Goal: Transaction & Acquisition: Purchase product/service

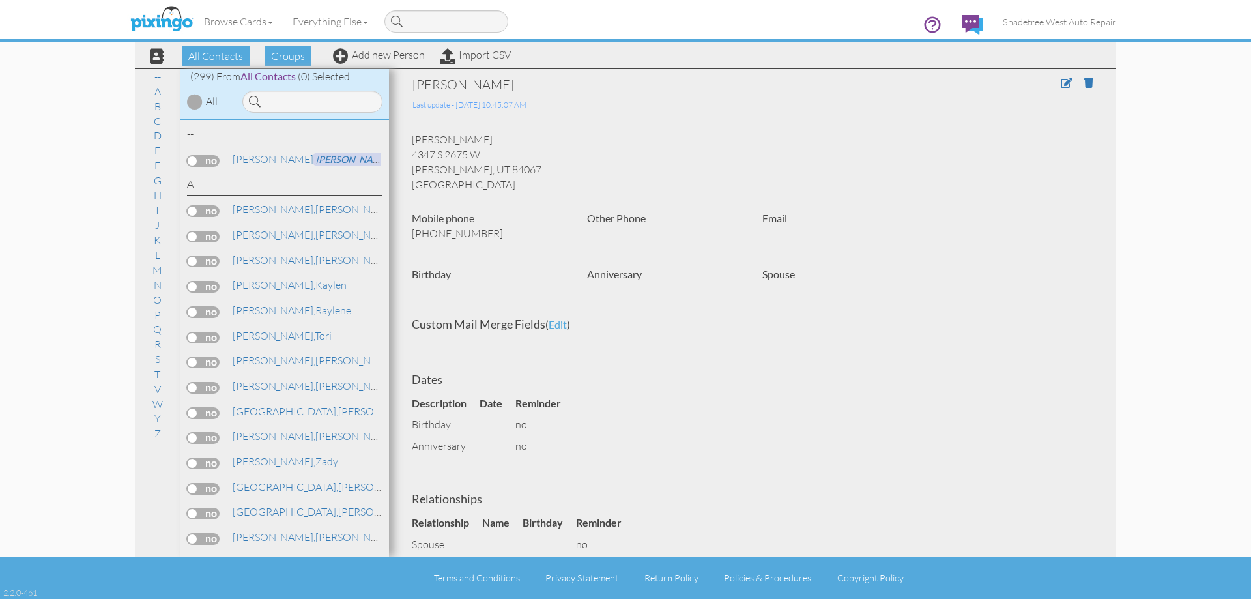
click at [36, 160] on contacts "Toggle navigation Visit Pixingo Mobile Browse Cards Business Accounting Automot…" at bounding box center [625, 299] width 1251 height 599
drag, startPoint x: 36, startPoint y: 160, endPoint x: 375, endPoint y: 53, distance: 354.5
click at [375, 53] on link "Add new Person" at bounding box center [379, 54] width 92 height 13
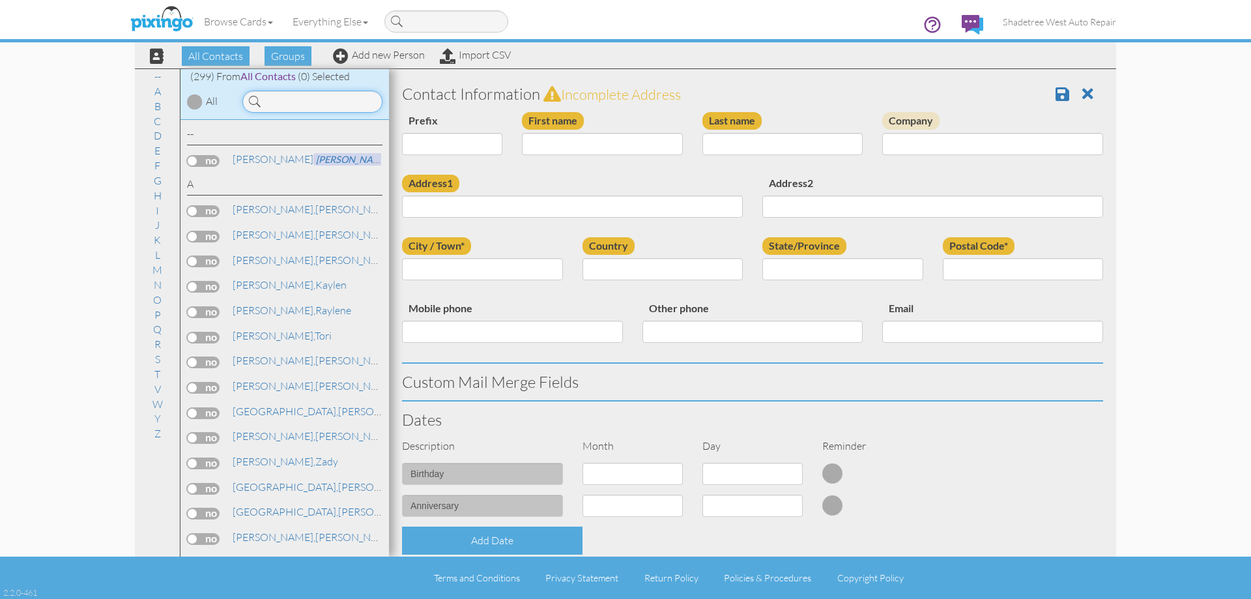
drag, startPoint x: 300, startPoint y: 100, endPoint x: 319, endPoint y: 117, distance: 25.4
click at [301, 102] on input at bounding box center [312, 102] width 140 height 22
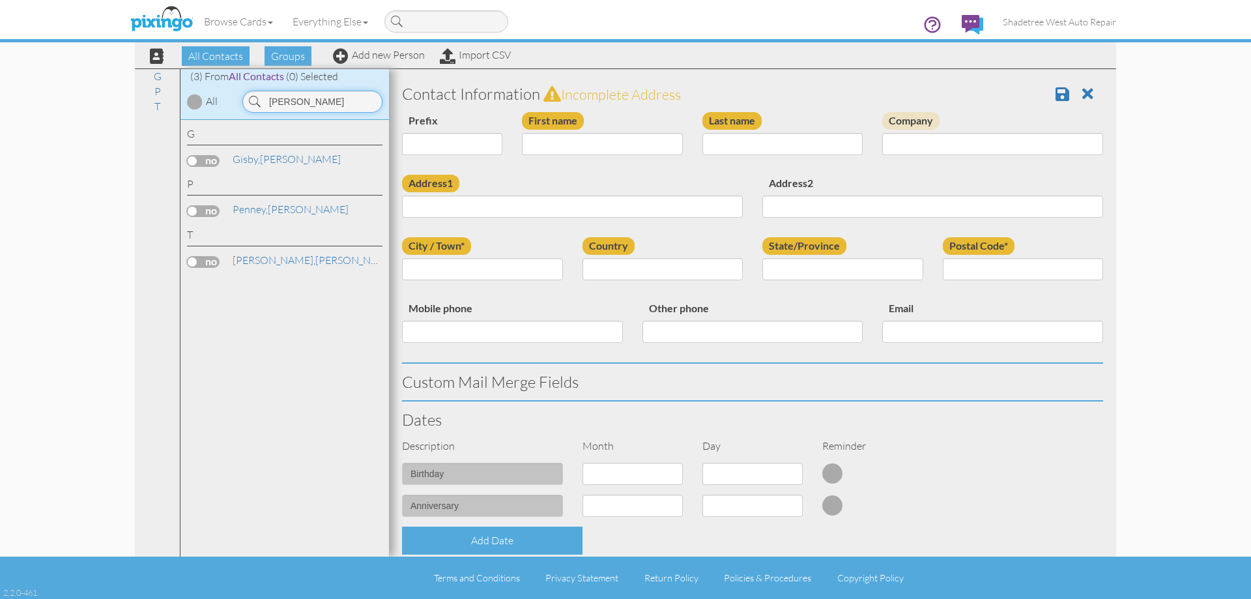
type input "thomas"
click at [607, 151] on input "First name" at bounding box center [602, 144] width 161 height 22
type input "[PERSON_NAME]"
click at [762, 142] on input "Last name" at bounding box center [782, 144] width 161 height 22
type input "LLoyd"
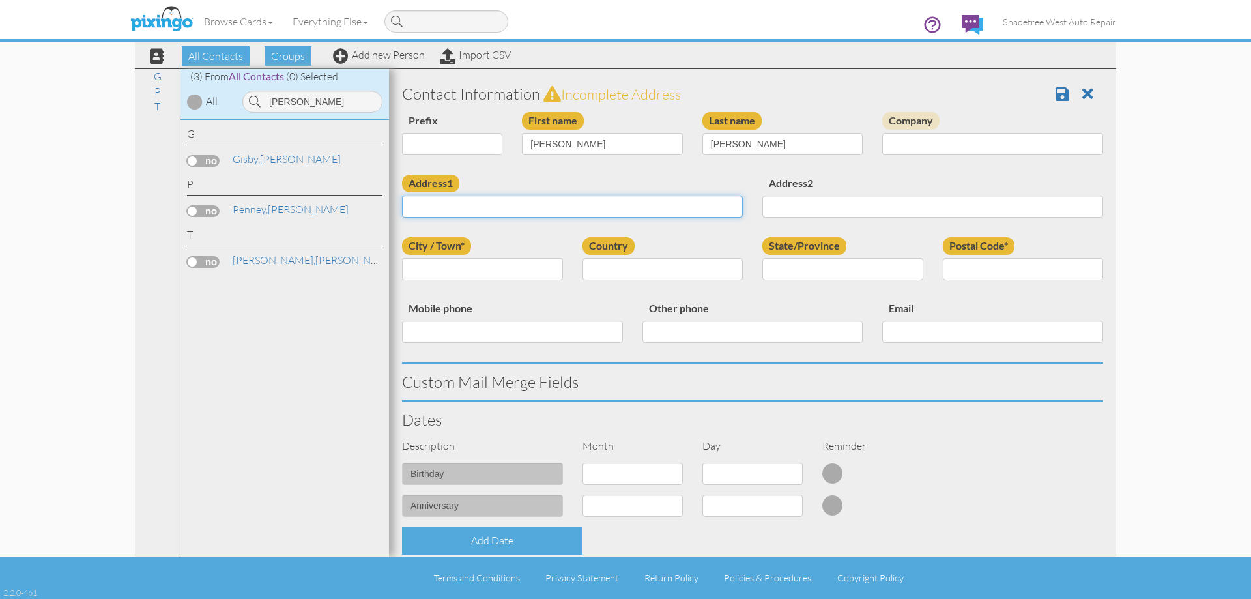
click at [690, 210] on input "Address1" at bounding box center [572, 206] width 341 height 22
type input "293 State Street"
click at [505, 270] on input "City / Town*" at bounding box center [482, 269] width 161 height 22
type input "clearfield"
click at [588, 277] on select "[GEOGRAPHIC_DATA] -------------- [GEOGRAPHIC_DATA] [GEOGRAPHIC_DATA] [GEOGRAPHI…" at bounding box center [663, 269] width 161 height 22
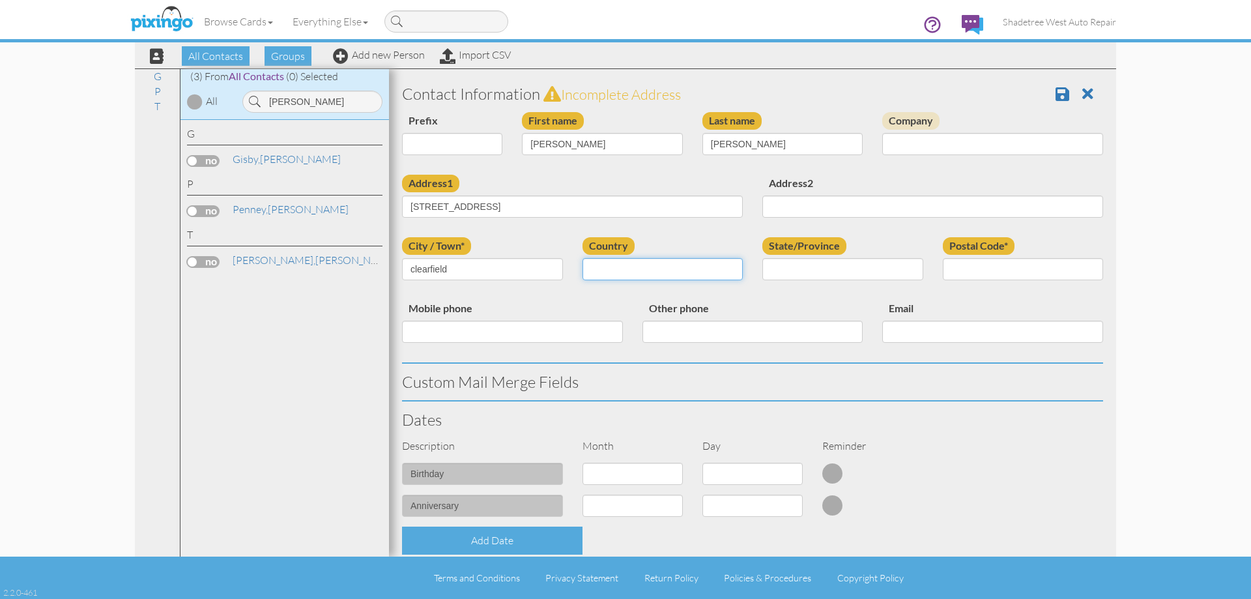
select select "object:1140"
click at [583, 258] on select "[GEOGRAPHIC_DATA] -------------- [GEOGRAPHIC_DATA] [GEOGRAPHIC_DATA] [GEOGRAPHI…" at bounding box center [663, 269] width 161 height 22
click at [765, 263] on select "AA (Military) AE (Military) [US_STATE] [US_STATE] [US_STATE] AP (Military) [US_…" at bounding box center [842, 269] width 161 height 22
select select "object:1476"
click at [762, 258] on select "AA (Military) AE (Military) [US_STATE] [US_STATE] [US_STATE] AP (Military) [US_…" at bounding box center [842, 269] width 161 height 22
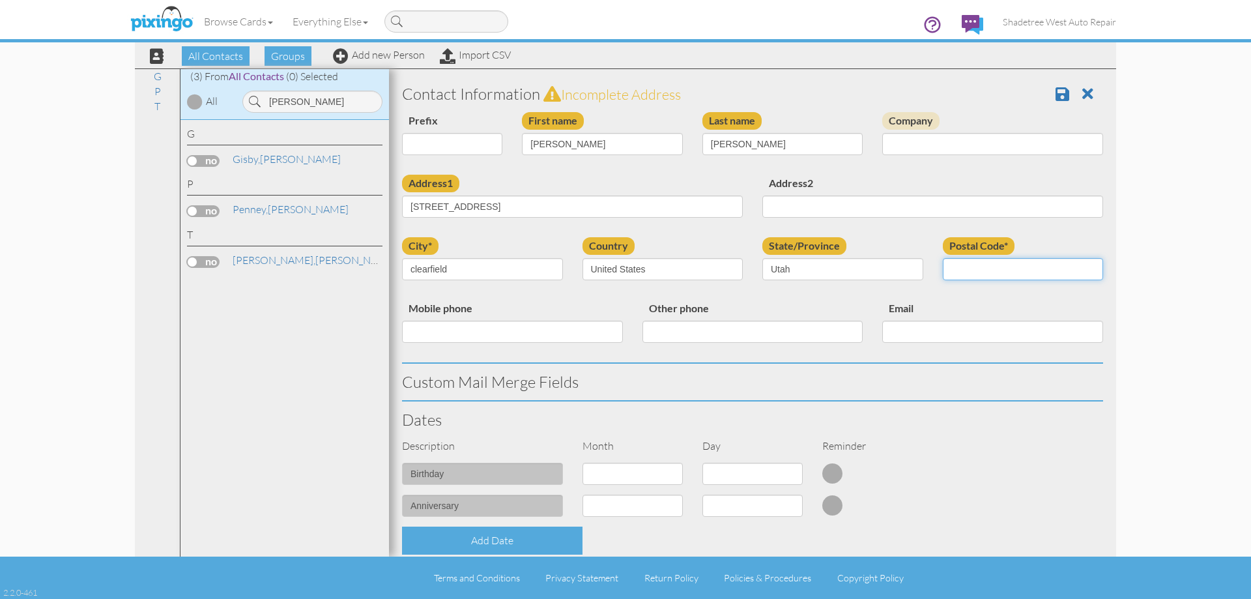
click at [987, 270] on input "Postal Code*" at bounding box center [1023, 269] width 161 height 22
type input "84015"
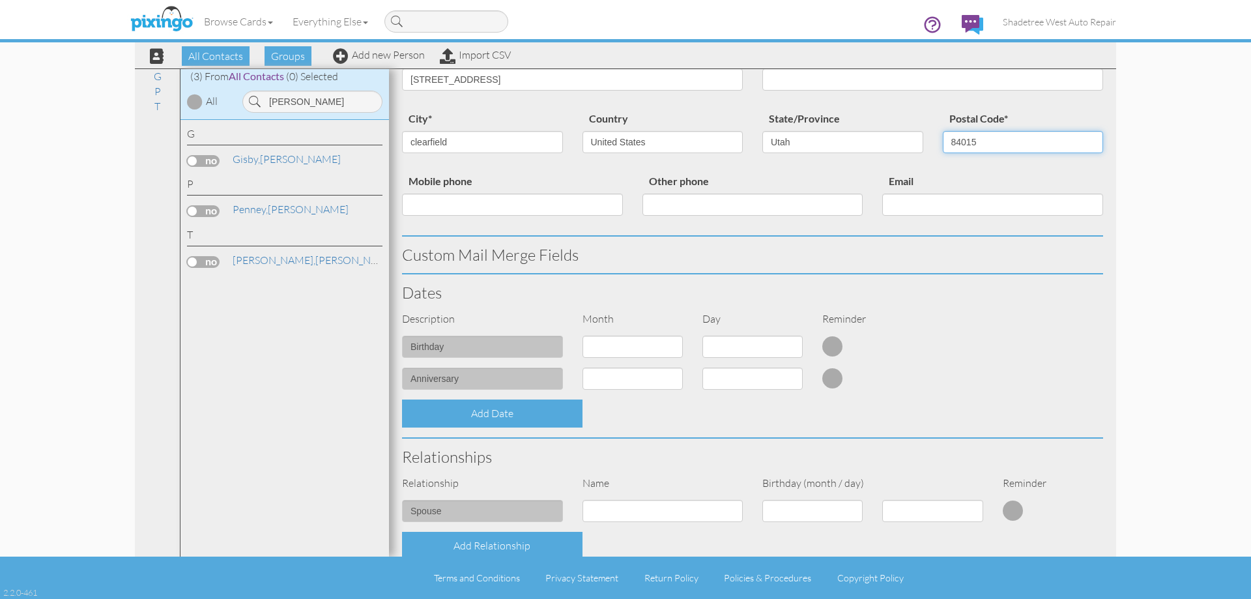
scroll to position [326, 0]
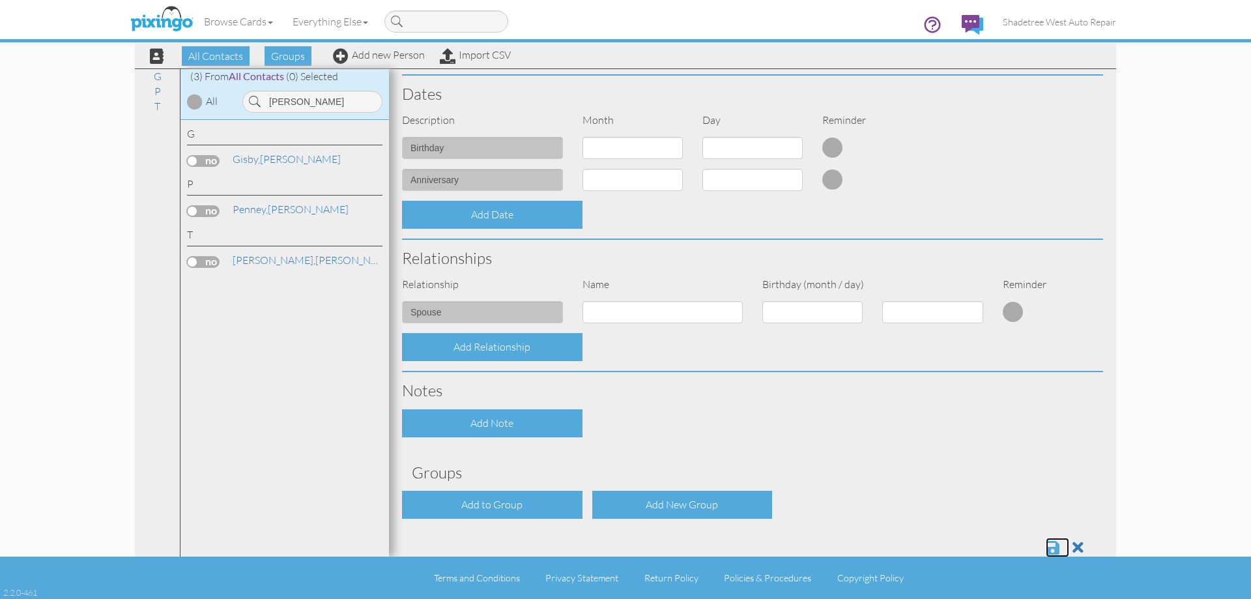
click at [1046, 547] on span at bounding box center [1053, 548] width 14 height 16
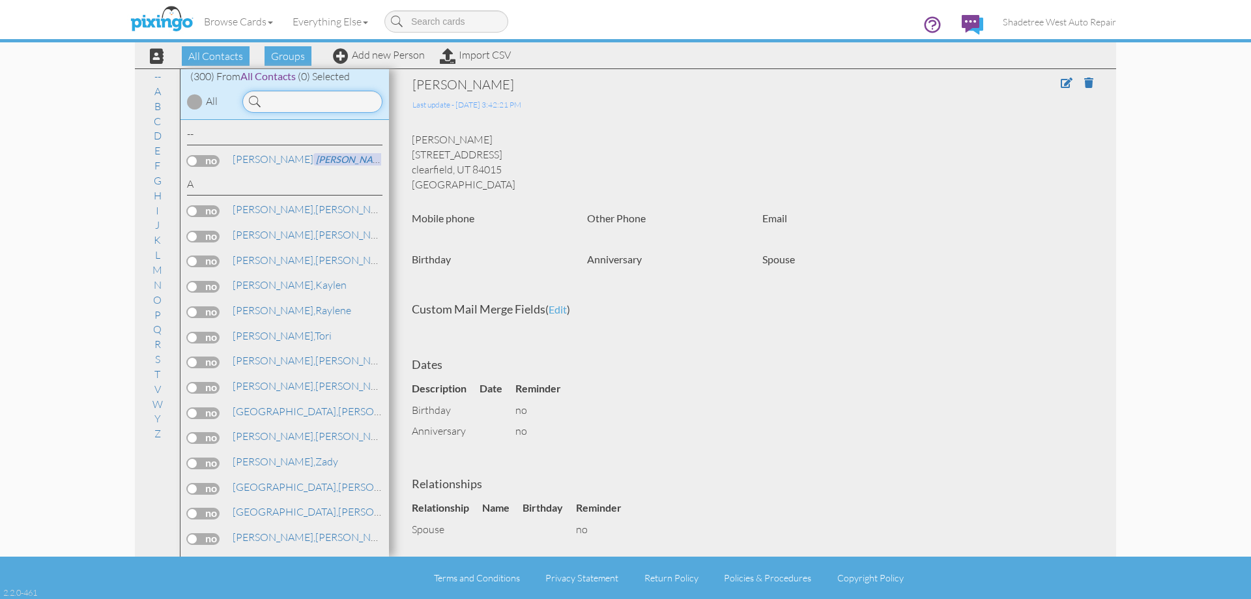
click at [282, 97] on input at bounding box center [312, 102] width 140 height 22
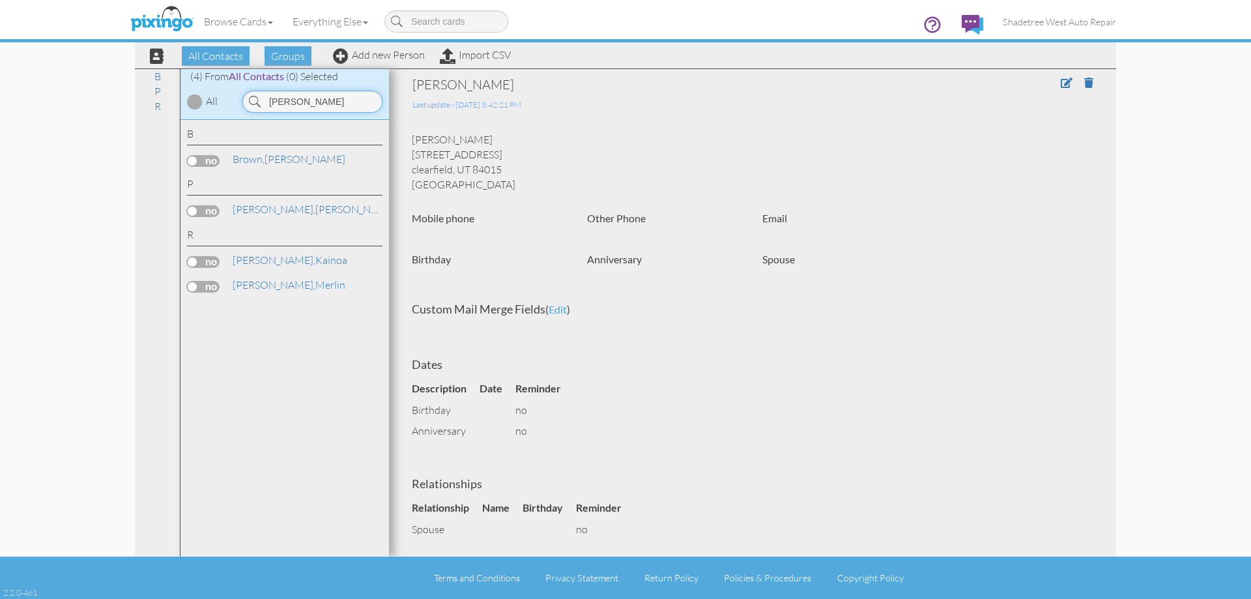
type input "richard"
click at [405, 61] on div "All Contacts Groups Add new Person Import CSV" at bounding box center [325, 55] width 377 height 23
drag, startPoint x: 405, startPoint y: 61, endPoint x: 407, endPoint y: 52, distance: 8.9
click at [405, 55] on div "All Contacts Groups Add new Person Import CSV" at bounding box center [325, 55] width 377 height 23
click at [407, 52] on link "Add new Person" at bounding box center [379, 54] width 92 height 13
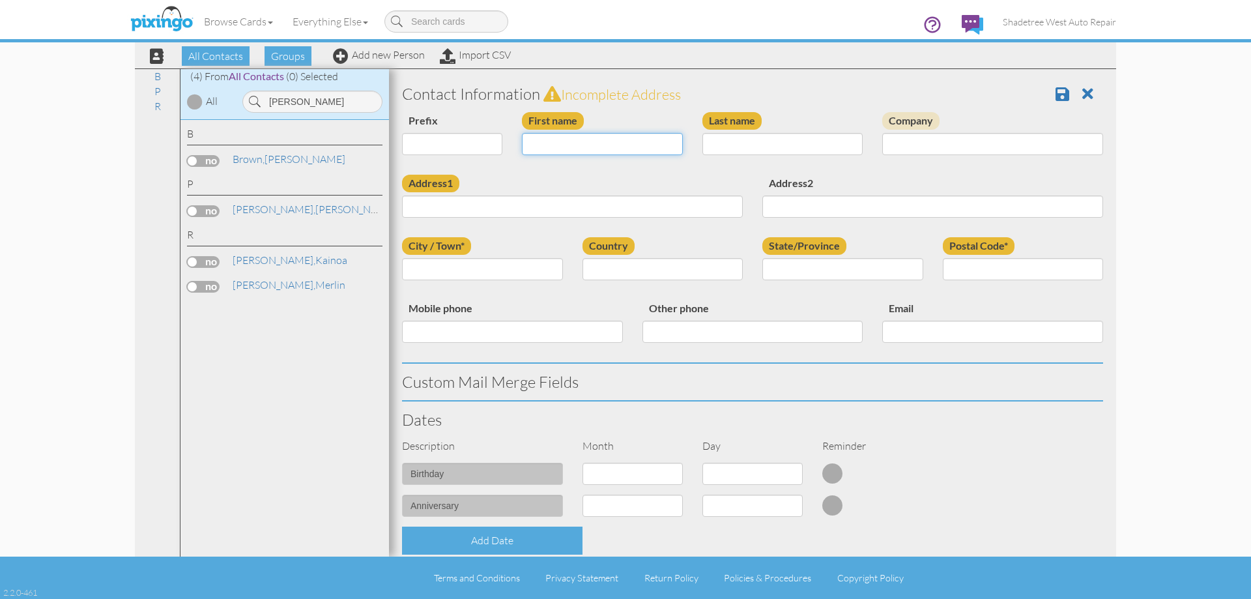
drag, startPoint x: 527, startPoint y: 143, endPoint x: 519, endPoint y: 143, distance: 7.8
click at [527, 143] on input "First name" at bounding box center [602, 144] width 161 height 22
type input "[PERSON_NAME]"
click at [725, 146] on input "Last name" at bounding box center [782, 144] width 161 height 22
type input "Heiner"
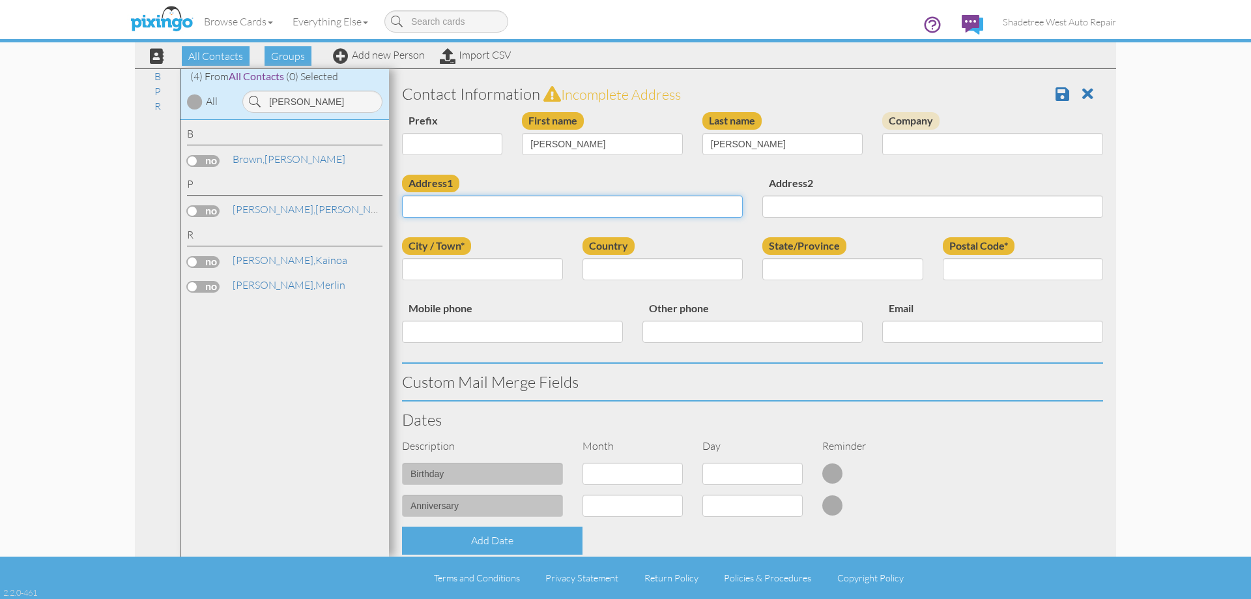
click at [705, 207] on input "Address1" at bounding box center [572, 206] width 341 height 22
type input "3371 S Burkhill lane"
click at [457, 268] on input "City / Town*" at bounding box center [482, 269] width 161 height 22
type input "syracuse"
click at [626, 276] on select "United States -------------- Afghanistan Albania Algeria American Samoa Andorra…" at bounding box center [663, 269] width 161 height 22
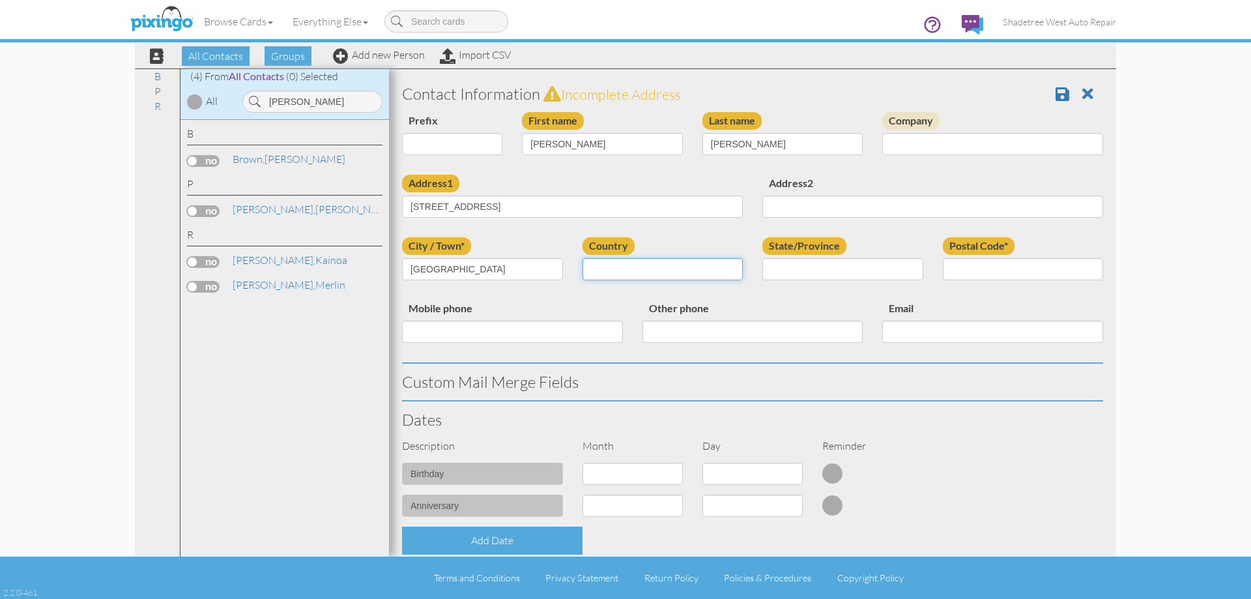
select select "object:1179"
click at [583, 258] on select "United States -------------- Afghanistan Albania Algeria American Samoa Andorra…" at bounding box center [663, 269] width 161 height 22
click at [816, 275] on select "AA (Military) AE (Military) Alabama Alaska American Samoa AP (Military) Arizona…" at bounding box center [842, 269] width 161 height 22
select select "object:1478"
click at [762, 258] on select "AA (Military) AE (Military) Alabama Alaska American Samoa AP (Military) Arizona…" at bounding box center [842, 269] width 161 height 22
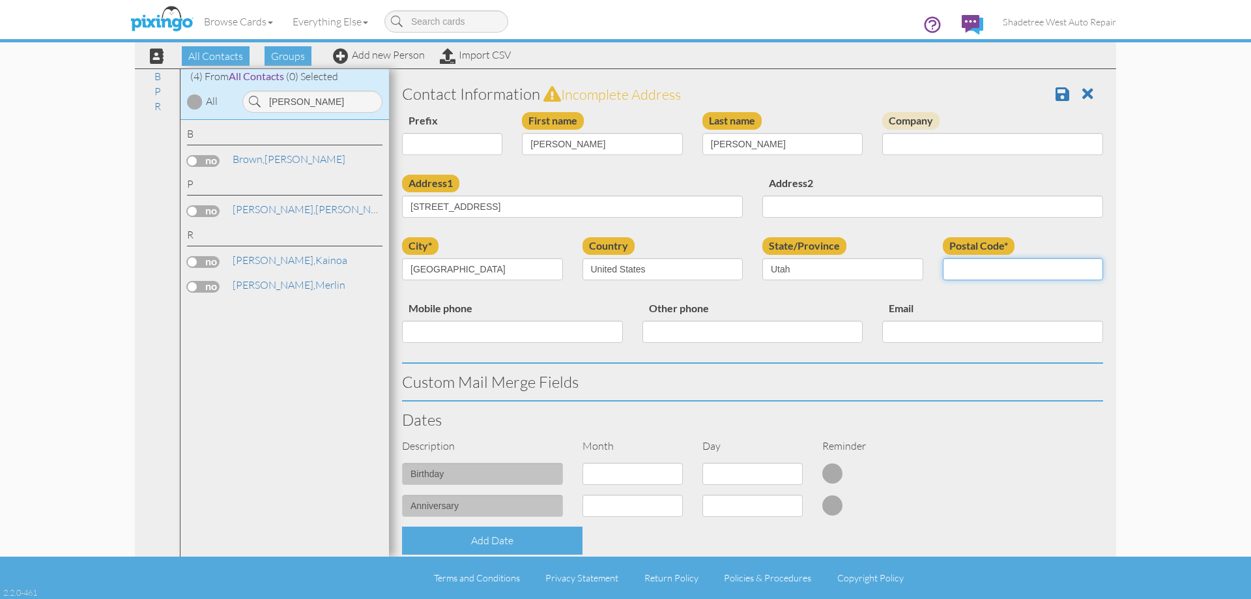
click at [1007, 275] on input "Postal Code*" at bounding box center [1023, 269] width 161 height 22
type input "84075"
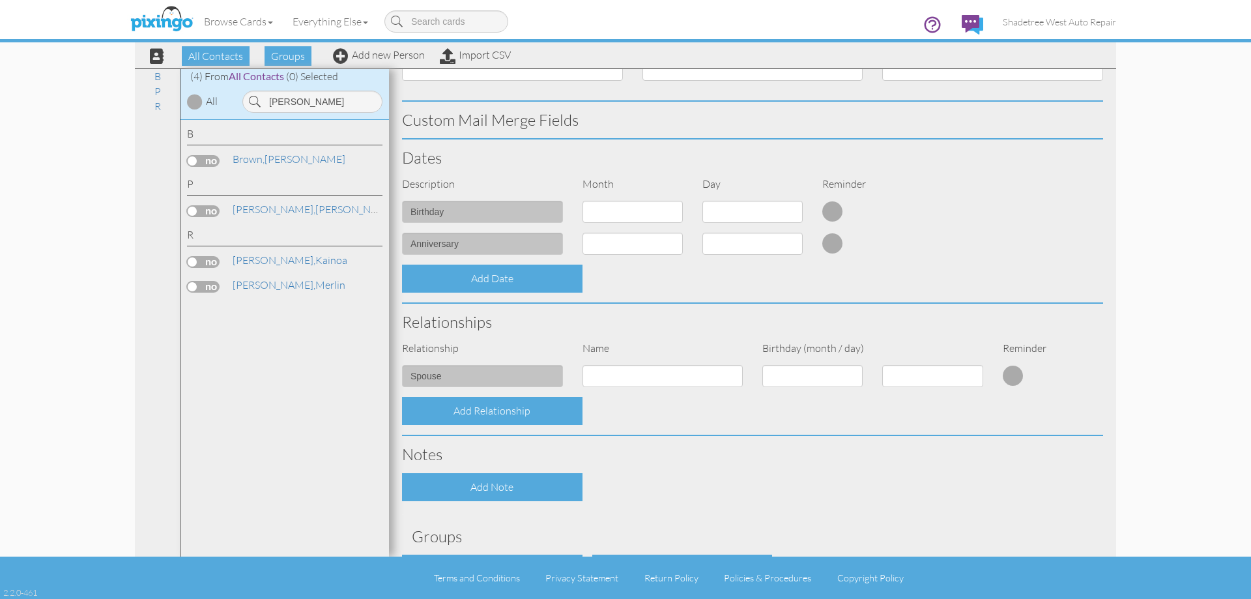
scroll to position [326, 0]
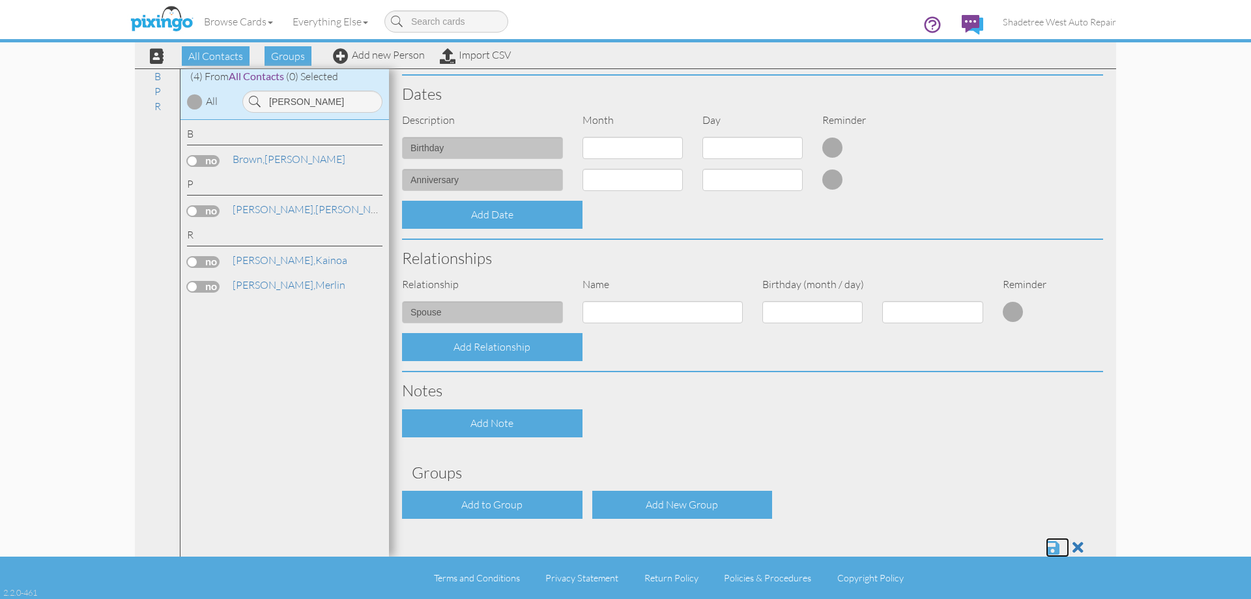
click at [1046, 540] on span at bounding box center [1053, 548] width 14 height 16
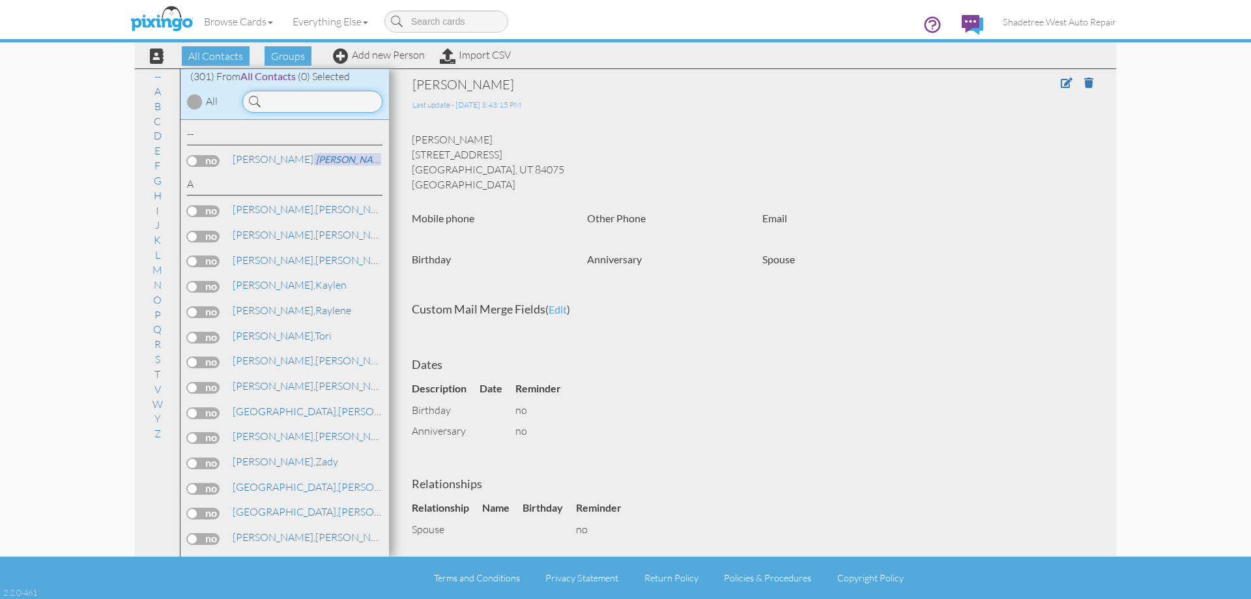
click at [325, 100] on input at bounding box center [312, 102] width 140 height 22
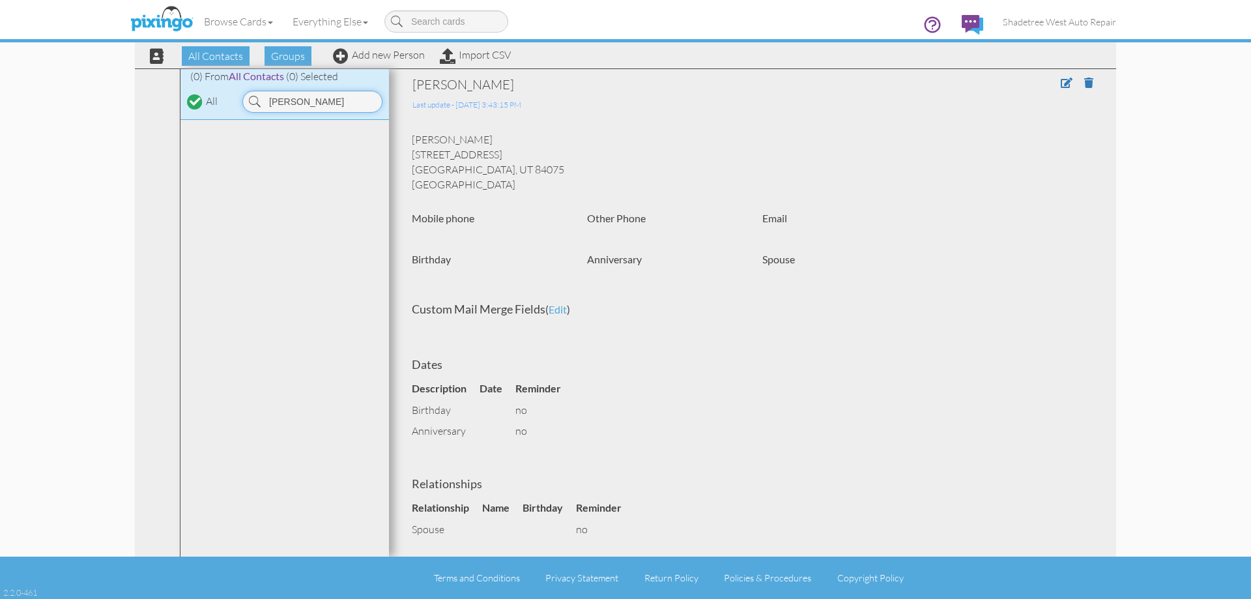
type input "brian no"
click at [399, 65] on div "All Contacts Groups Add new Person Import CSV" at bounding box center [325, 55] width 377 height 23
click at [401, 59] on link "Add new Person" at bounding box center [379, 54] width 92 height 13
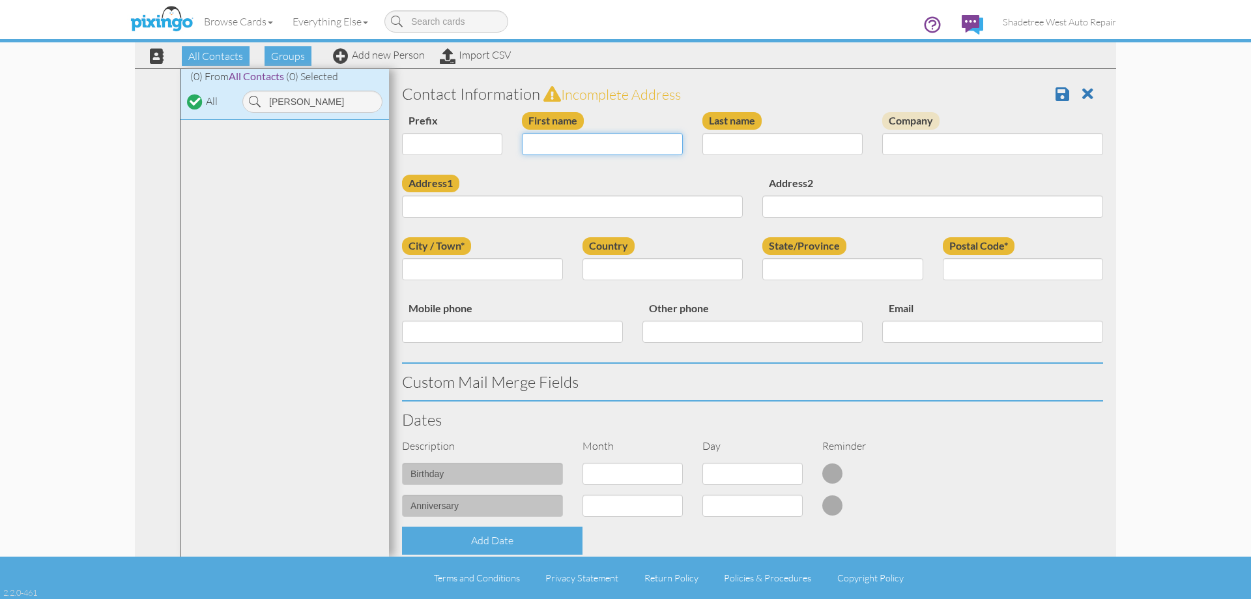
click at [603, 143] on input "First name" at bounding box center [602, 144] width 161 height 22
type input "[PERSON_NAME]"
click at [768, 151] on input "Last name" at bounding box center [782, 144] width 161 height 22
type input "Nothum"
click at [682, 209] on input "Address1" at bounding box center [572, 206] width 341 height 22
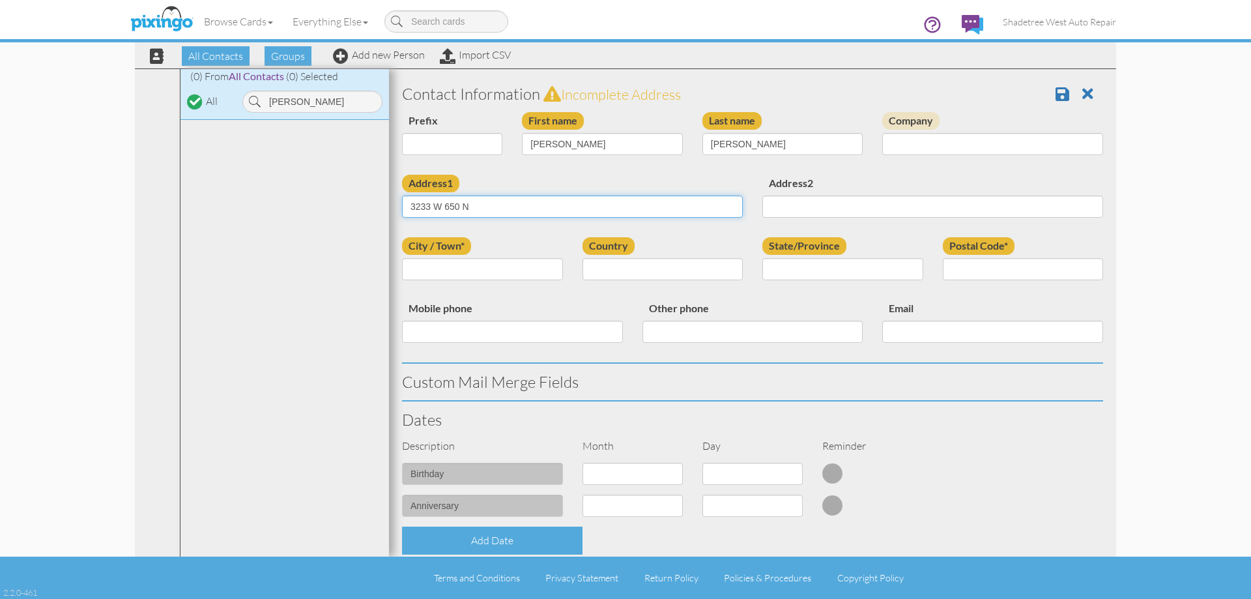
type input "3233 W 650 N"
click at [519, 279] on input "City / Town*" at bounding box center [482, 269] width 161 height 22
type input "Layton"
click at [594, 253] on label "Country" at bounding box center [609, 246] width 52 height 18
click at [594, 258] on select "[GEOGRAPHIC_DATA] -------------- [GEOGRAPHIC_DATA] [GEOGRAPHIC_DATA] [GEOGRAPHI…" at bounding box center [663, 269] width 161 height 22
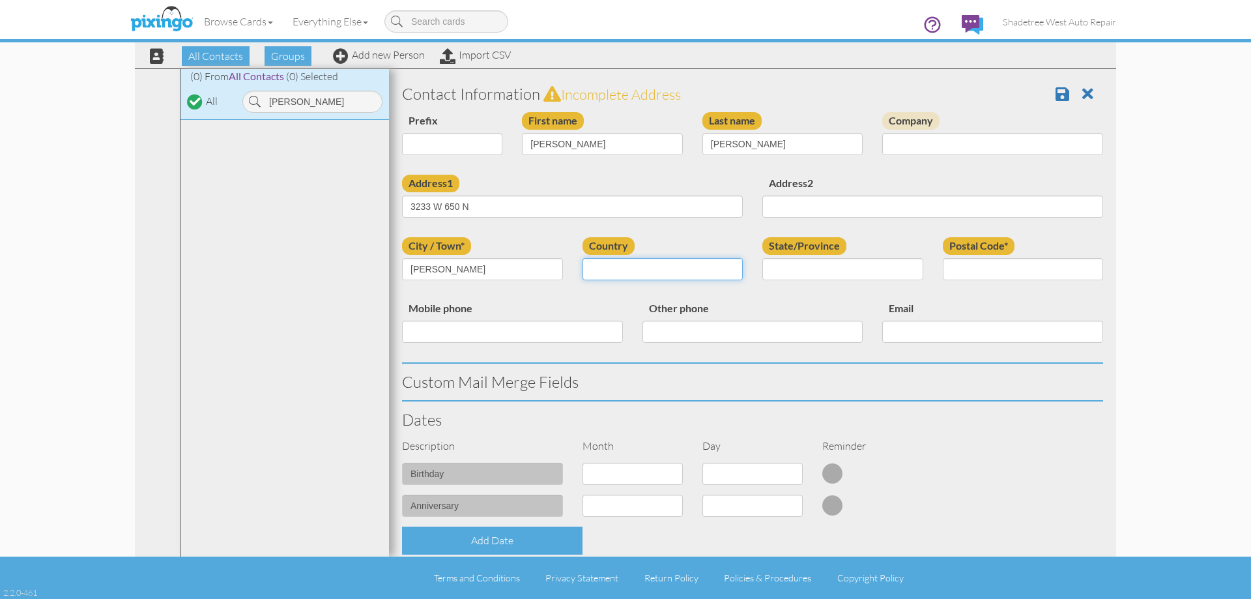
click at [596, 263] on select "[GEOGRAPHIC_DATA] -------------- [GEOGRAPHIC_DATA] [GEOGRAPHIC_DATA] [GEOGRAPHI…" at bounding box center [663, 269] width 161 height 22
select select "object:1193"
click at [583, 258] on select "[GEOGRAPHIC_DATA] -------------- [GEOGRAPHIC_DATA] [GEOGRAPHIC_DATA] [GEOGRAPHI…" at bounding box center [663, 269] width 161 height 22
drag, startPoint x: 814, startPoint y: 265, endPoint x: 813, endPoint y: 274, distance: 9.2
click at [814, 265] on select "AA (Military) AE (Military) [US_STATE] [US_STATE] [US_STATE] AP (Military) [US_…" at bounding box center [842, 269] width 161 height 22
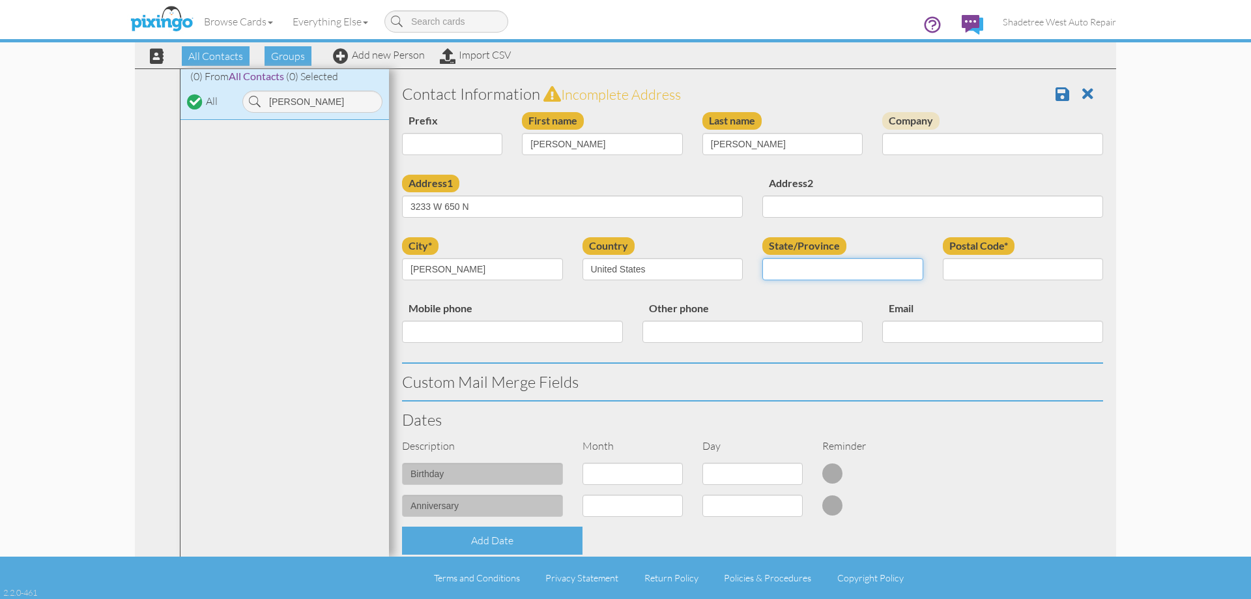
select select "object:1492"
click at [762, 258] on select "AA (Military) AE (Military) [US_STATE] [US_STATE] [US_STATE] AP (Military) [US_…" at bounding box center [842, 269] width 161 height 22
click at [960, 268] on input "Postal Code*" at bounding box center [1023, 269] width 161 height 22
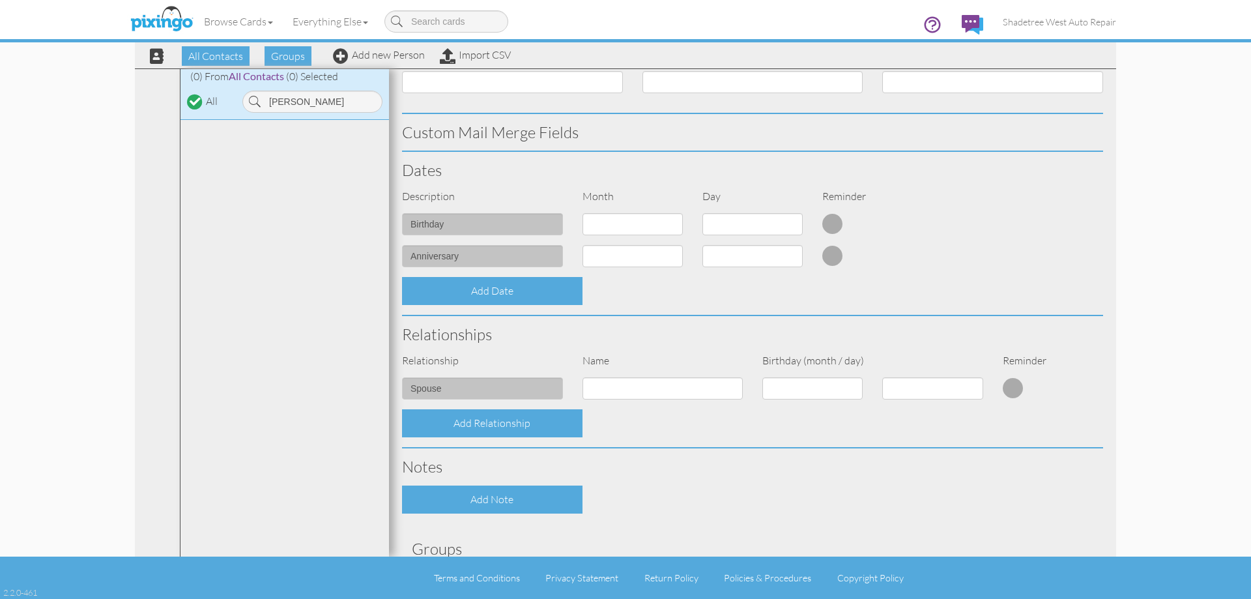
scroll to position [326, 0]
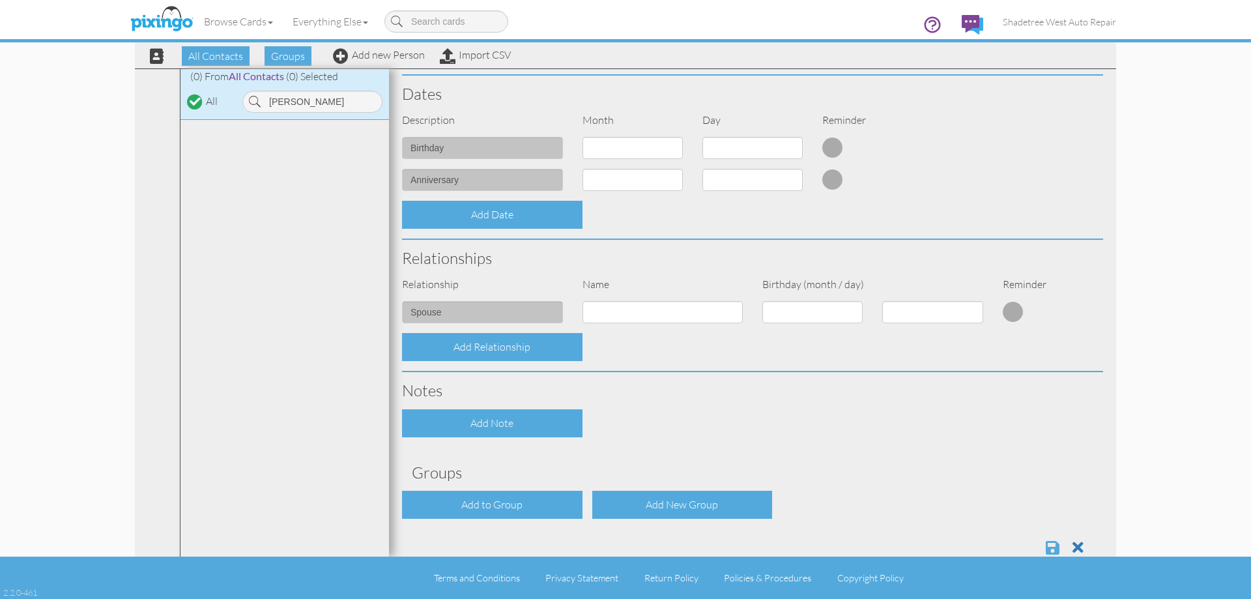
type input "84041"
click at [1046, 544] on span at bounding box center [1053, 548] width 14 height 16
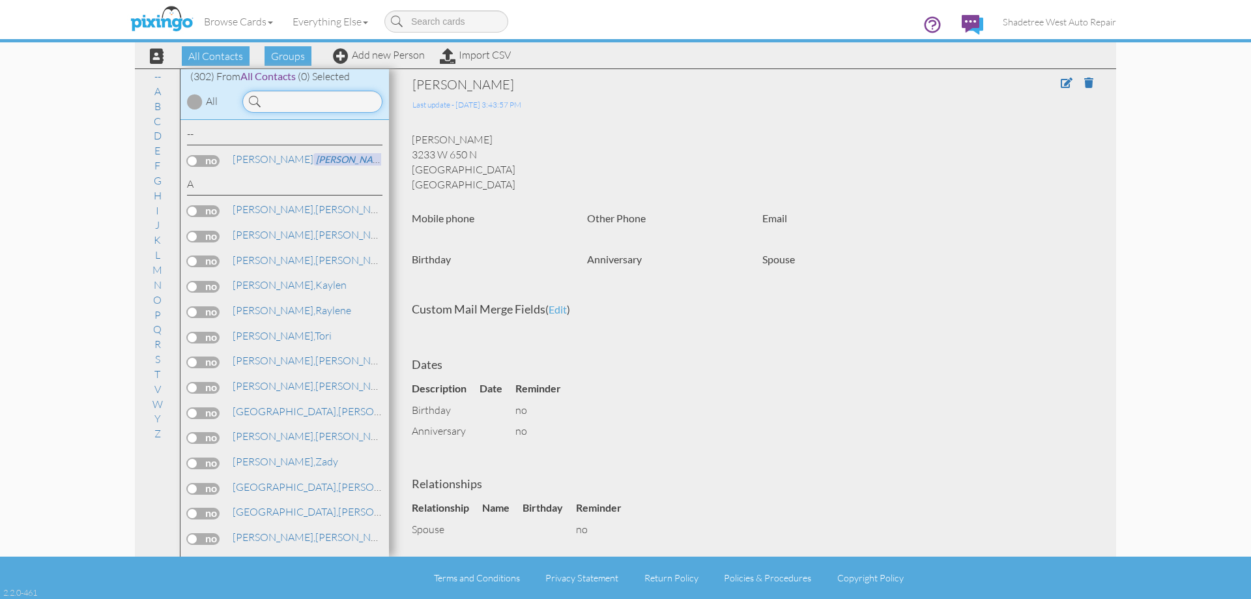
click at [325, 106] on input at bounding box center [312, 102] width 140 height 22
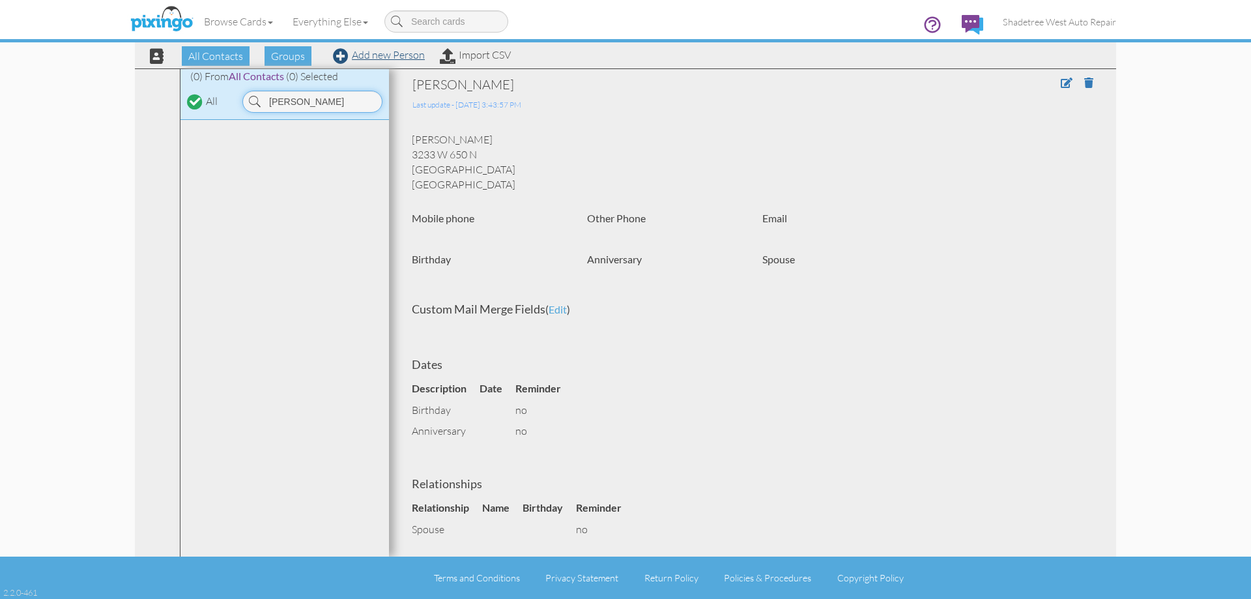
type input "jessica"
click at [400, 55] on link "Add new Person" at bounding box center [379, 54] width 92 height 13
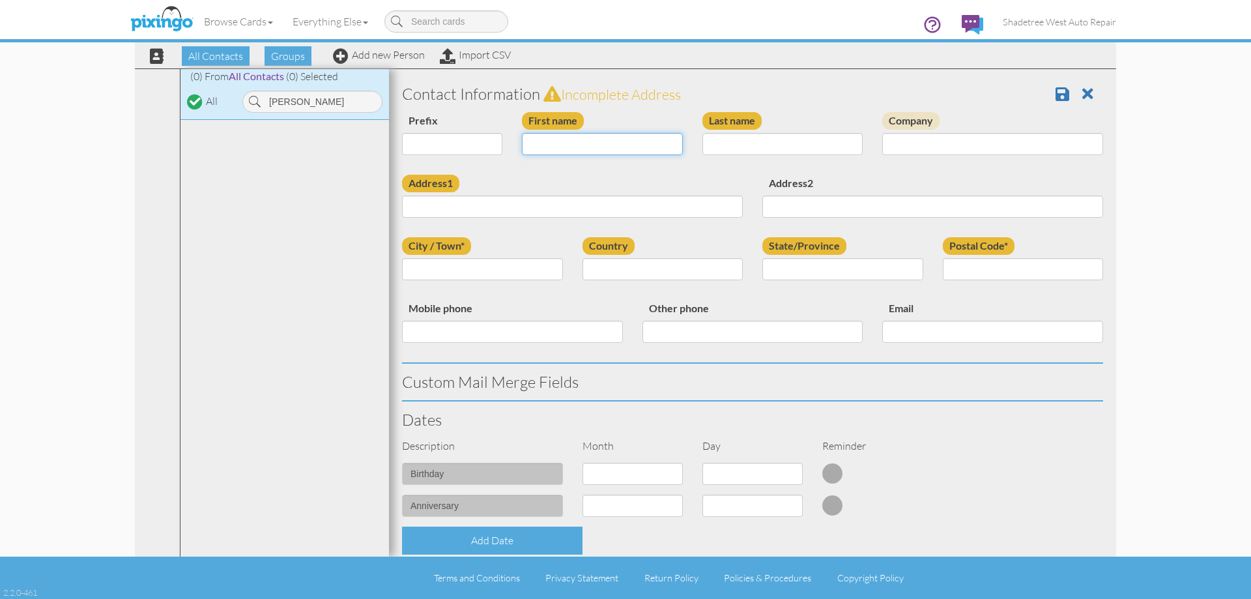
click at [573, 148] on input "First name" at bounding box center [602, 144] width 161 height 22
type input "Jessica"
drag, startPoint x: 784, startPoint y: 149, endPoint x: 781, endPoint y: 155, distance: 6.7
click at [784, 149] on input "Last name" at bounding box center [782, 144] width 161 height 22
type input "Weaver"
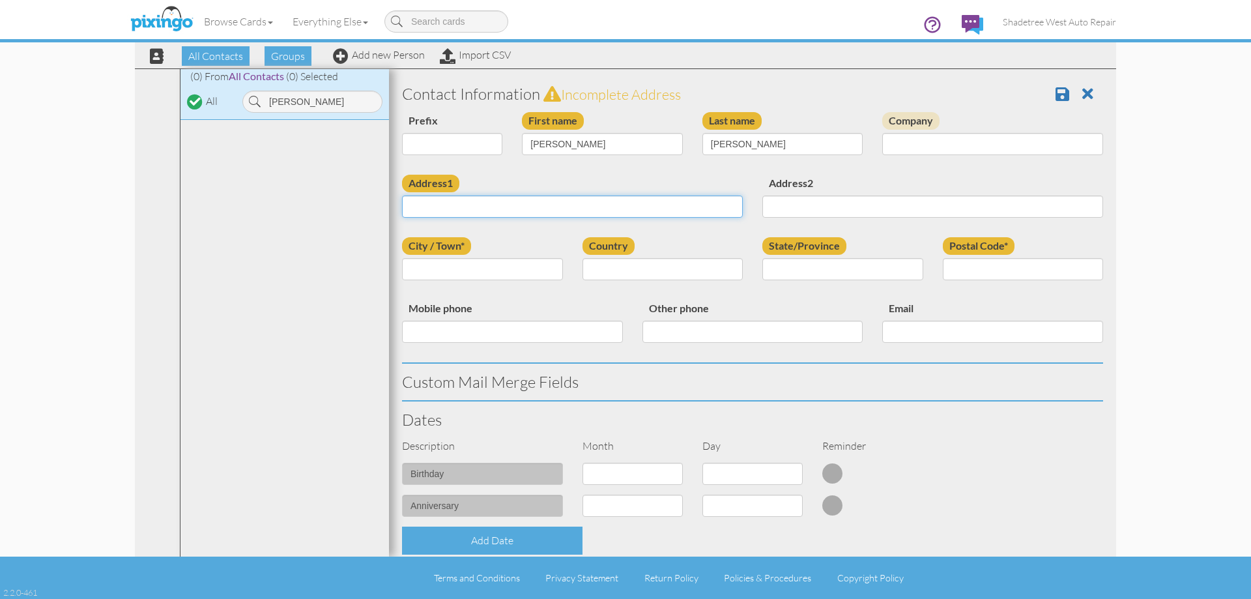
click at [621, 205] on input "Address1" at bounding box center [572, 206] width 341 height 22
type input "2499 W 650 N"
click at [521, 264] on input "City / Town*" at bounding box center [482, 269] width 161 height 22
type input "Layton"
click at [620, 265] on select "[GEOGRAPHIC_DATA] -------------- [GEOGRAPHIC_DATA] [GEOGRAPHIC_DATA] [GEOGRAPHI…" at bounding box center [663, 269] width 161 height 22
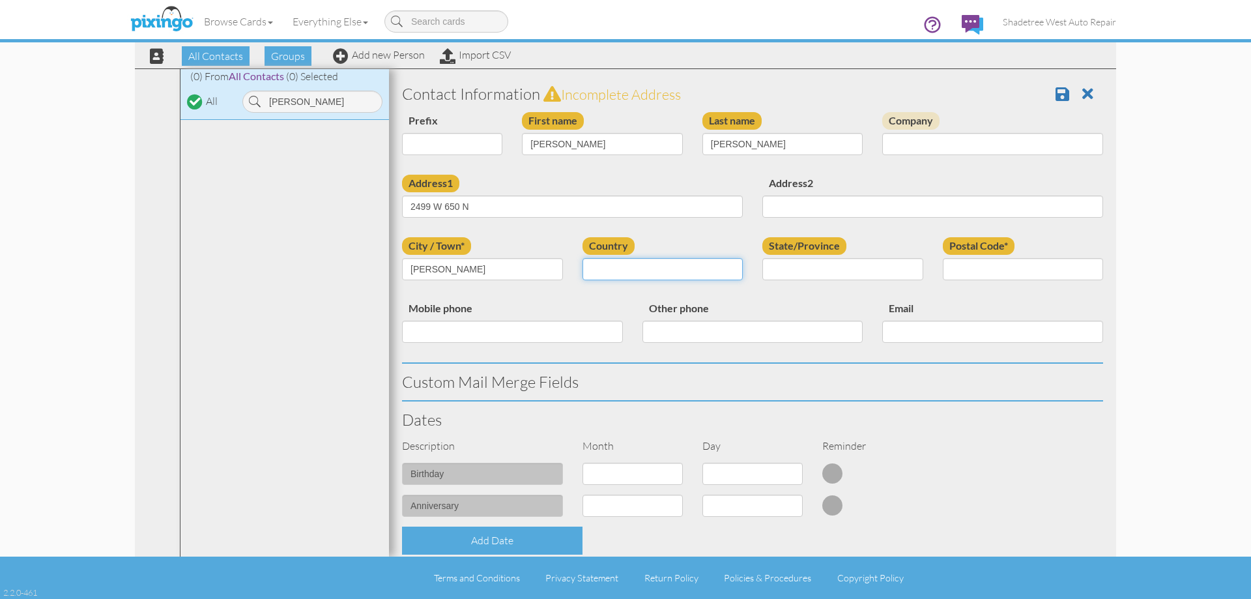
select select "object:1166"
click at [583, 258] on select "[GEOGRAPHIC_DATA] -------------- [GEOGRAPHIC_DATA] [GEOGRAPHIC_DATA] [GEOGRAPHI…" at bounding box center [663, 269] width 161 height 22
drag, startPoint x: 838, startPoint y: 266, endPoint x: 837, endPoint y: 274, distance: 8.5
click at [838, 266] on select "AA (Military) AE (Military) [US_STATE] [US_STATE] [US_STATE] AP (Military) [US_…" at bounding box center [842, 269] width 161 height 22
select select "object:1465"
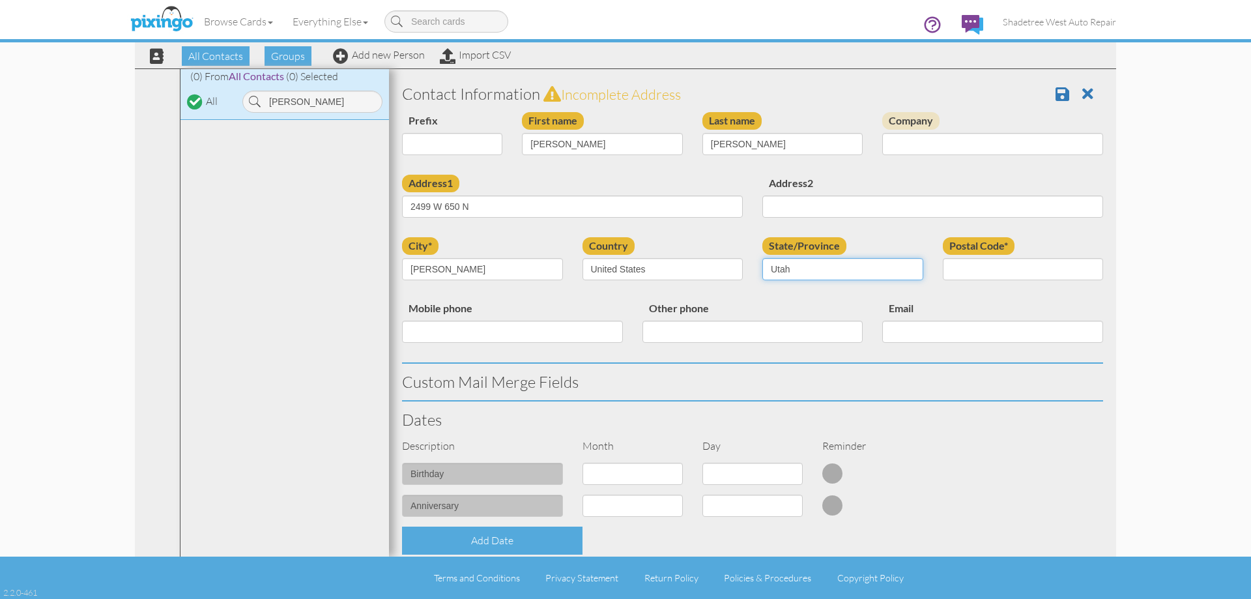
click at [762, 258] on select "AA (Military) AE (Military) [US_STATE] [US_STATE] [US_STATE] AP (Military) [US_…" at bounding box center [842, 269] width 161 height 22
click at [1038, 273] on input "Postal Code*" at bounding box center [1023, 269] width 161 height 22
type input "84041"
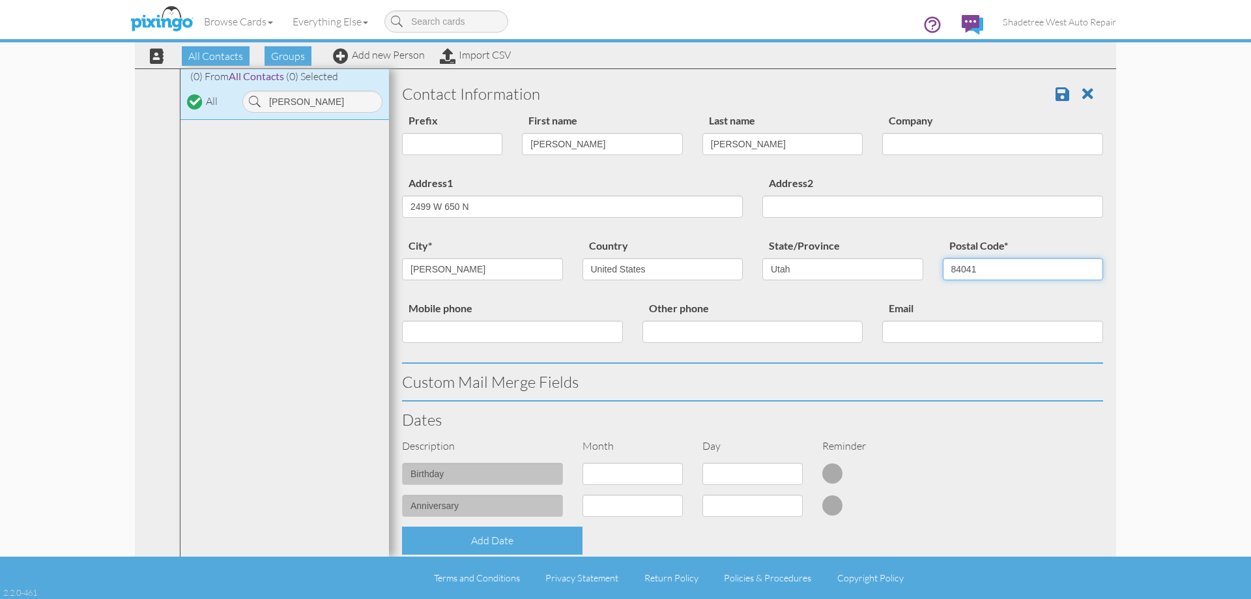
scroll to position [326, 0]
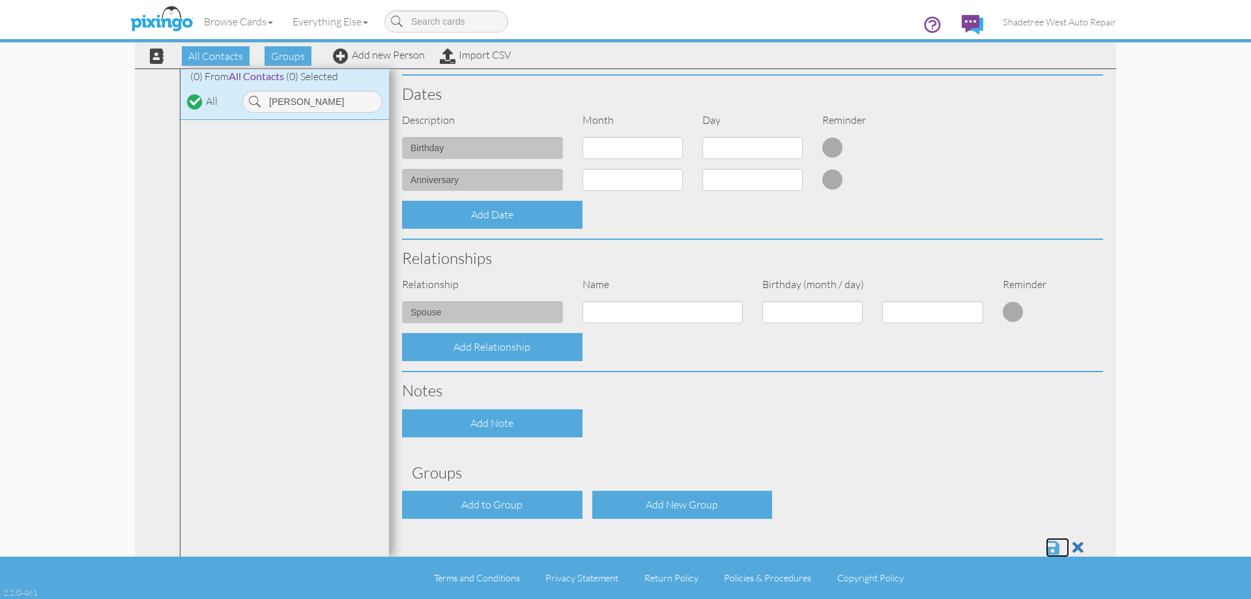
click at [1046, 543] on span at bounding box center [1053, 548] width 14 height 16
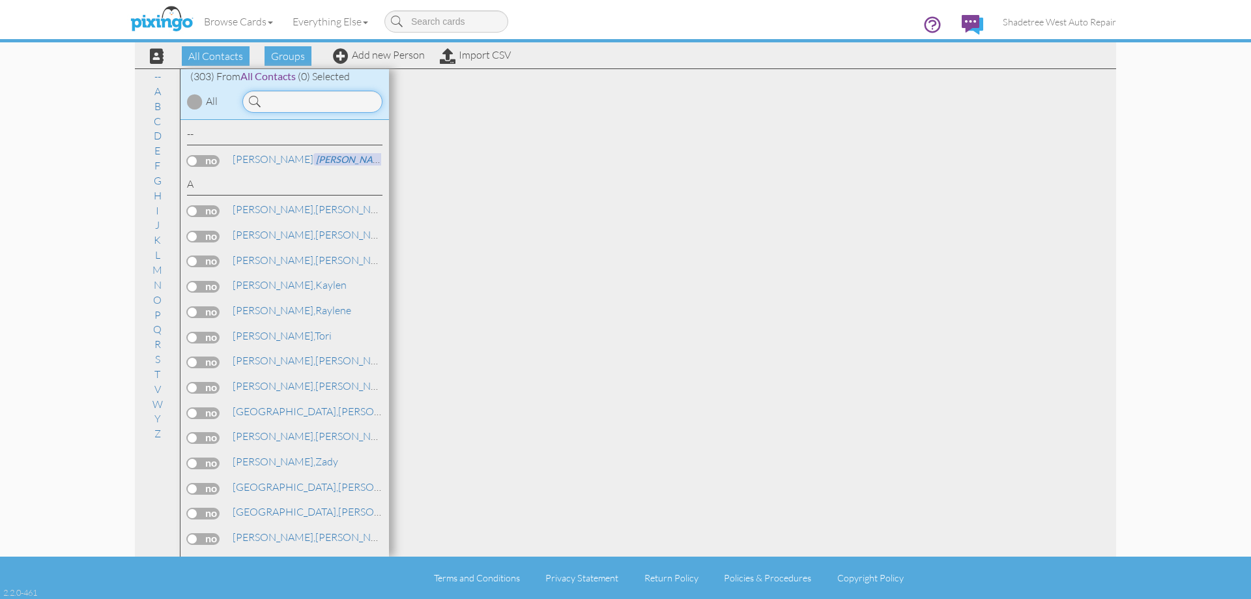
click at [306, 102] on input at bounding box center [312, 102] width 140 height 22
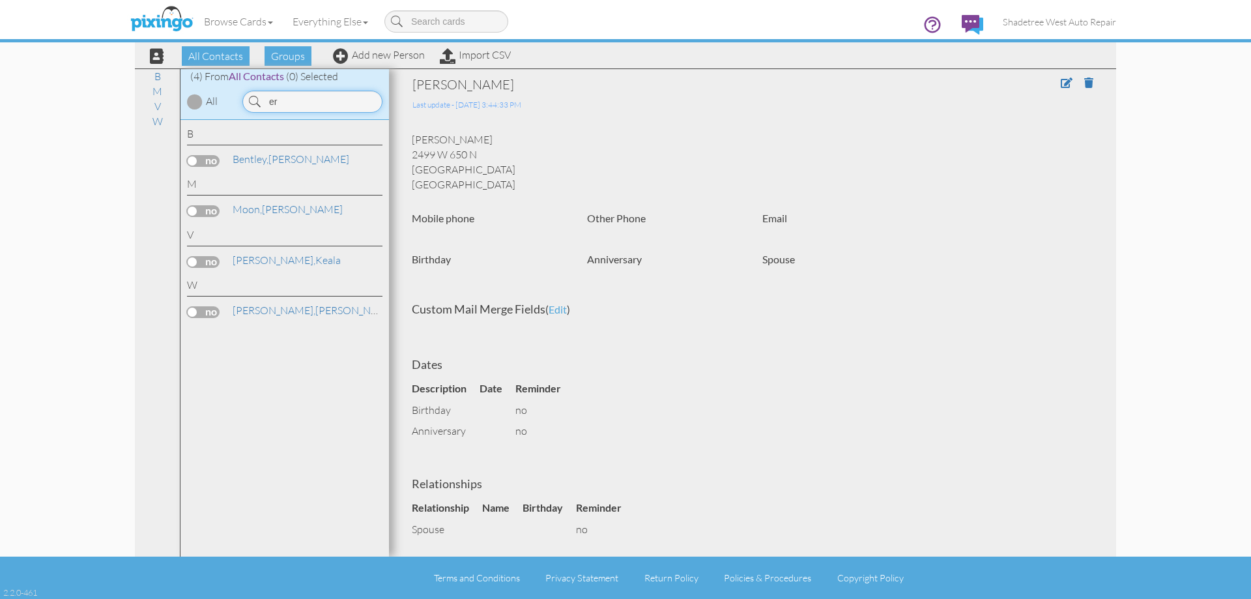
type input "e"
type input "[PERSON_NAME]"
click at [374, 63] on div "All Contacts Groups Add new Person Import CSV" at bounding box center [325, 55] width 377 height 23
click at [379, 56] on link "Add new Person" at bounding box center [379, 54] width 92 height 13
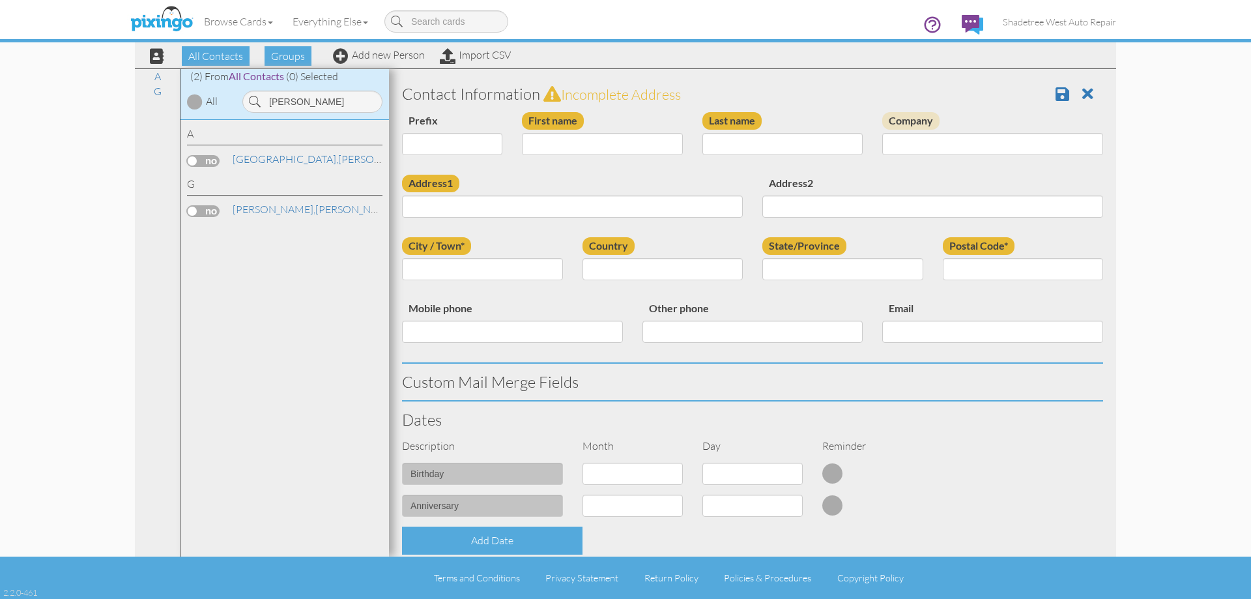
click at [604, 132] on div "First name" at bounding box center [602, 138] width 180 height 53
click at [603, 140] on input "First name" at bounding box center [602, 144] width 161 height 22
type input "[PERSON_NAME]"
click at [726, 139] on input "Last name" at bounding box center [782, 144] width 161 height 22
type input "Bell"
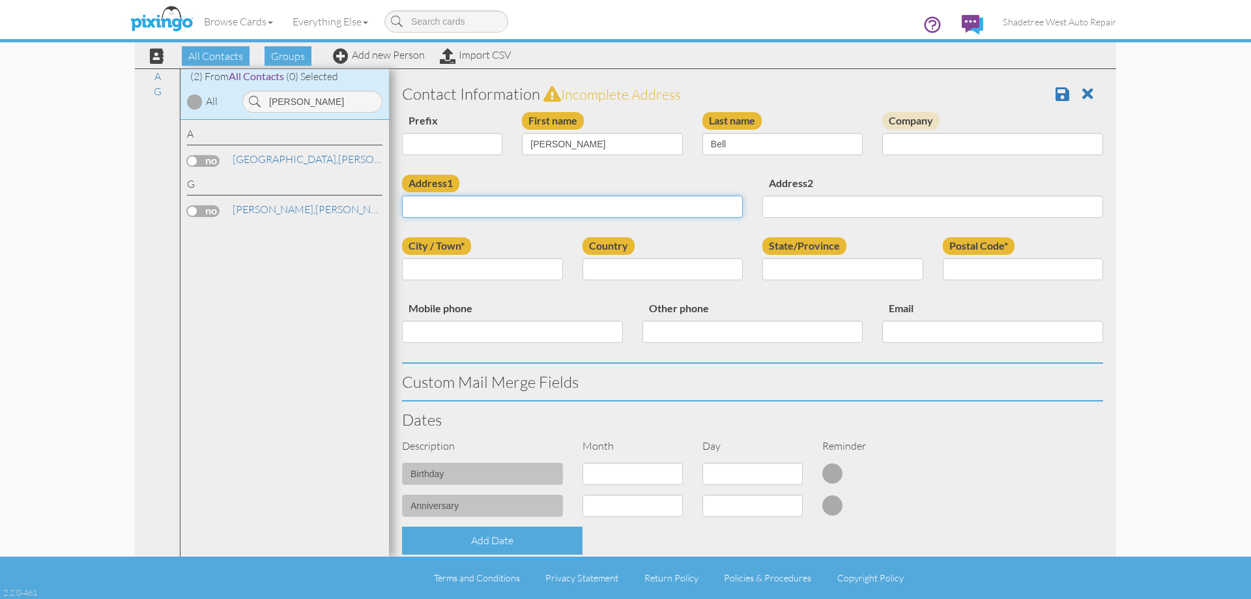
click at [714, 210] on input "Address1" at bounding box center [572, 206] width 341 height 22
type input "1905 S 1100 W"
click at [461, 270] on input "City / Town*" at bounding box center [482, 269] width 161 height 22
type input "[GEOGRAPHIC_DATA]"
click at [624, 274] on select "United States -------------- Afghanistan Albania Algeria American Samoa Andorra…" at bounding box center [663, 269] width 161 height 22
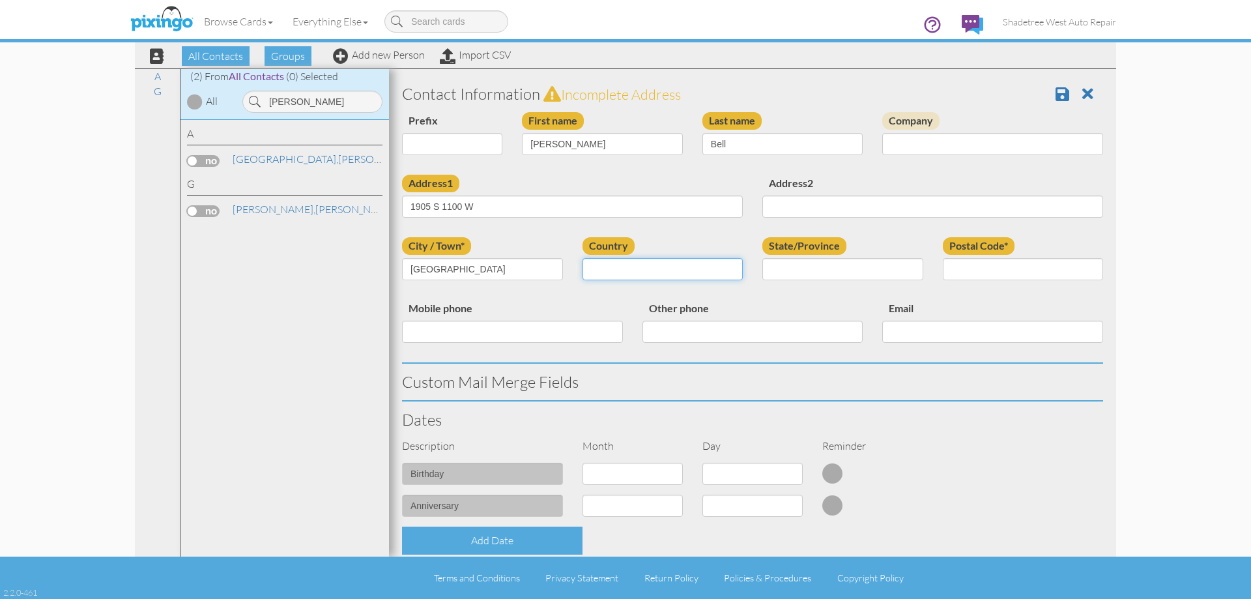
select select "object:1858"
click at [583, 258] on select "United States -------------- Afghanistan Albania Algeria American Samoa Andorra…" at bounding box center [663, 269] width 161 height 22
drag, startPoint x: 850, startPoint y: 270, endPoint x: 850, endPoint y: 278, distance: 7.2
click at [850, 270] on select "AA (Military) AE (Military) Alabama Alaska American Samoa AP (Military) Arizona…" at bounding box center [842, 269] width 161 height 22
select select "object:2157"
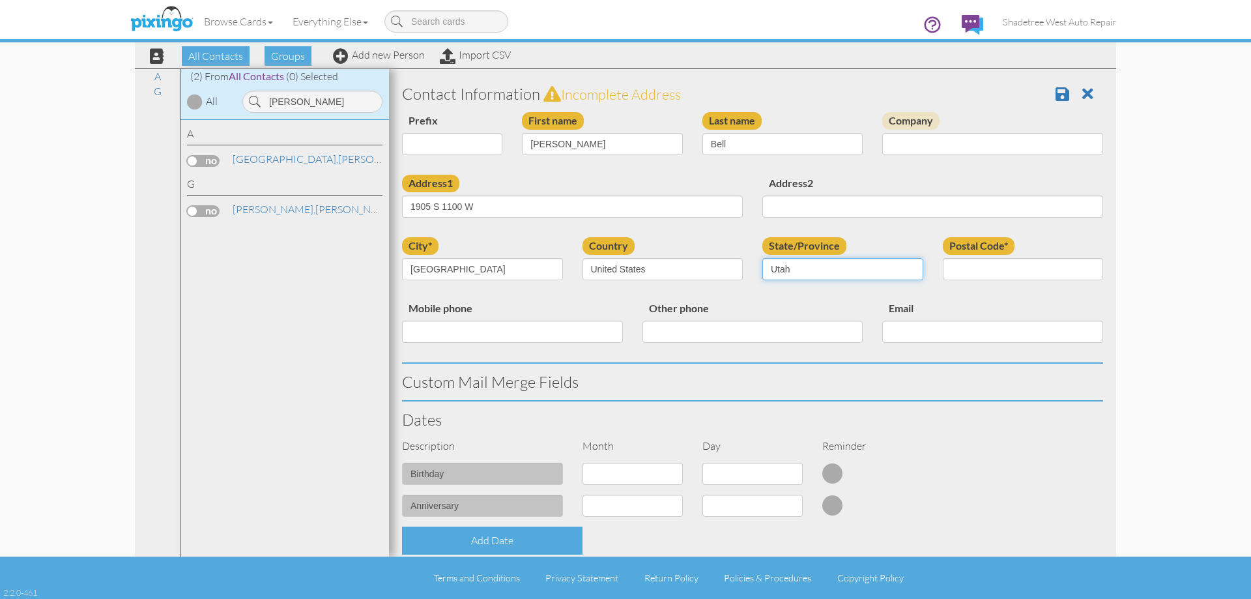
click at [762, 258] on select "AA (Military) AE (Military) Alabama Alaska American Samoa AP (Military) Arizona…" at bounding box center [842, 269] width 161 height 22
click at [1014, 266] on input "Postal Code*" at bounding box center [1023, 269] width 161 height 22
type input "84075"
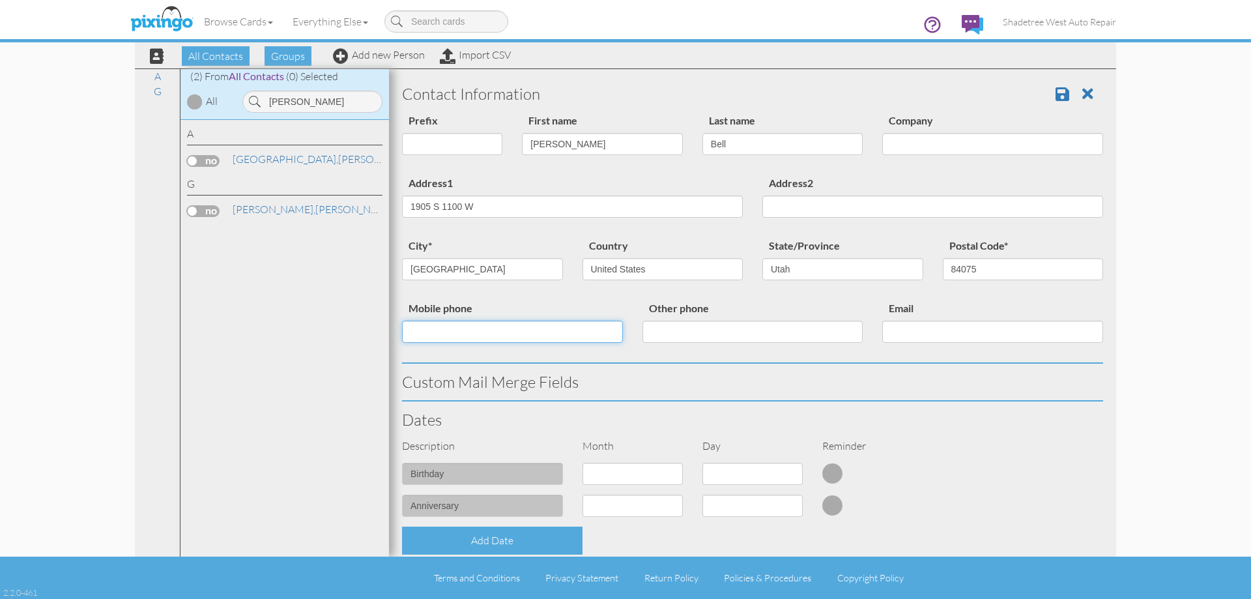
click at [525, 336] on input "Mobile phone" at bounding box center [512, 332] width 221 height 22
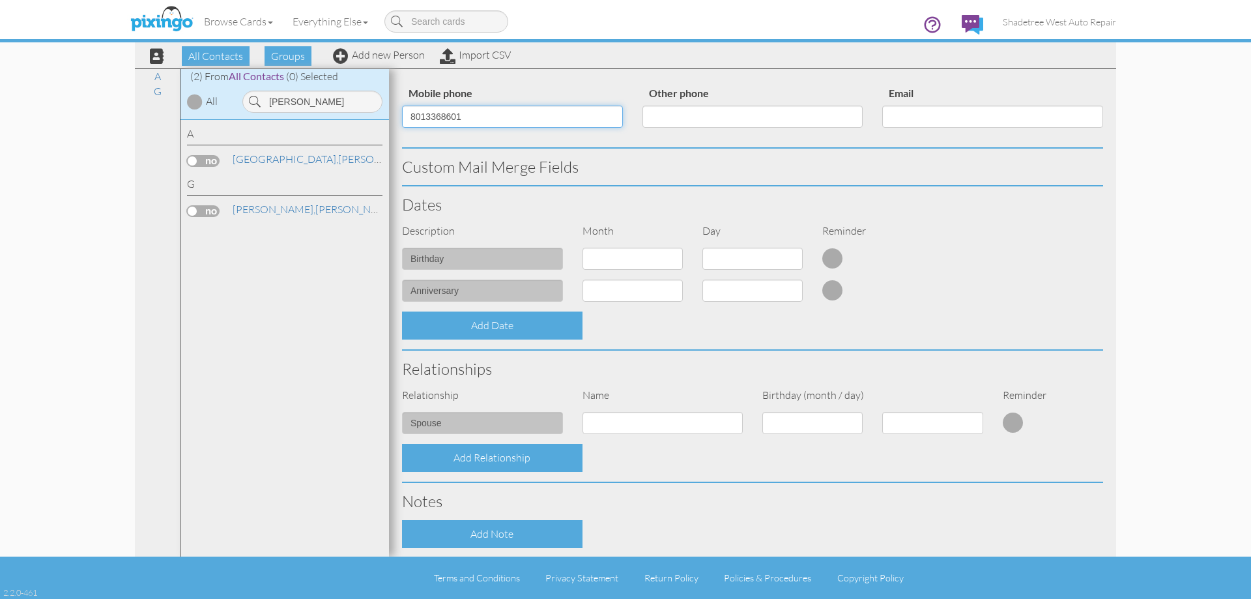
scroll to position [354, 0]
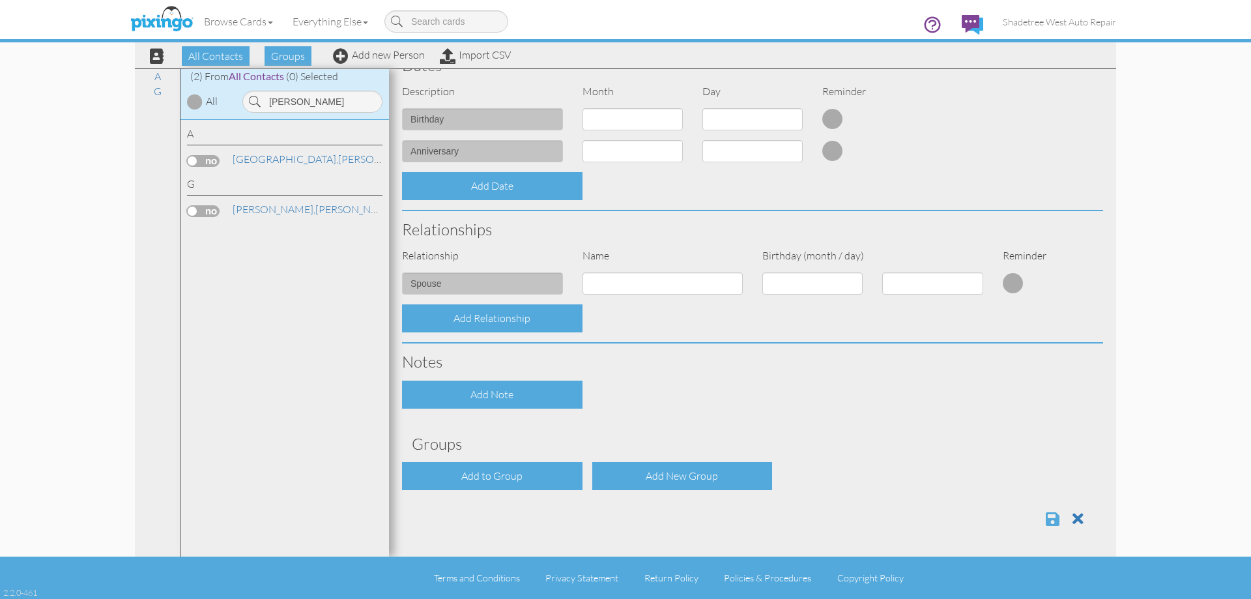
type input "8013368601"
click at [1046, 512] on span at bounding box center [1053, 519] width 14 height 16
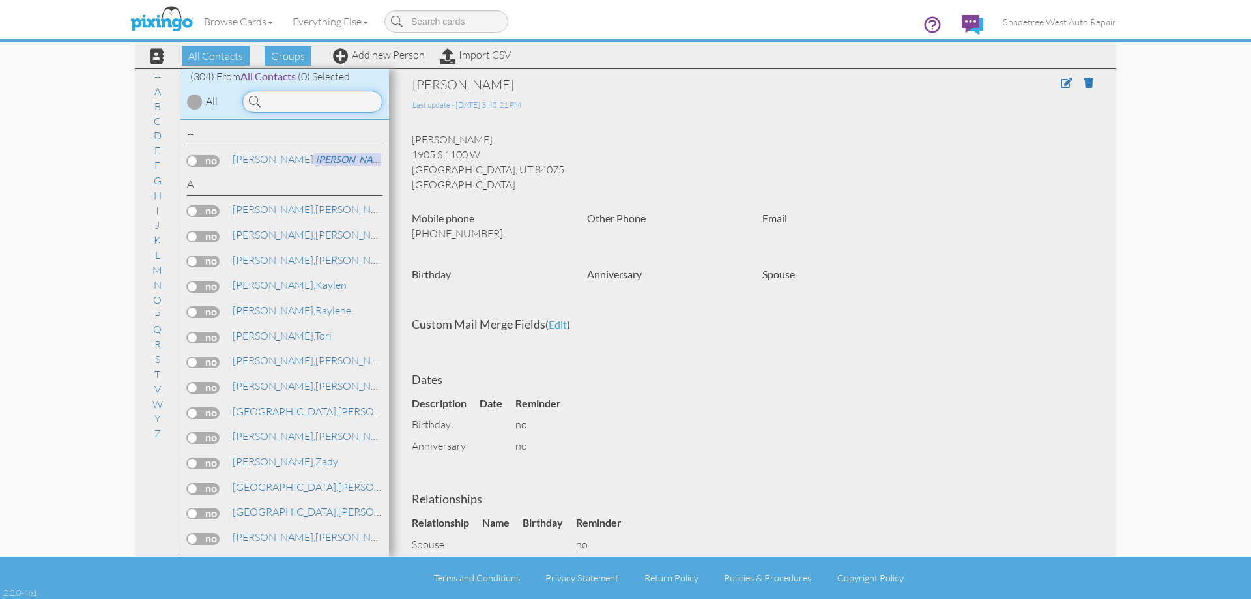
click at [289, 106] on input at bounding box center [312, 102] width 140 height 22
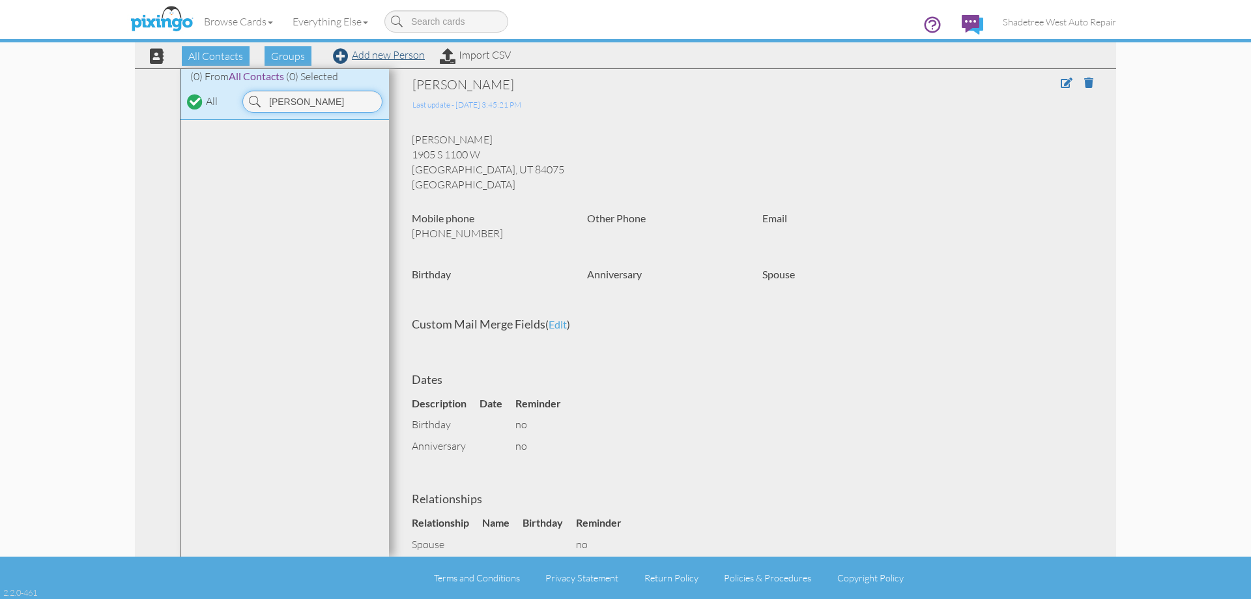
type input "zane"
click at [353, 58] on link "Add new Person" at bounding box center [379, 54] width 92 height 13
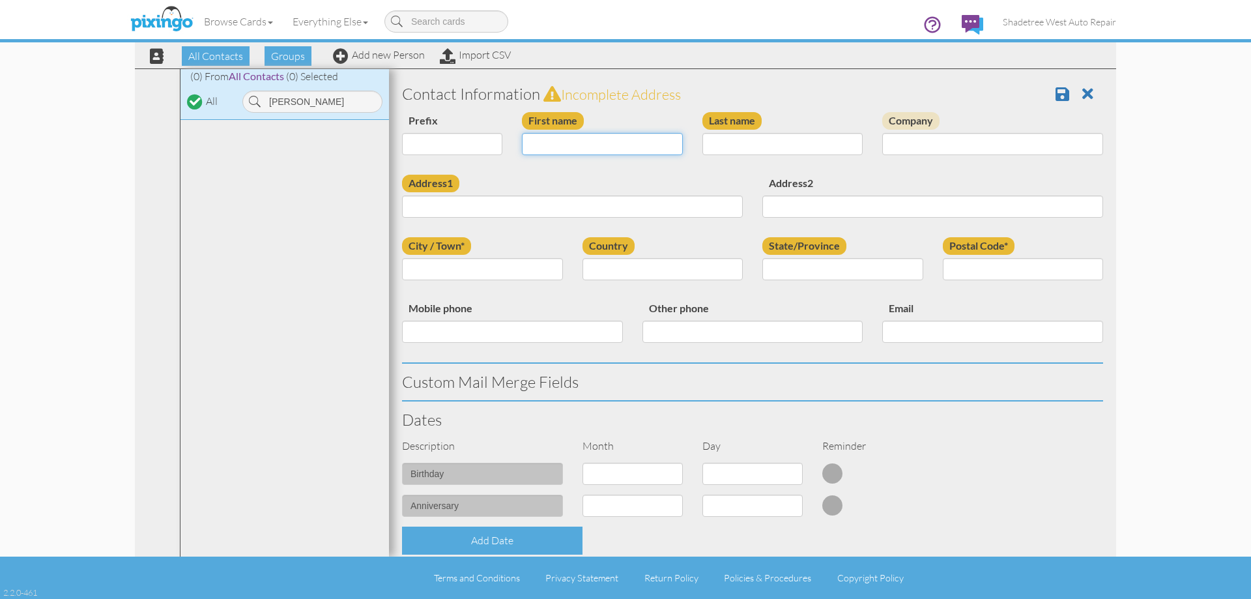
click at [584, 141] on input "First name" at bounding box center [602, 144] width 161 height 22
type input "[PERSON_NAME]"
click at [756, 144] on input "Last name" at bounding box center [782, 144] width 161 height 22
type input "[PERSON_NAME]"
click at [504, 204] on input "Address1" at bounding box center [572, 206] width 341 height 22
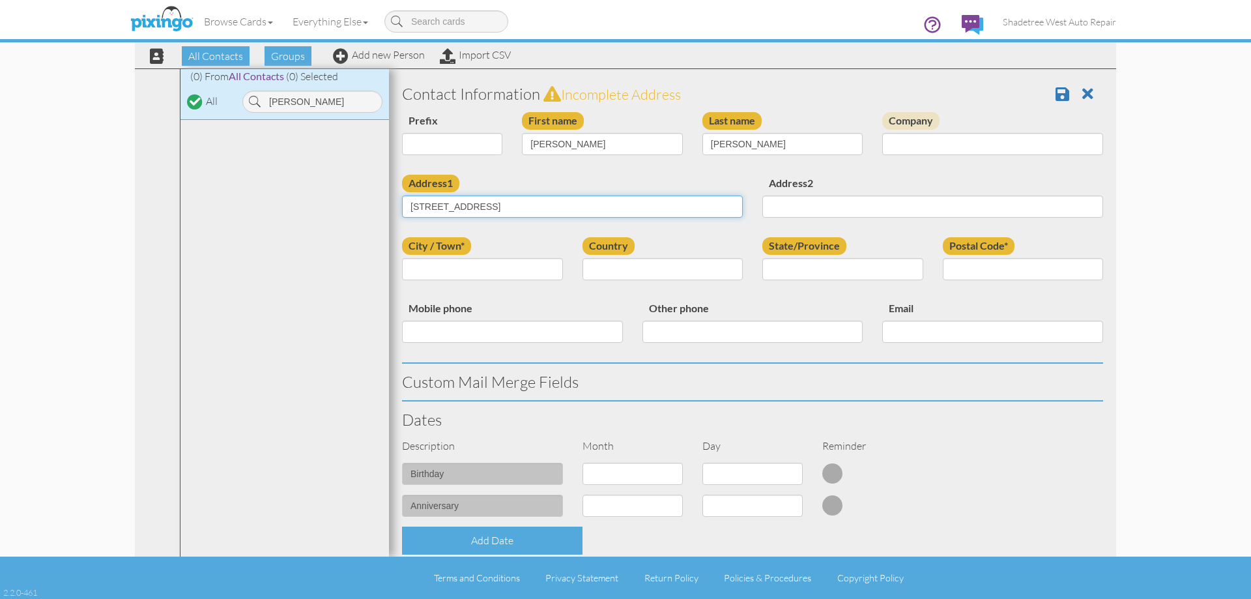
type input "234 W antelope Drive APT 5I"
click at [502, 278] on input "City / Town*" at bounding box center [482, 269] width 161 height 22
type input "Layton"
click at [629, 274] on select "United States -------------- Afghanistan Albania Algeria American Samoa Andorra…" at bounding box center [663, 269] width 161 height 22
select select "object:1166"
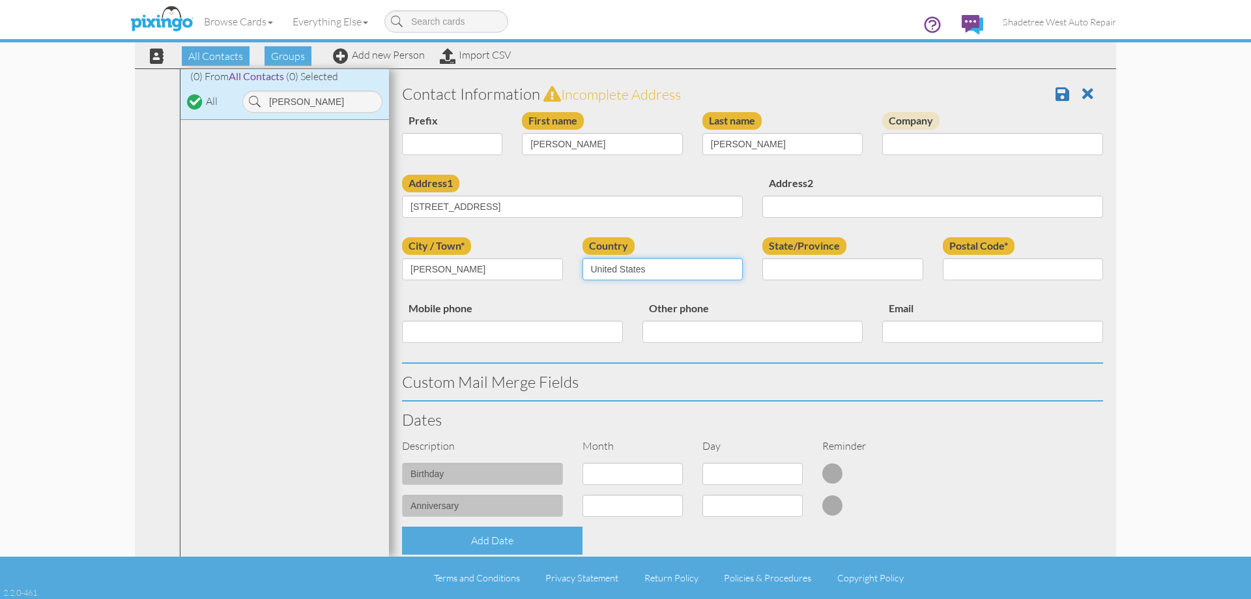
click at [583, 258] on select "United States -------------- Afghanistan Albania Algeria American Samoa Andorra…" at bounding box center [663, 269] width 161 height 22
click at [790, 264] on select "AA (Military) AE (Military) Alabama Alaska American Samoa AP (Military) Arizona…" at bounding box center [842, 269] width 161 height 22
select select "object:1465"
click at [762, 258] on select "AA (Military) AE (Military) Alabama Alaska American Samoa AP (Military) Arizona…" at bounding box center [842, 269] width 161 height 22
click at [1003, 273] on input "Postal Code*" at bounding box center [1023, 269] width 161 height 22
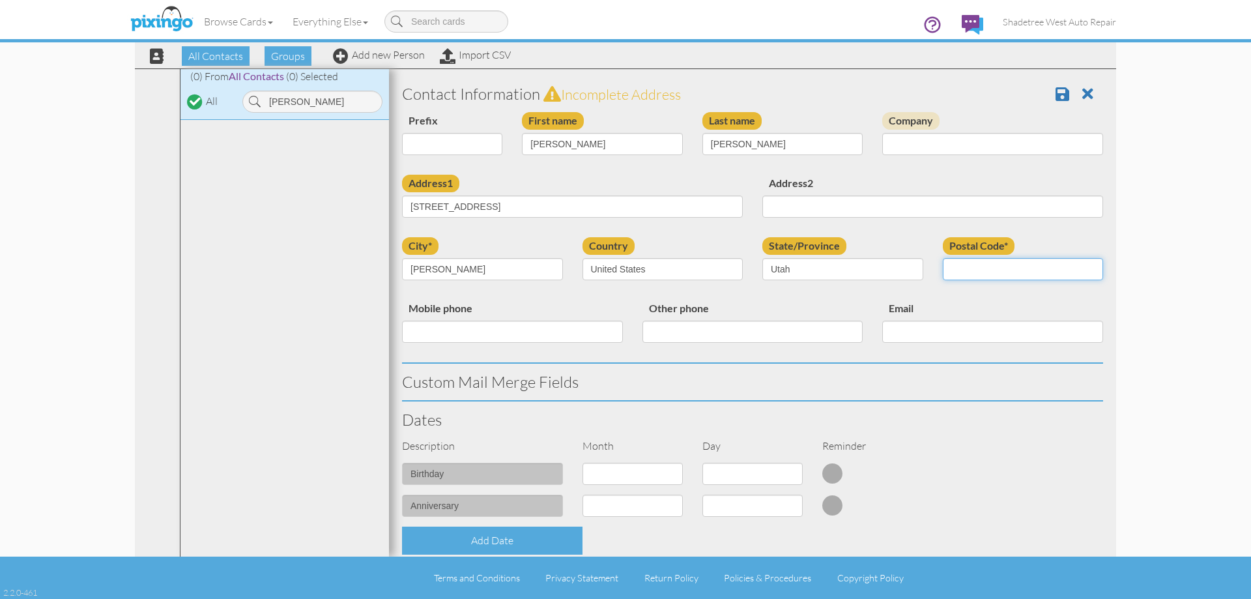
type input "84041"
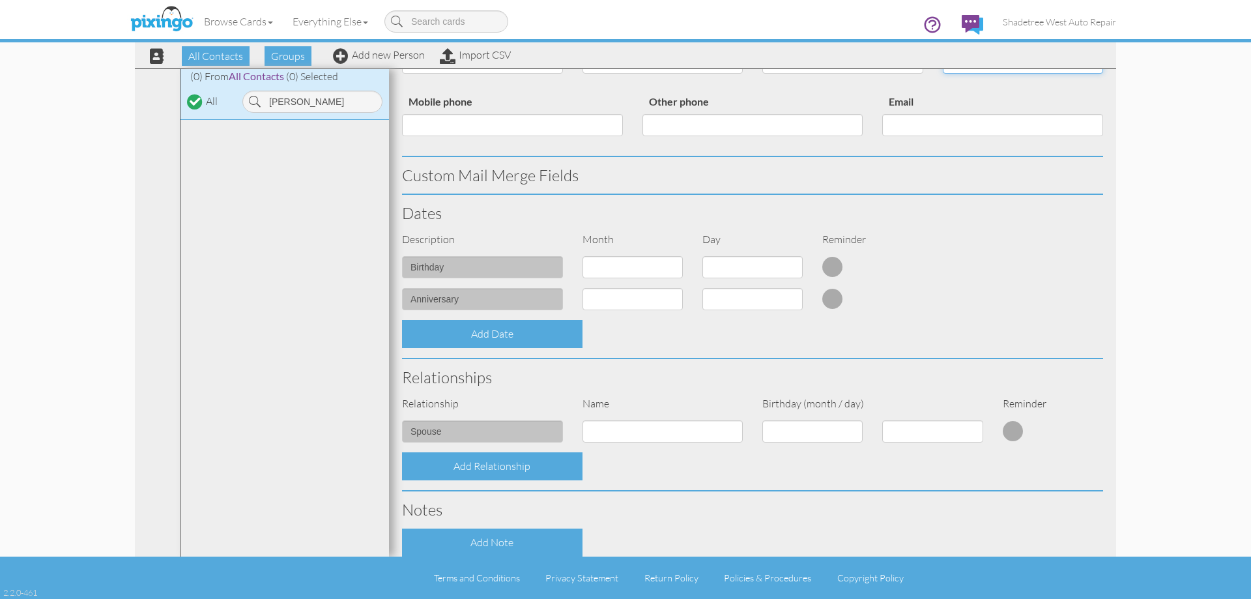
scroll to position [326, 0]
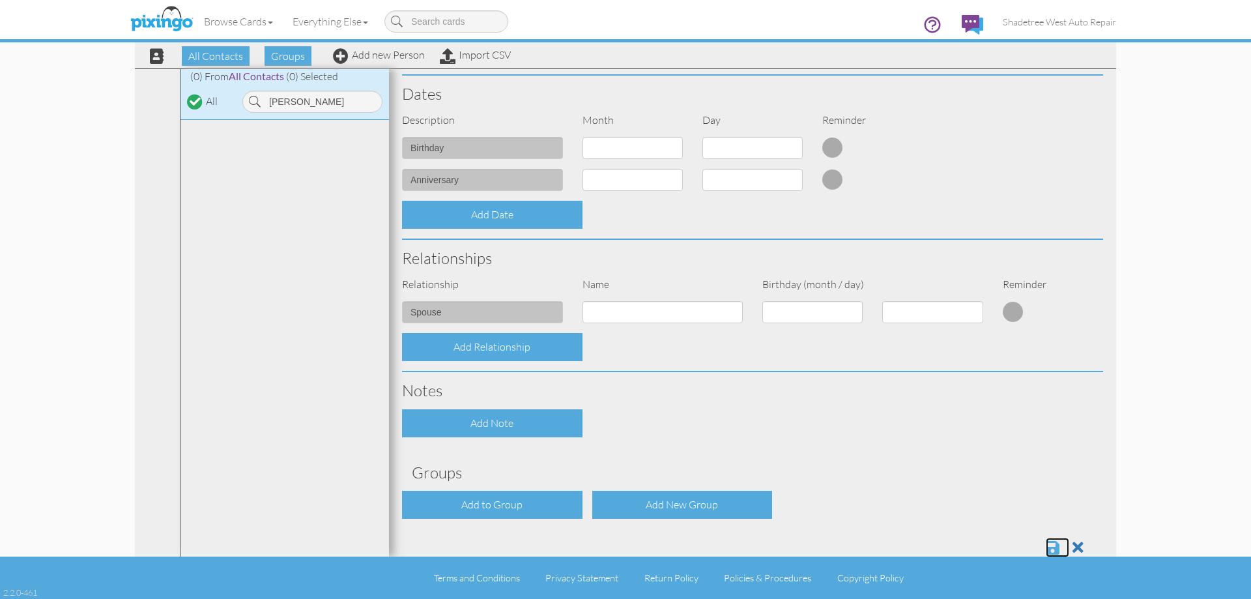
click at [1046, 551] on span at bounding box center [1053, 548] width 14 height 16
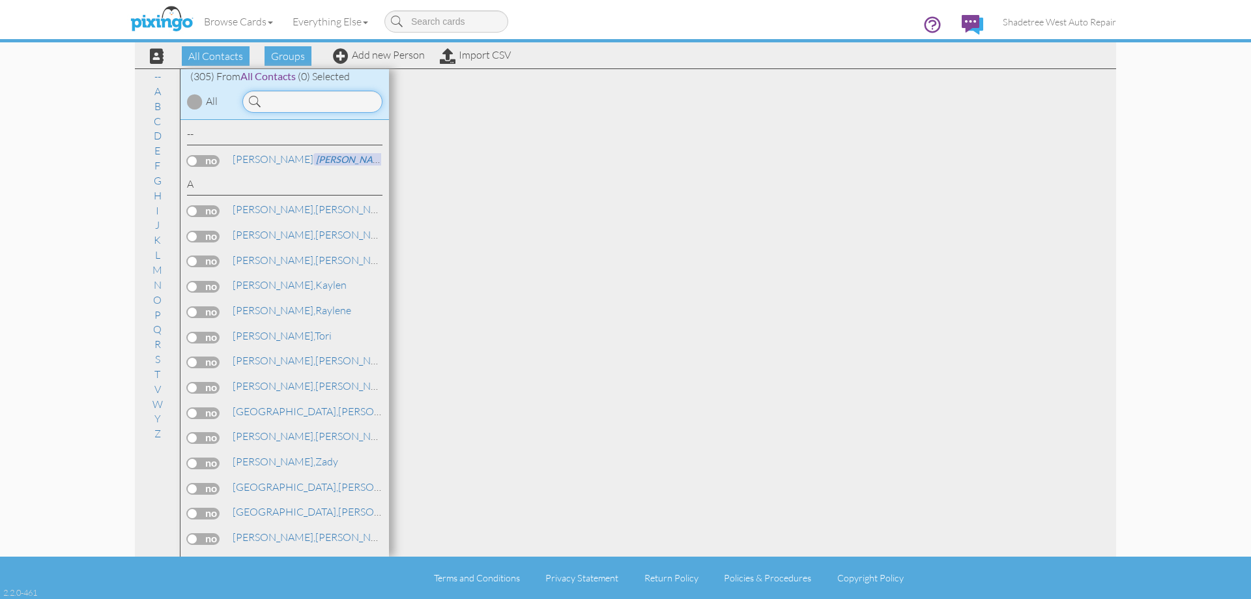
click at [304, 103] on input at bounding box center [312, 102] width 140 height 22
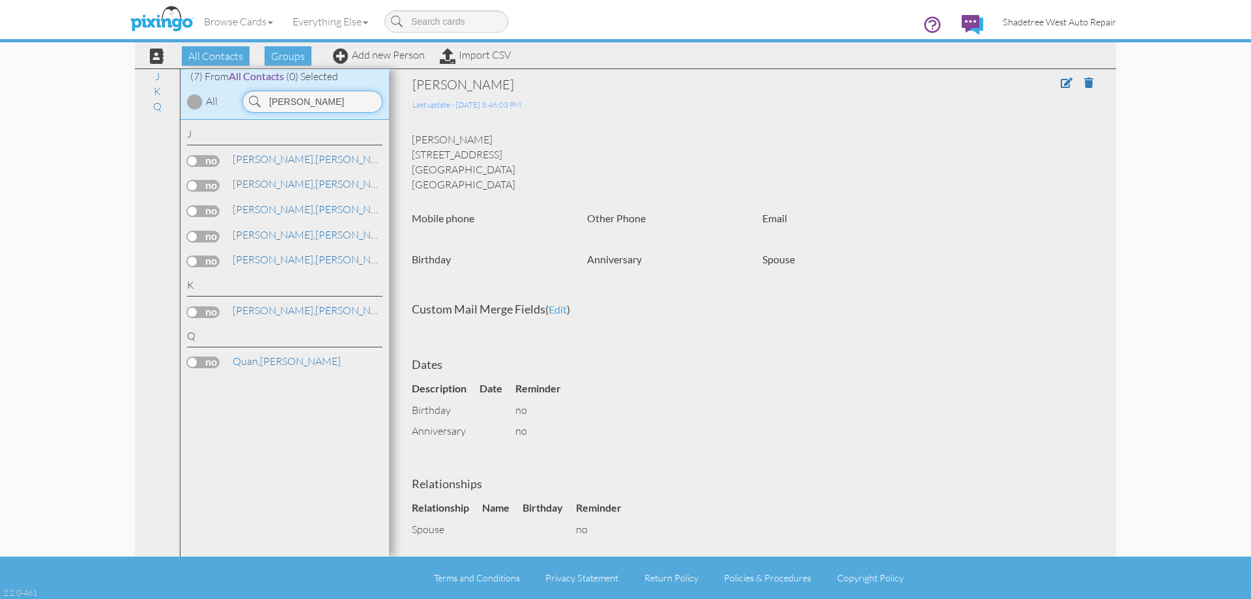
type input "[PERSON_NAME]"
click at [1114, 23] on span "Shadetree West Auto Repair" at bounding box center [1059, 21] width 113 height 11
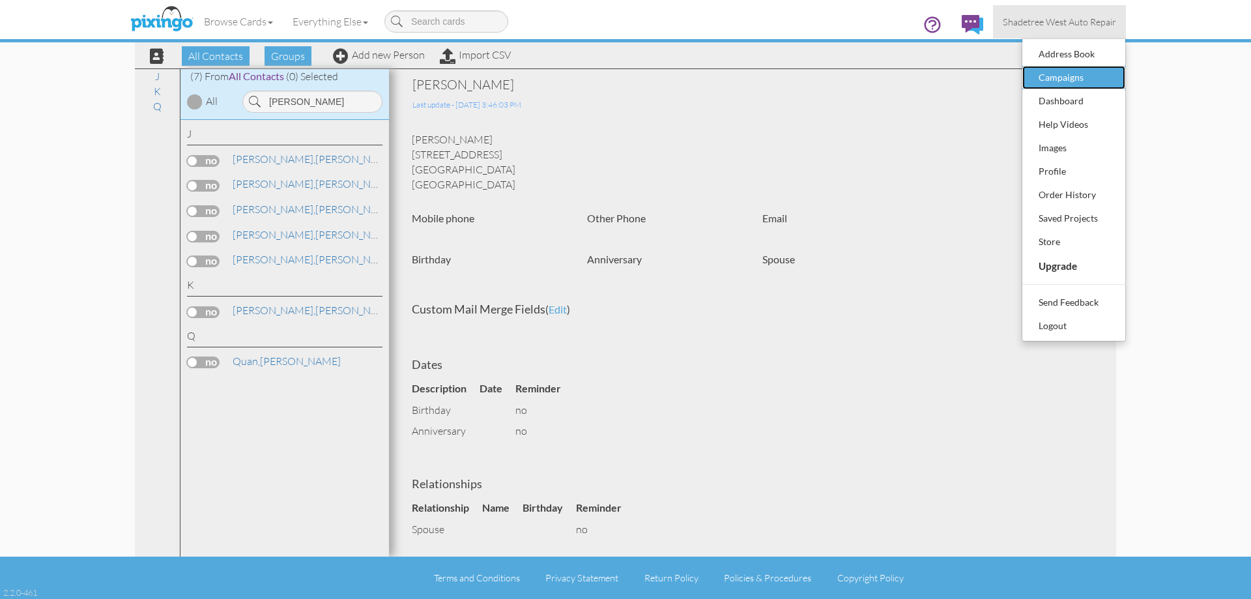
click at [1091, 72] on div "Campaigns" at bounding box center [1073, 78] width 77 height 20
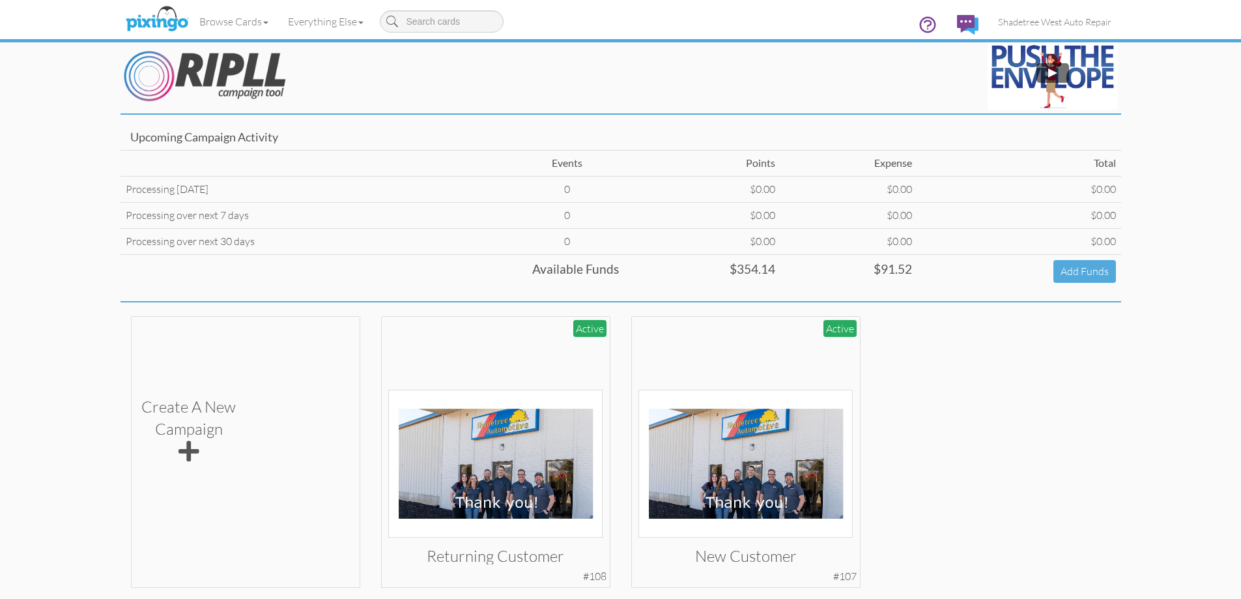
scroll to position [62, 0]
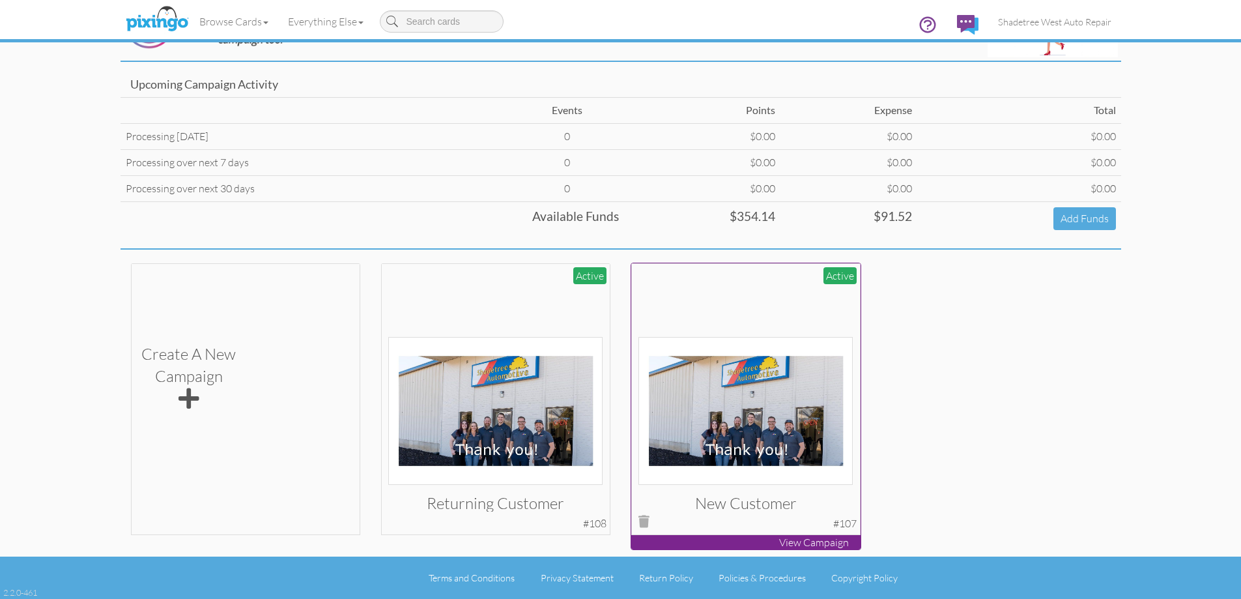
click at [728, 424] on img at bounding box center [746, 411] width 214 height 148
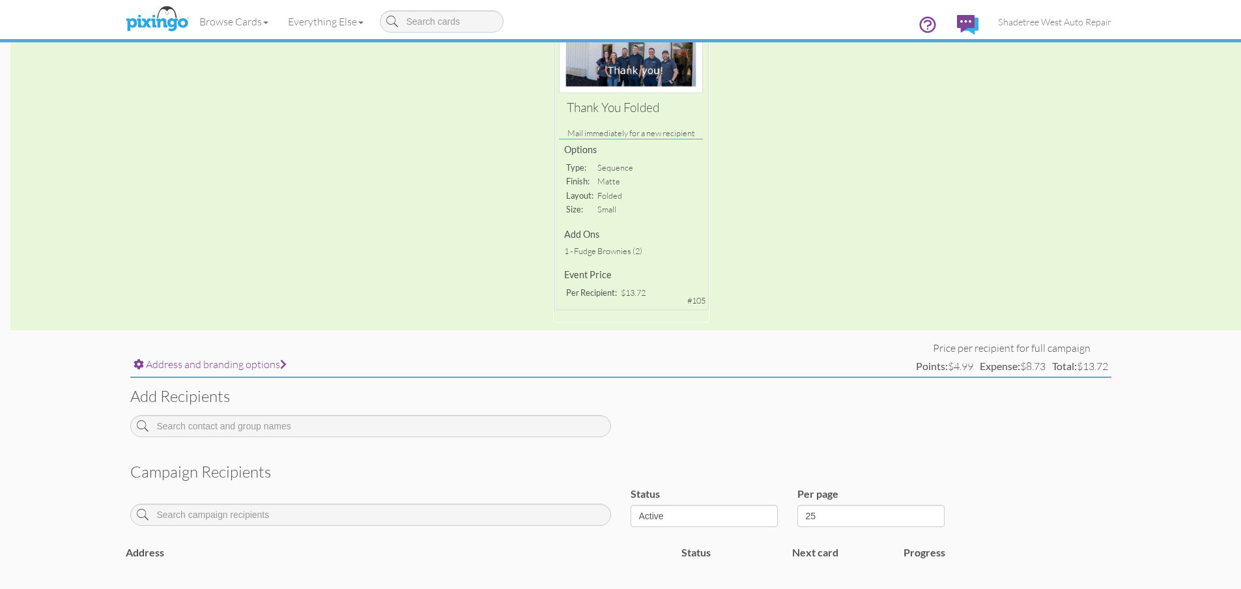
scroll to position [295, 0]
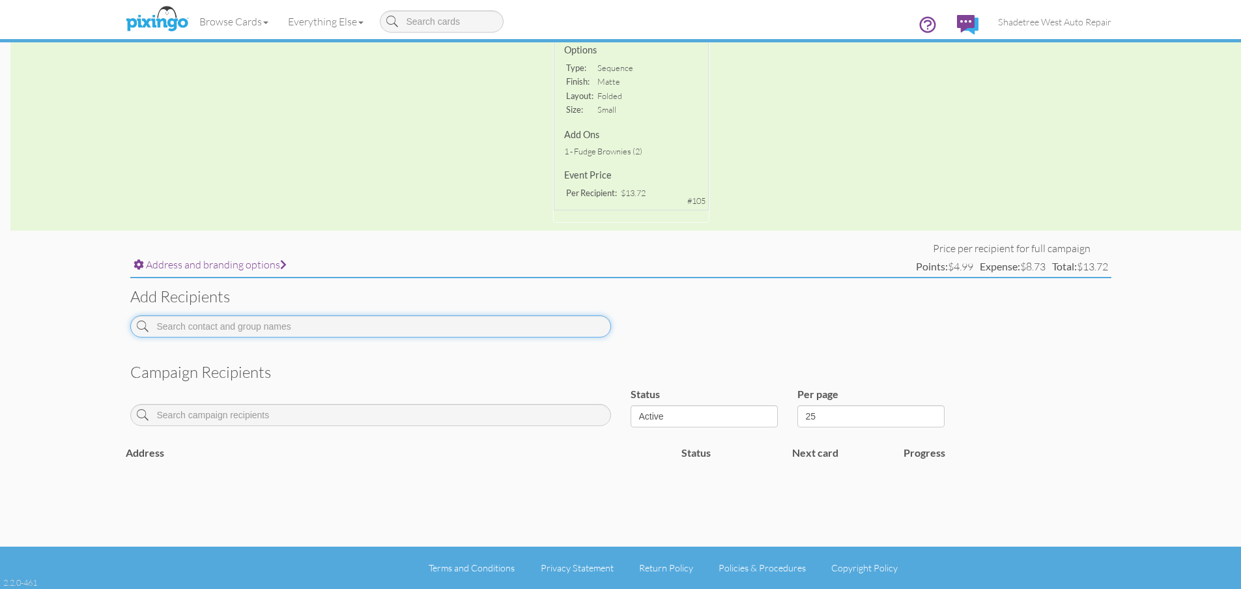
click at [322, 325] on input at bounding box center [370, 326] width 481 height 22
type input "j"
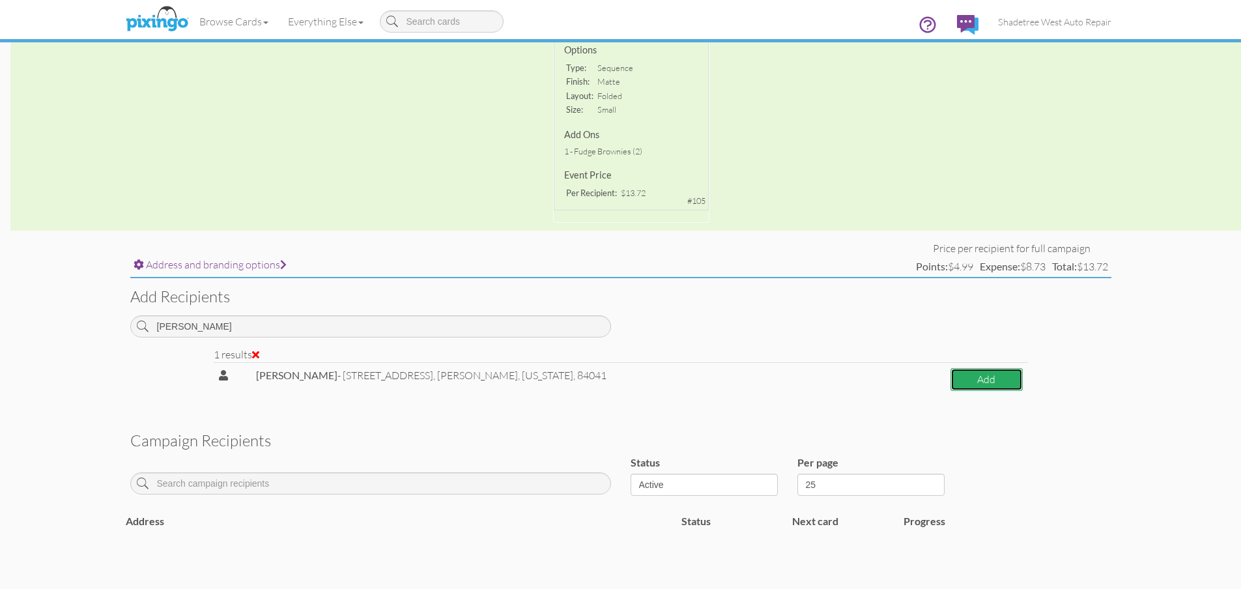
click at [1005, 377] on button "Add" at bounding box center [987, 379] width 72 height 23
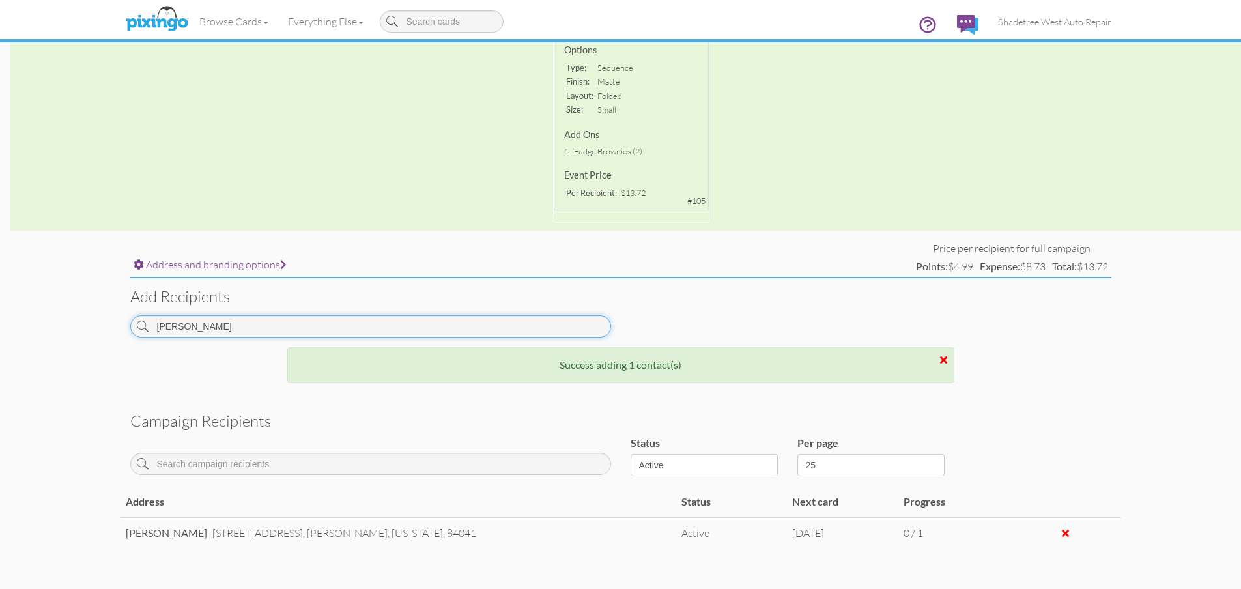
drag, startPoint x: 351, startPoint y: 330, endPoint x: 43, endPoint y: 341, distance: 308.4
click at [43, 341] on campaign-detail "Toggle navigation Visit Pixingo Mobile Browse Cards Business Accounting Automot…" at bounding box center [620, 187] width 1241 height 964
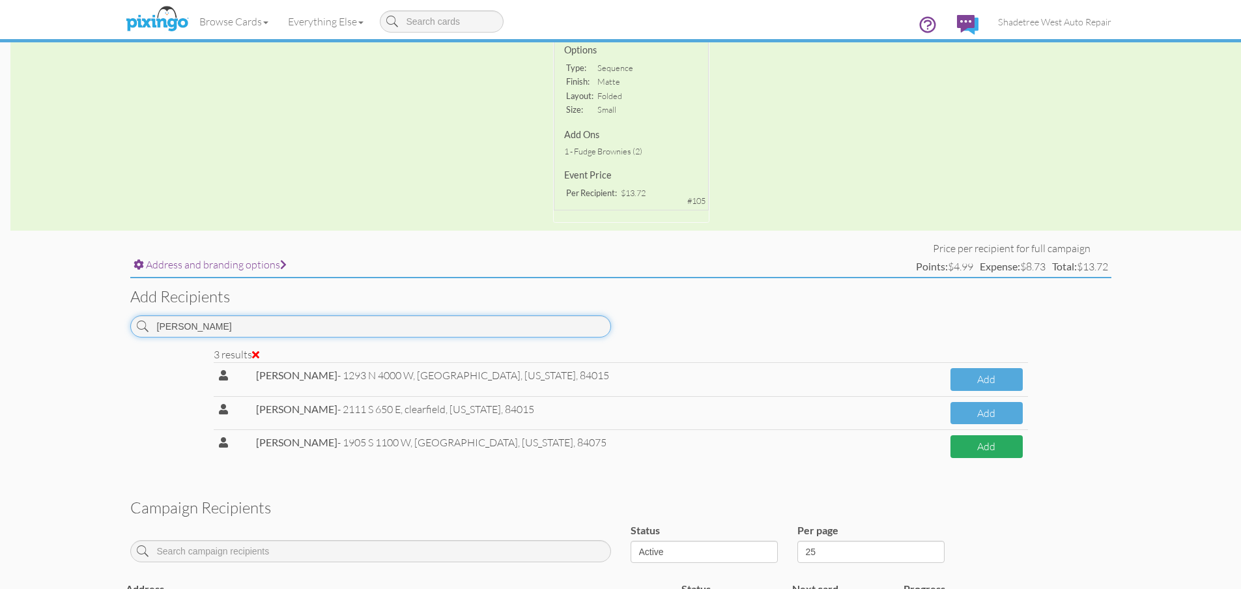
type input "[PERSON_NAME]"
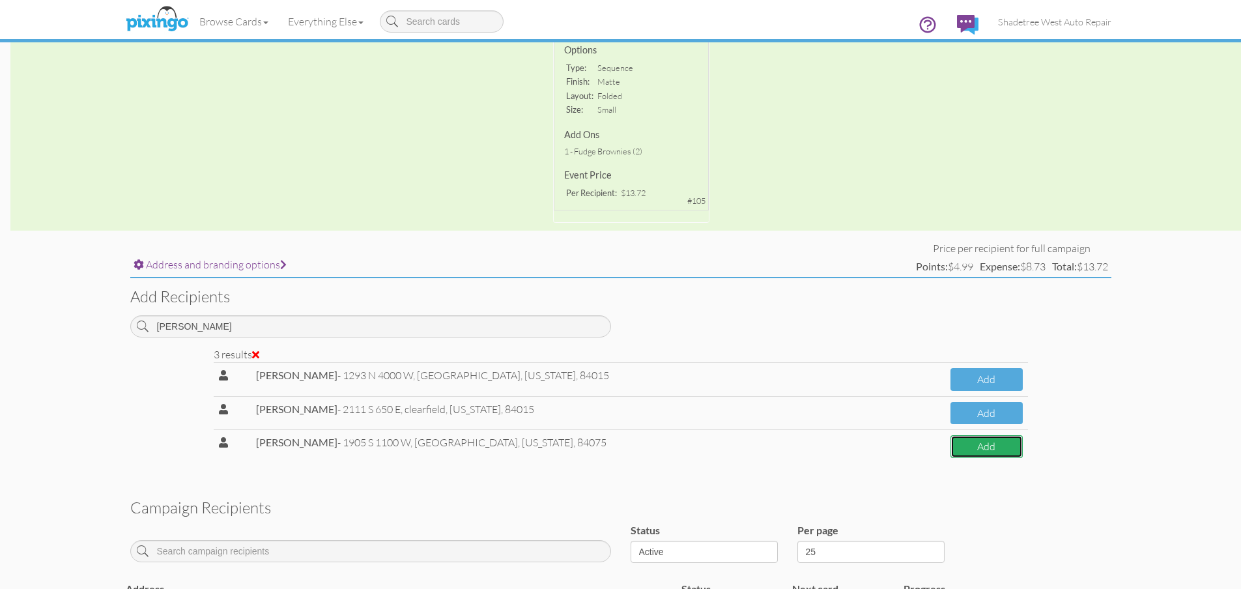
click at [964, 446] on button "Add" at bounding box center [987, 446] width 72 height 23
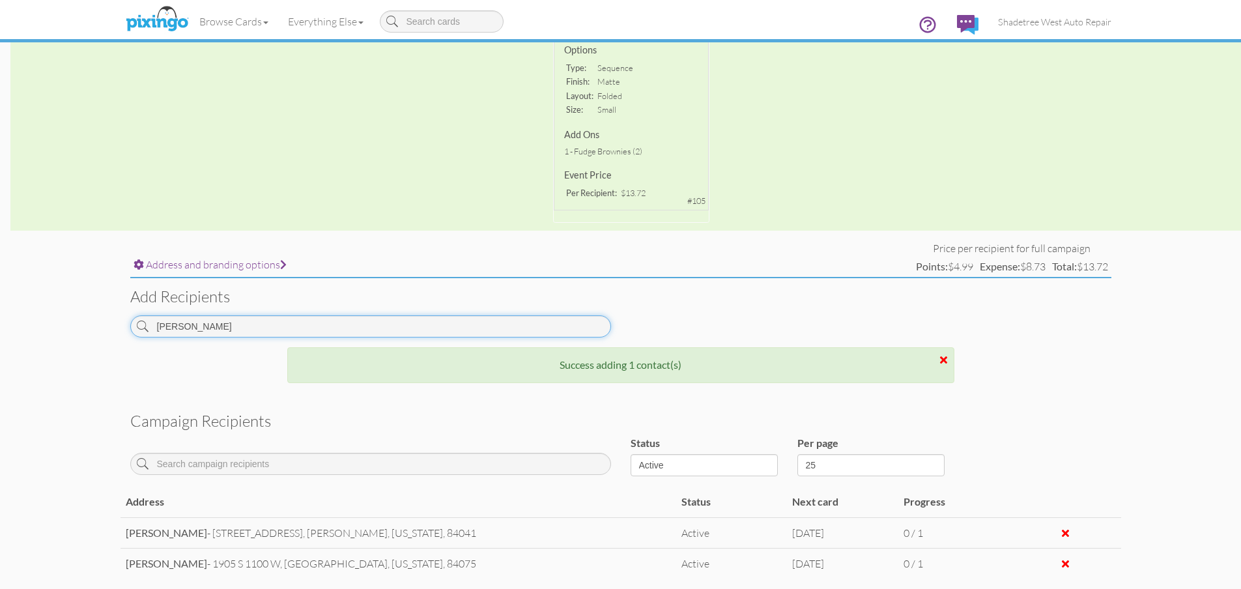
drag, startPoint x: 205, startPoint y: 324, endPoint x: 127, endPoint y: 330, distance: 77.8
click at [127, 330] on div "nathan" at bounding box center [371, 331] width 500 height 32
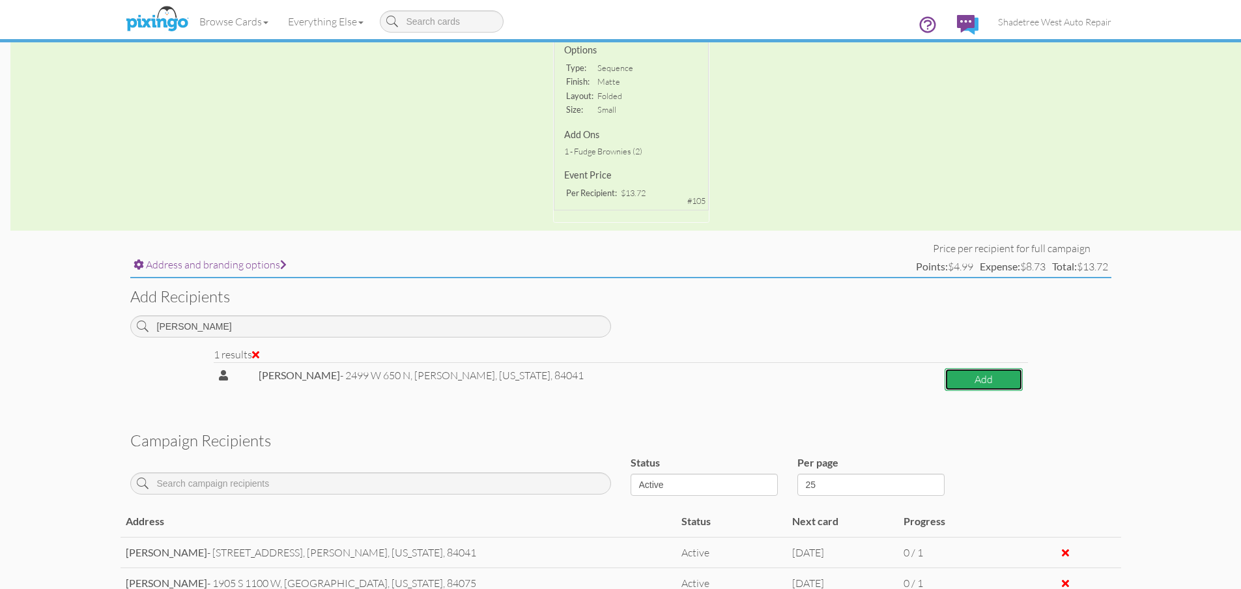
click at [977, 384] on button "Add" at bounding box center [984, 379] width 78 height 23
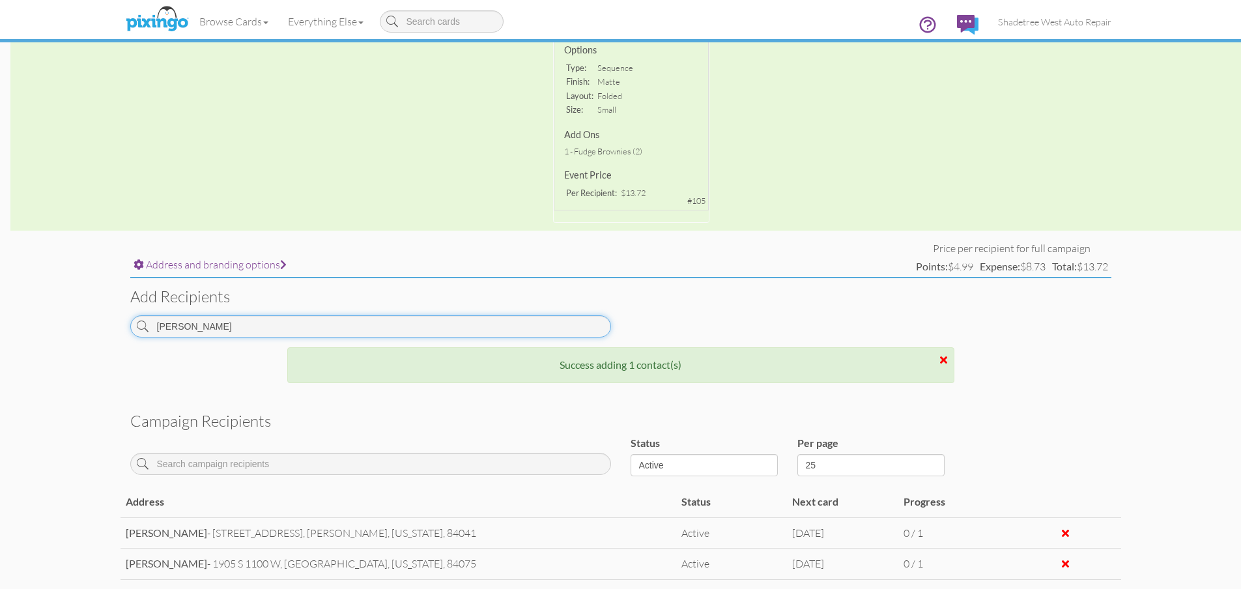
drag, startPoint x: 210, startPoint y: 321, endPoint x: 86, endPoint y: 323, distance: 124.5
click at [86, 323] on campaign-detail "Toggle navigation Visit Pixingo Mobile Browse Cards Business Accounting Automot…" at bounding box center [620, 218] width 1241 height 1026
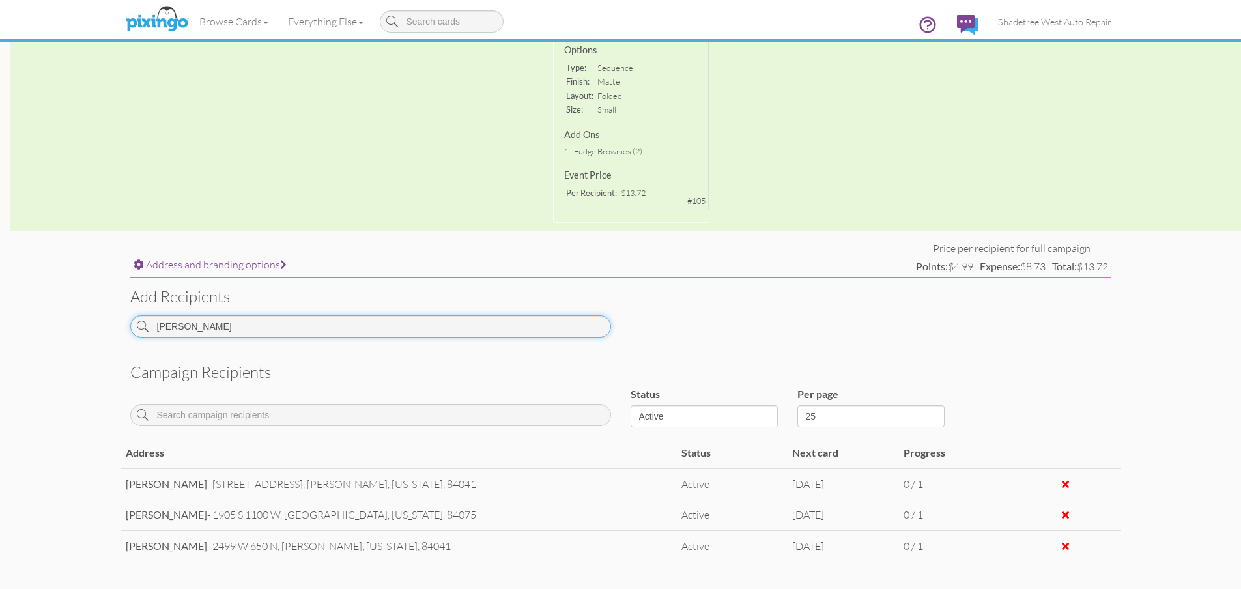
click at [240, 330] on input "Brian n" at bounding box center [370, 326] width 481 height 22
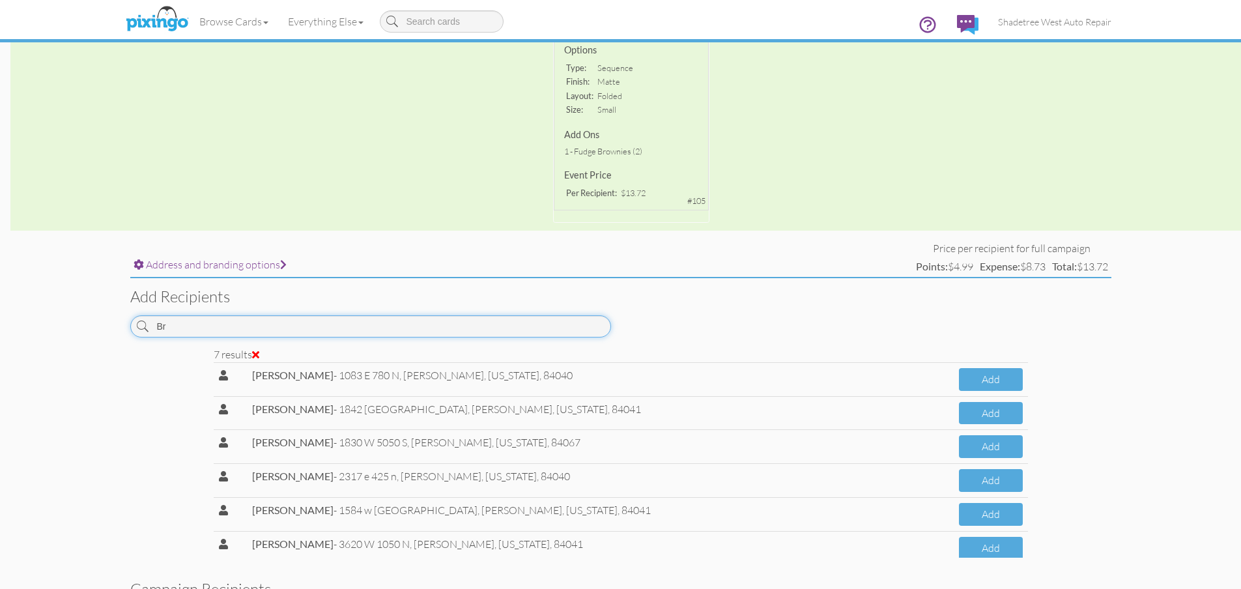
type input "B"
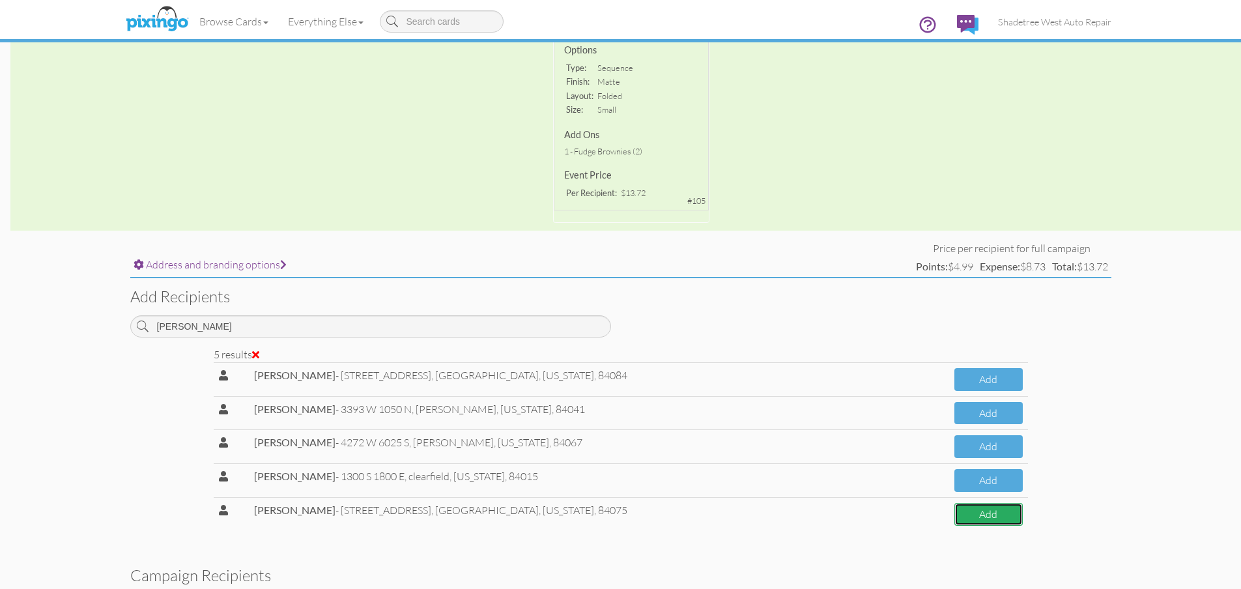
click at [1010, 521] on button "Add" at bounding box center [989, 514] width 68 height 23
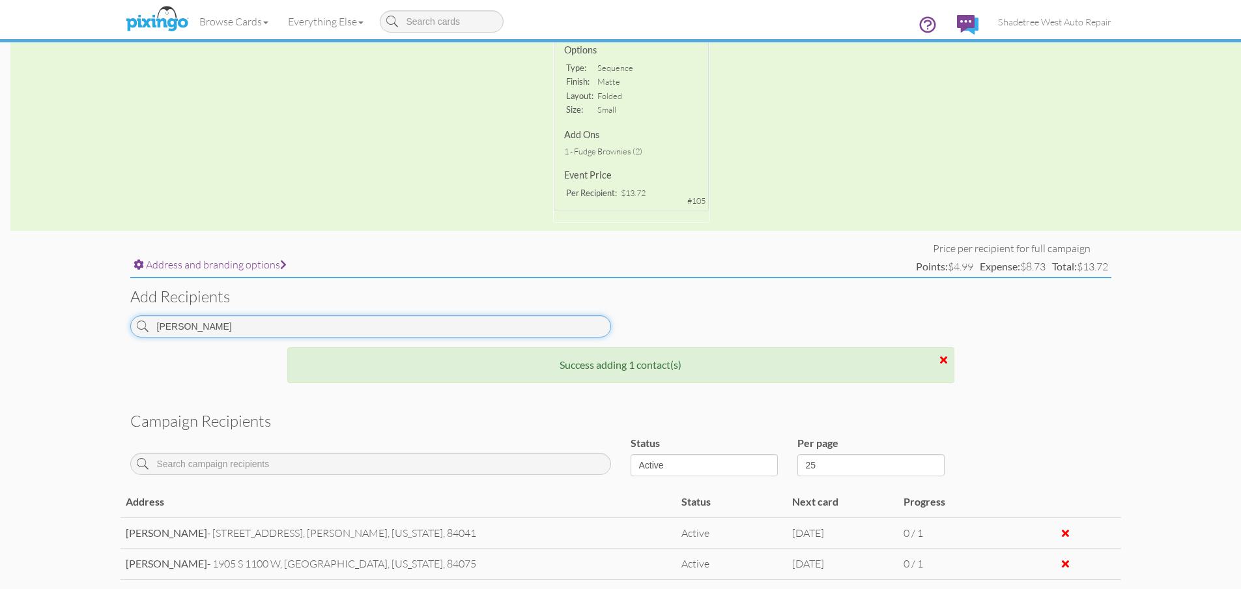
drag, startPoint x: 227, startPoint y: 332, endPoint x: 51, endPoint y: 362, distance: 177.7
click at [51, 362] on campaign-detail "Toggle navigation Visit Pixingo Mobile Browse Cards Business Accounting Automot…" at bounding box center [620, 233] width 1241 height 1057
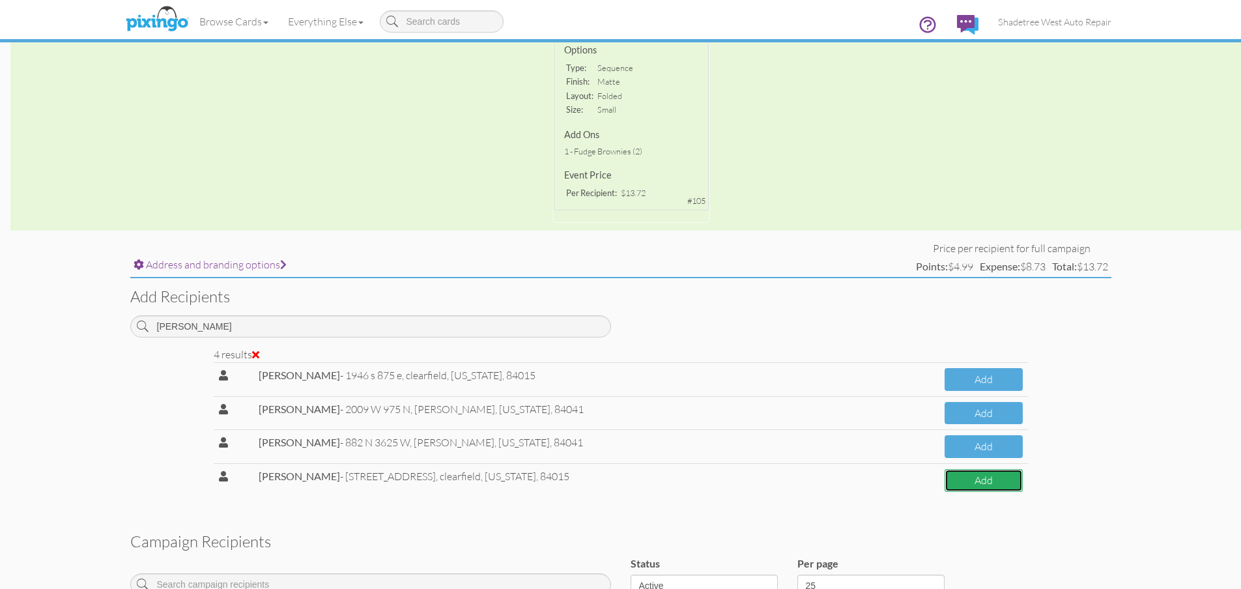
click at [1009, 479] on button "Add" at bounding box center [984, 480] width 78 height 23
click at [964, 482] on button "Add" at bounding box center [984, 480] width 78 height 23
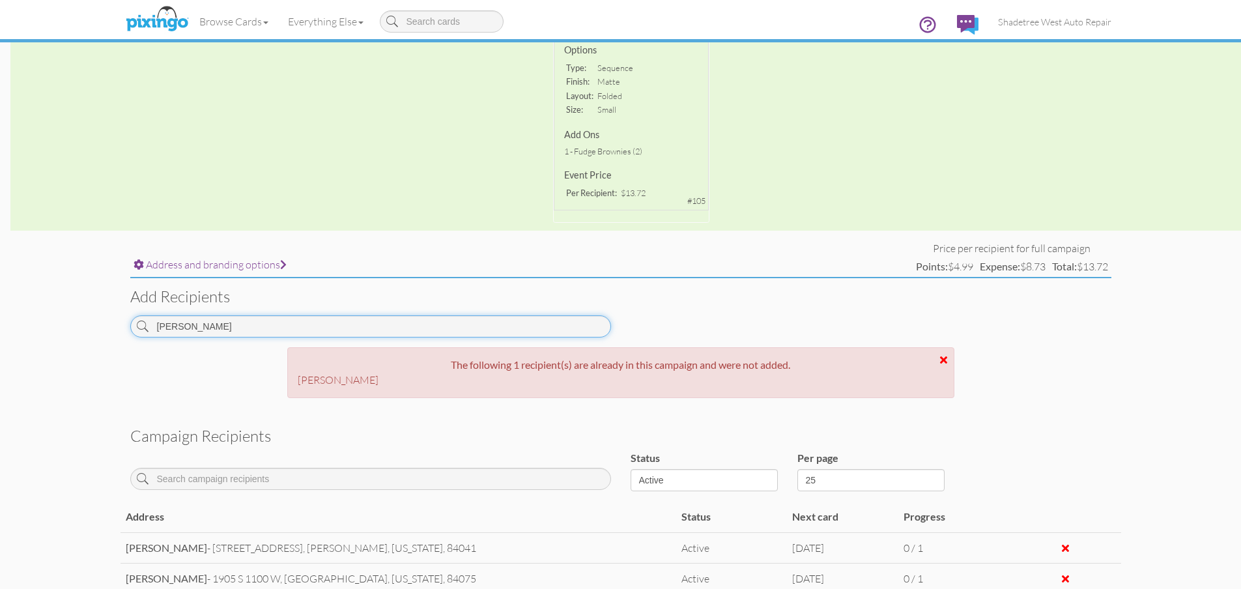
click at [399, 326] on input "thomas" at bounding box center [370, 326] width 481 height 22
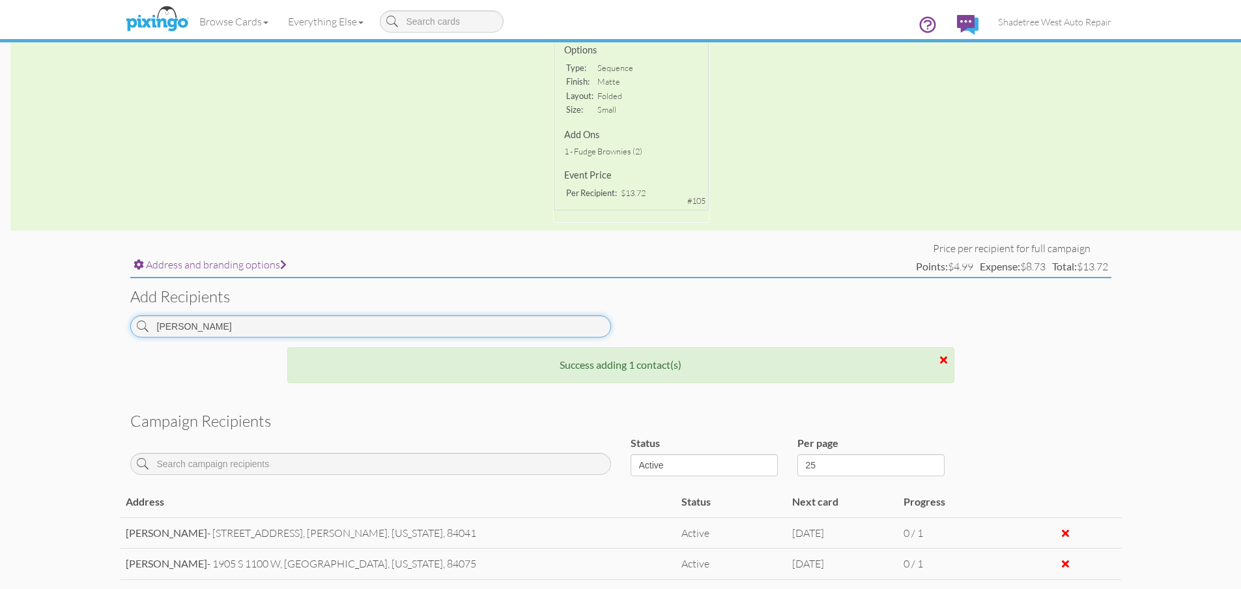
drag, startPoint x: 388, startPoint y: 326, endPoint x: 59, endPoint y: 328, distance: 328.4
click at [59, 328] on campaign-detail "Toggle navigation Visit Pixingo Mobile Browse Cards Business Accounting Automot…" at bounding box center [620, 233] width 1241 height 1057
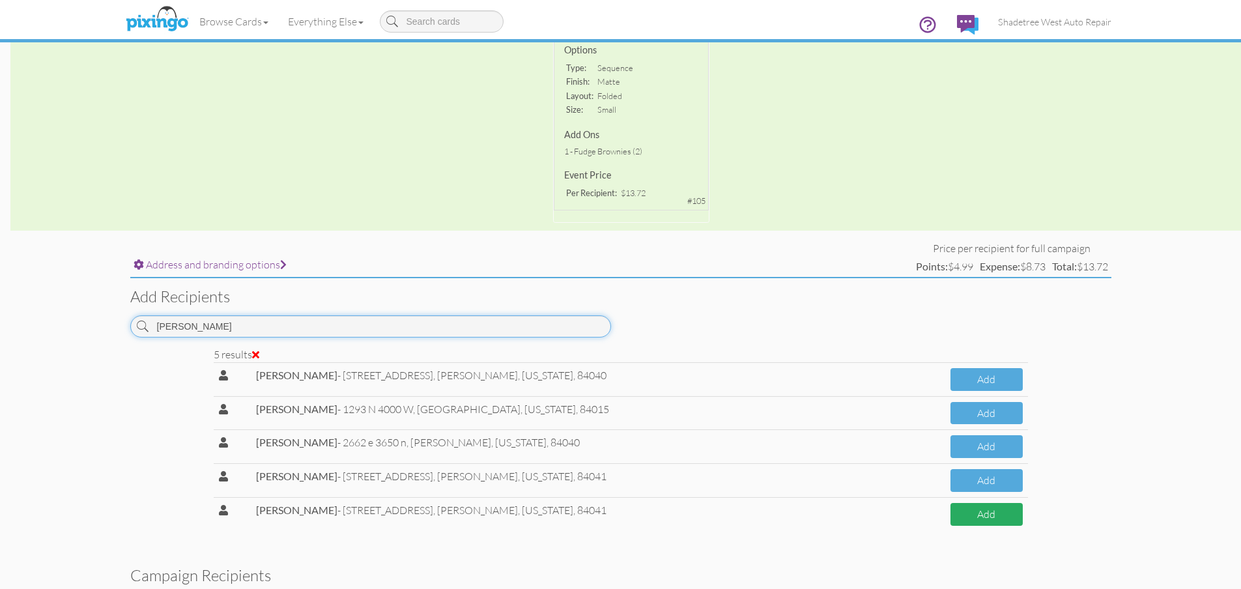
type input "jon h"
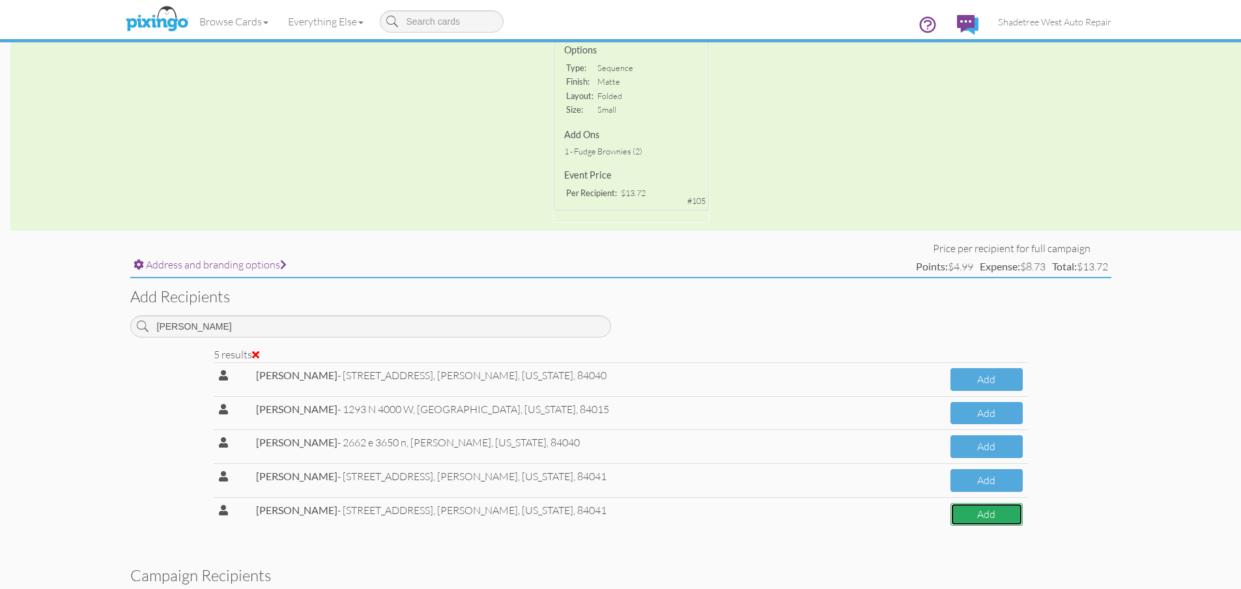
click at [962, 517] on button "Add" at bounding box center [987, 514] width 72 height 23
click at [971, 517] on button "Add" at bounding box center [987, 514] width 72 height 23
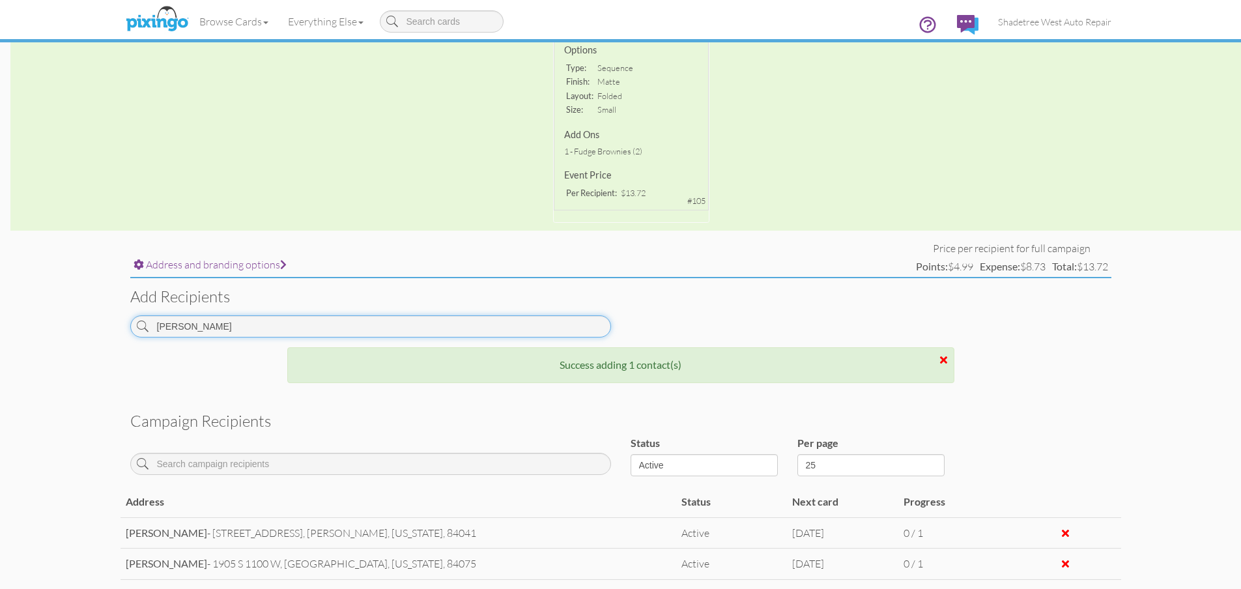
drag, startPoint x: 205, startPoint y: 330, endPoint x: 71, endPoint y: 332, distance: 133.6
click at [71, 332] on campaign-detail "Toggle navigation Visit Pixingo Mobile Browse Cards Business Accounting Automot…" at bounding box center [620, 248] width 1241 height 1087
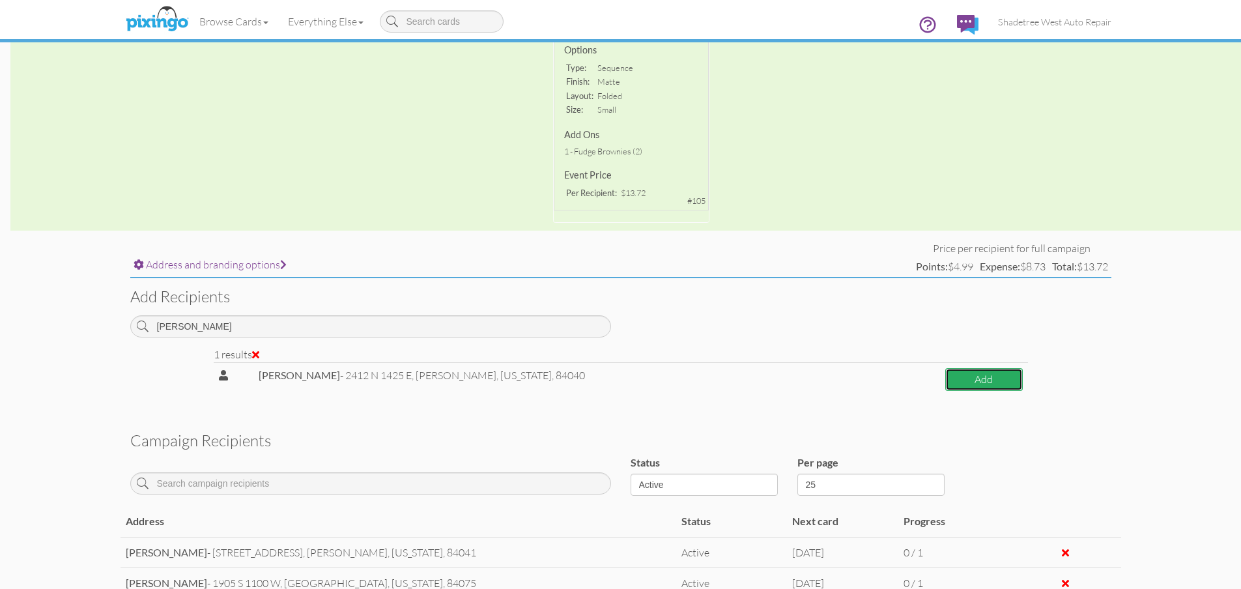
click at [1018, 385] on button "Add" at bounding box center [984, 379] width 78 height 23
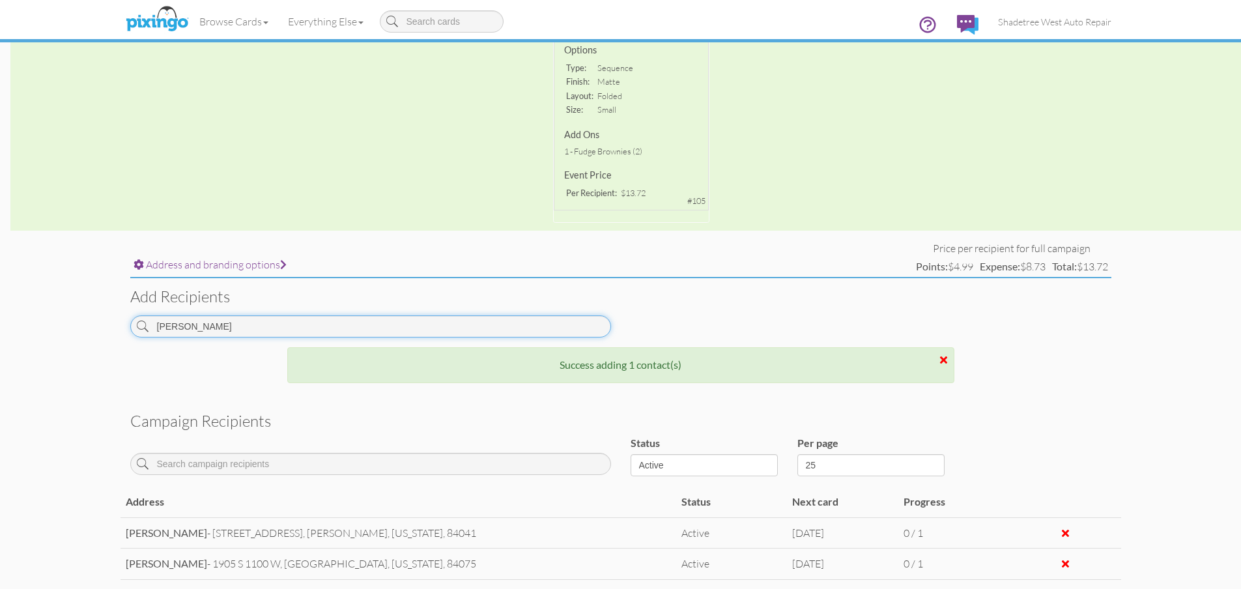
drag, startPoint x: 160, startPoint y: 327, endPoint x: 31, endPoint y: 324, distance: 129.0
click at [31, 324] on campaign-detail "Toggle navigation Visit Pixingo Mobile Browse Cards Business Accounting Automot…" at bounding box center [620, 280] width 1241 height 1150
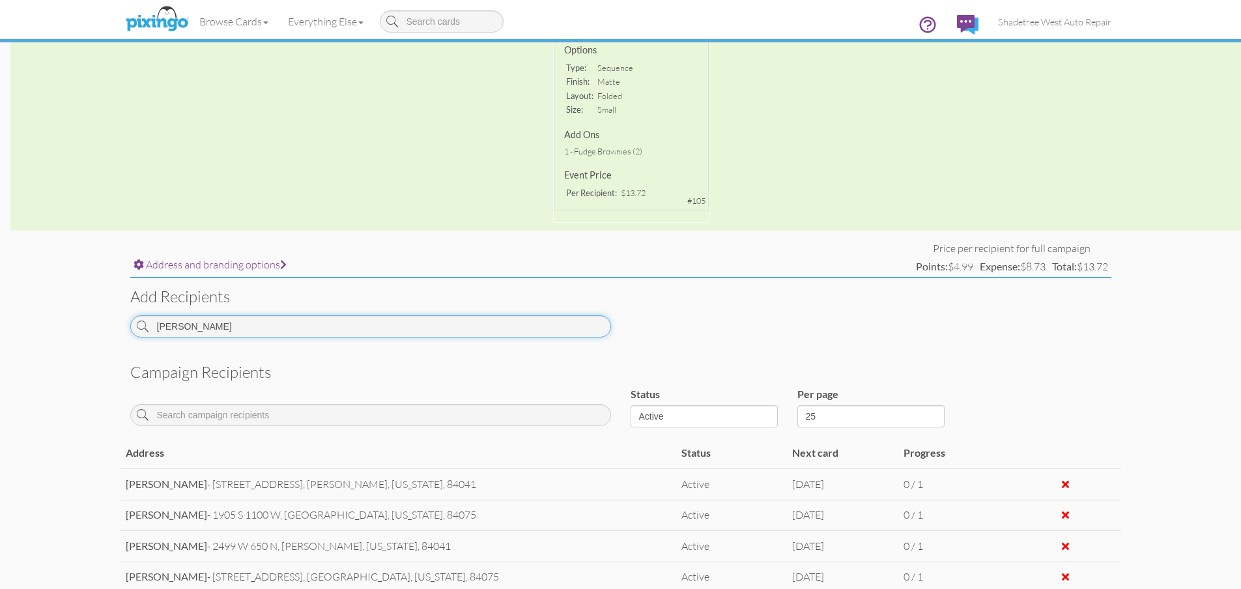
drag, startPoint x: 220, startPoint y: 323, endPoint x: 0, endPoint y: 323, distance: 220.2
click at [0, 323] on campaign-detail "Toggle navigation Visit Pixingo Mobile Browse Cards Business Accounting Automot…" at bounding box center [620, 256] width 1241 height 1102
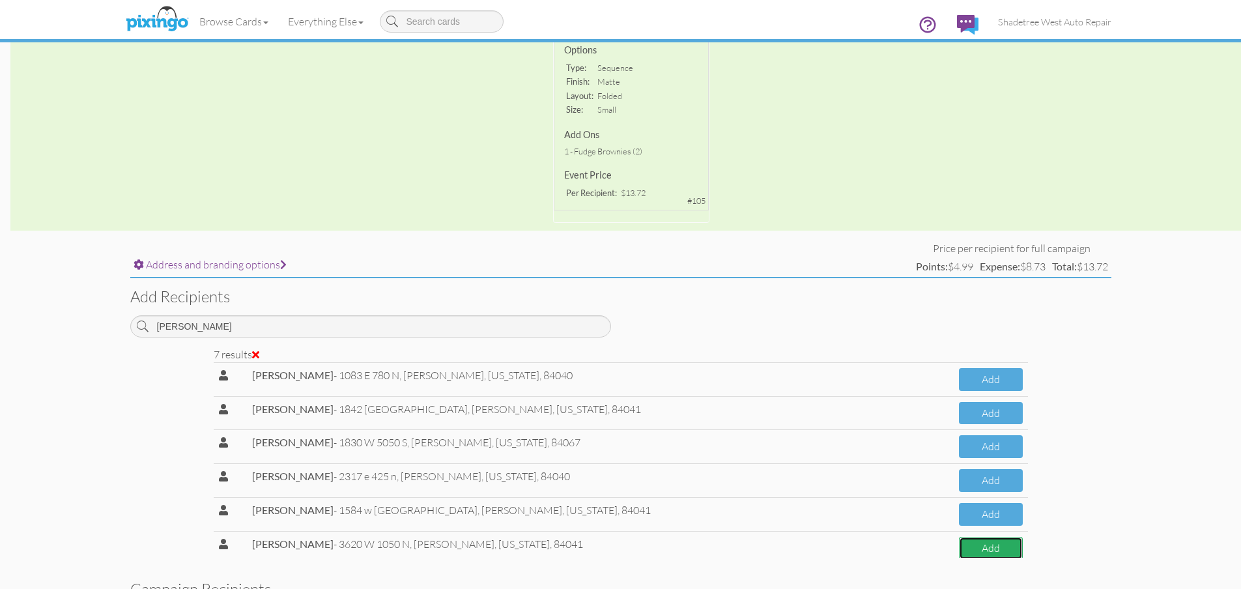
click at [959, 545] on button "Add" at bounding box center [991, 548] width 64 height 23
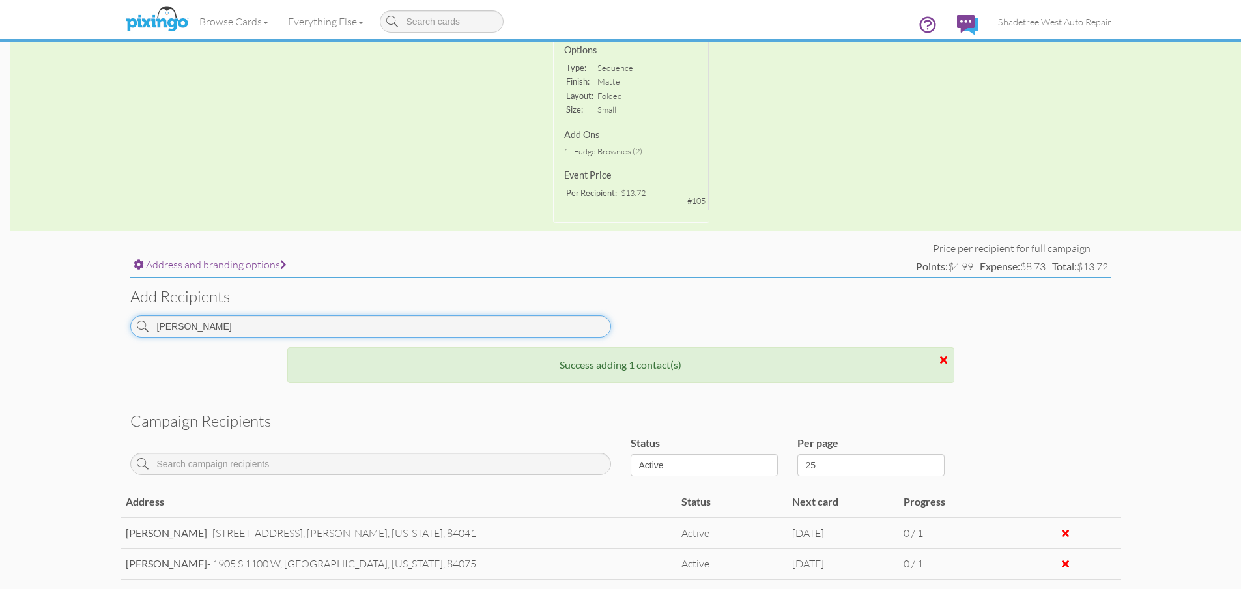
drag, startPoint x: 265, startPoint y: 326, endPoint x: 0, endPoint y: 329, distance: 265.2
click at [0, 329] on campaign-detail "Toggle navigation Visit Pixingo Mobile Browse Cards Business Accounting Automot…" at bounding box center [620, 295] width 1241 height 1181
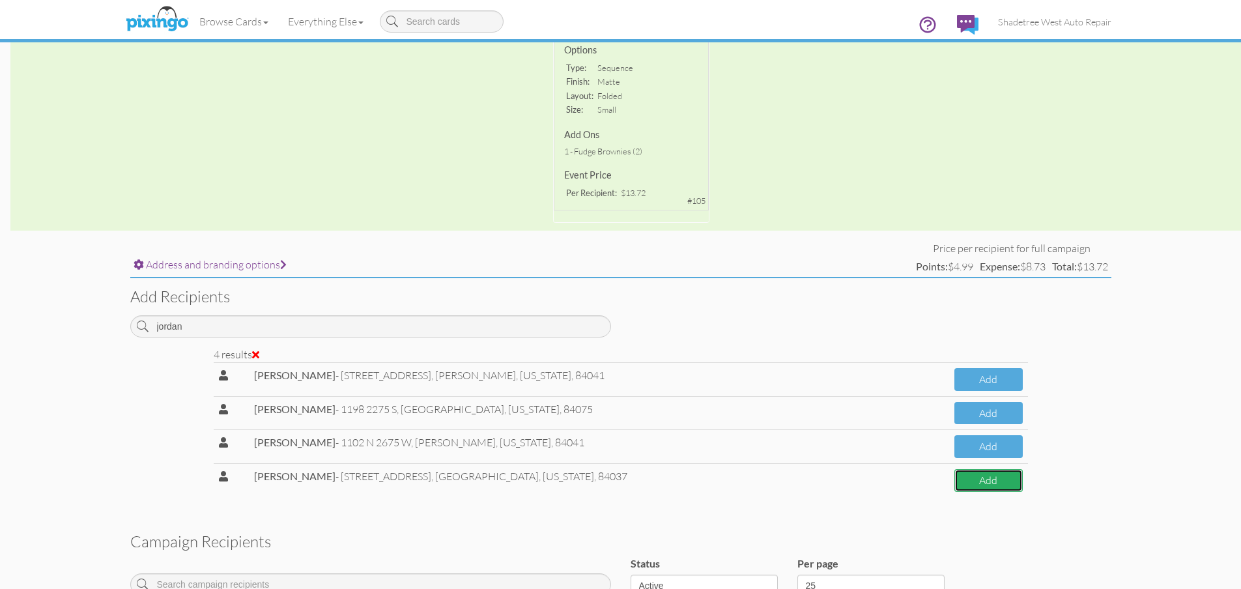
click at [955, 489] on button "Add" at bounding box center [989, 480] width 68 height 23
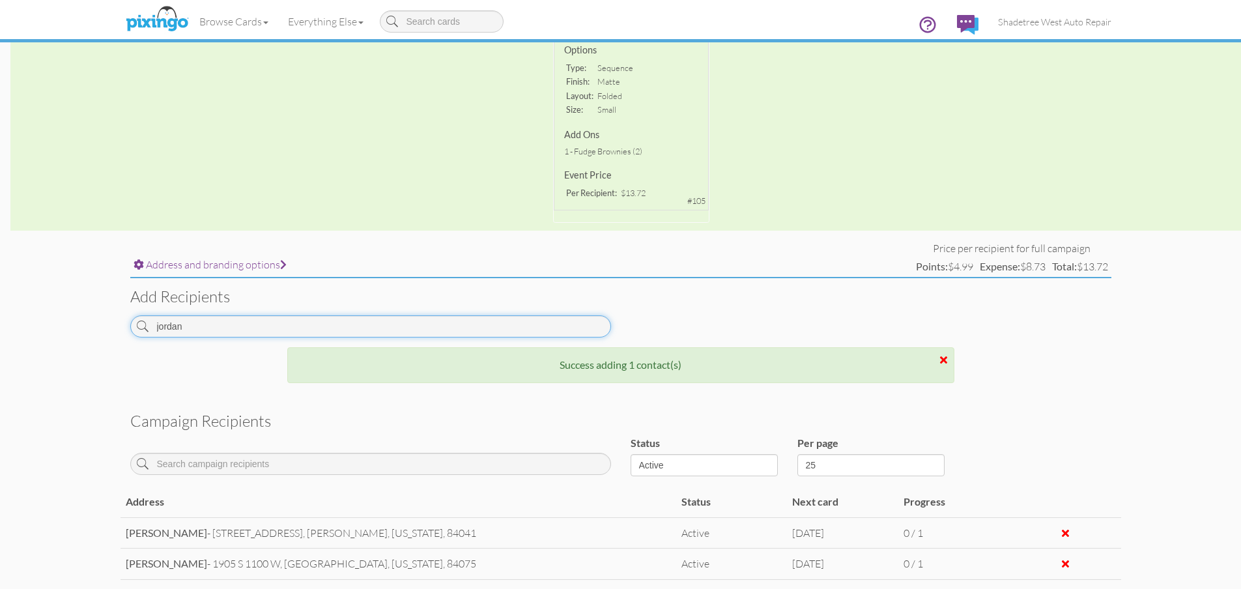
drag, startPoint x: 278, startPoint y: 329, endPoint x: 7, endPoint y: 329, distance: 270.4
click at [7, 329] on campaign-detail "Toggle navigation Visit Pixingo Mobile Browse Cards Business Accounting Automot…" at bounding box center [620, 311] width 1241 height 1212
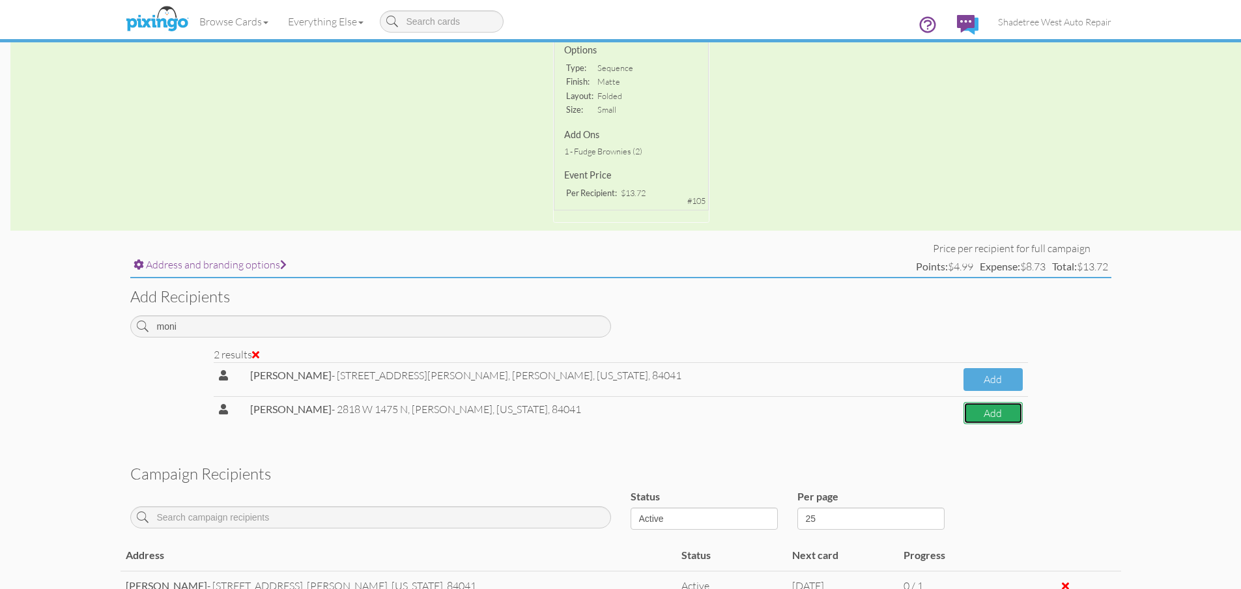
click at [964, 410] on button "Add" at bounding box center [993, 413] width 59 height 23
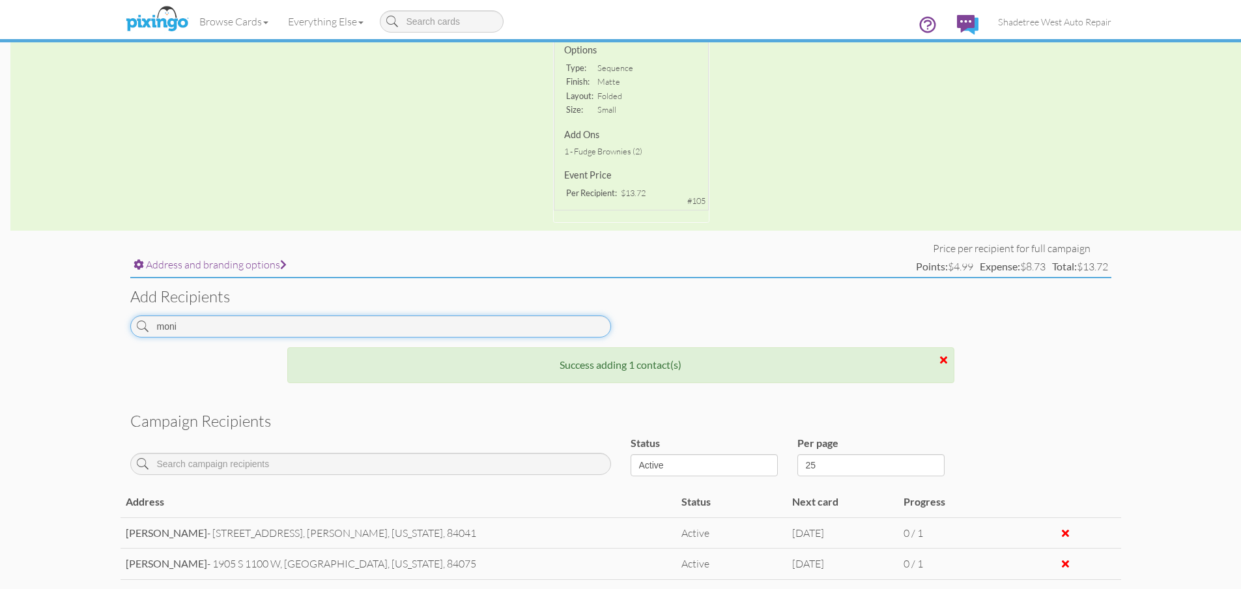
drag, startPoint x: 255, startPoint y: 325, endPoint x: 7, endPoint y: 294, distance: 250.9
click at [7, 294] on campaign-detail "Toggle navigation Visit Pixingo Mobile Browse Cards Business Accounting Automot…" at bounding box center [620, 326] width 1241 height 1243
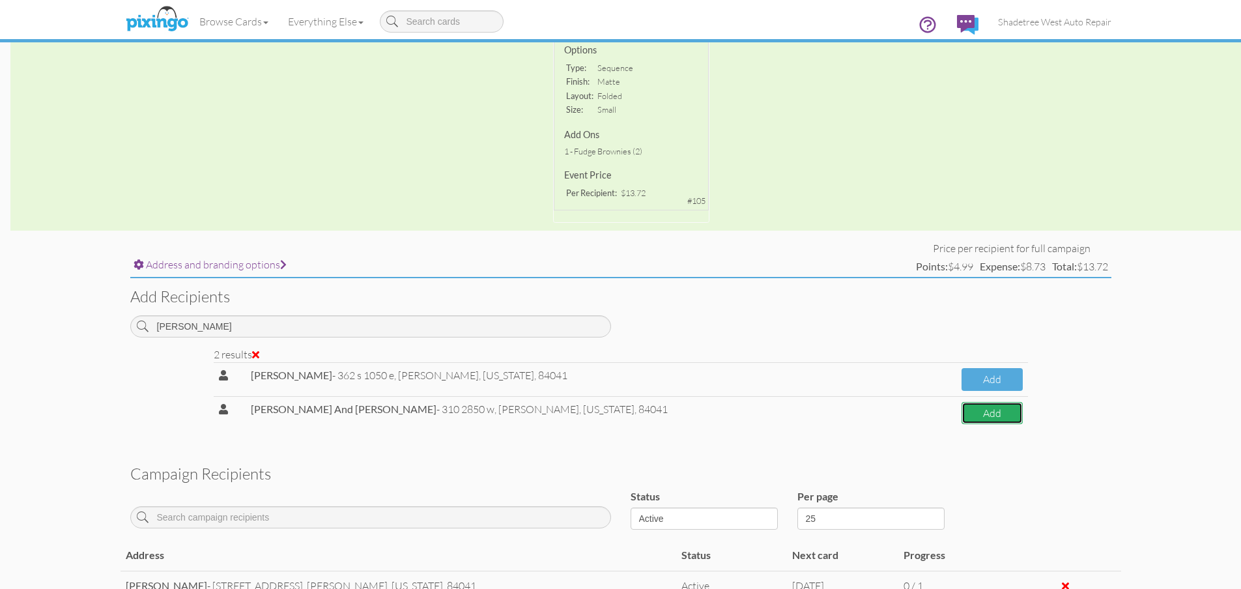
click at [963, 424] on button "Add" at bounding box center [992, 413] width 61 height 23
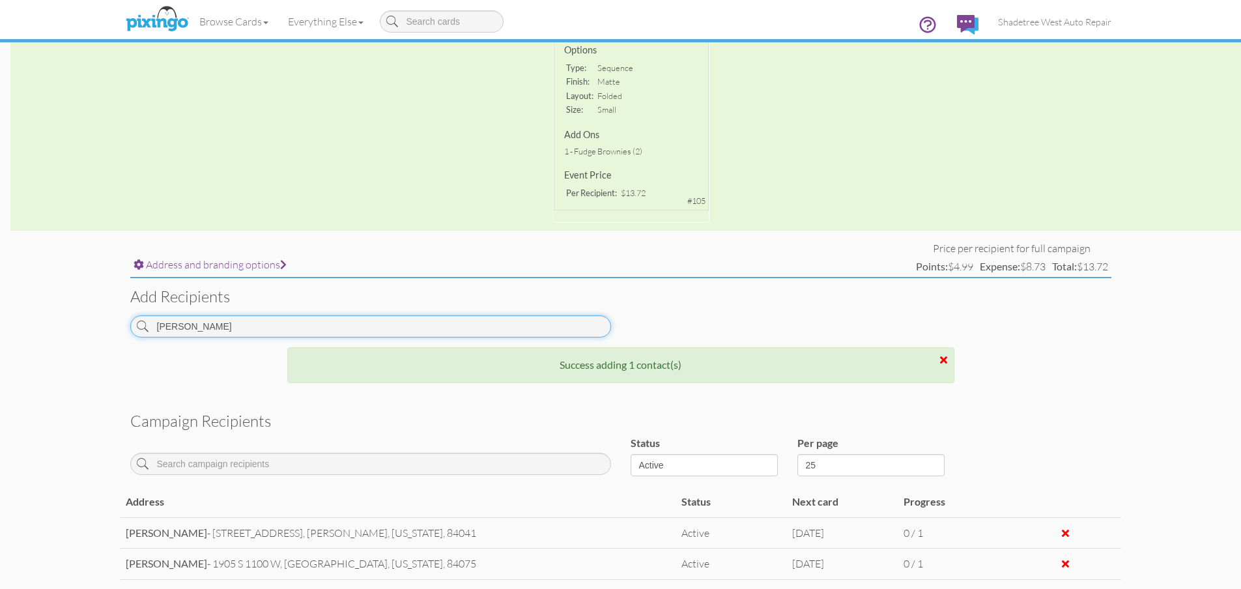
drag, startPoint x: 179, startPoint y: 328, endPoint x: 108, endPoint y: 320, distance: 71.5
click at [108, 320] on campaign-detail "Toggle navigation Visit Pixingo Mobile Browse Cards Business Accounting Automot…" at bounding box center [620, 342] width 1241 height 1274
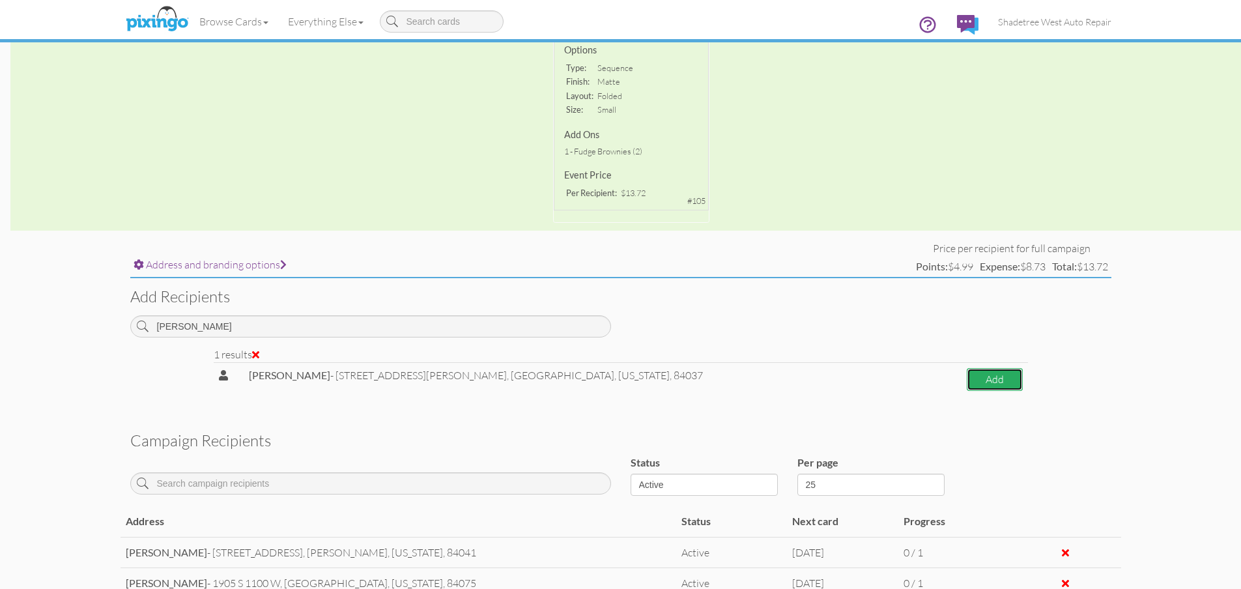
click at [967, 381] on button "Add" at bounding box center [995, 379] width 56 height 23
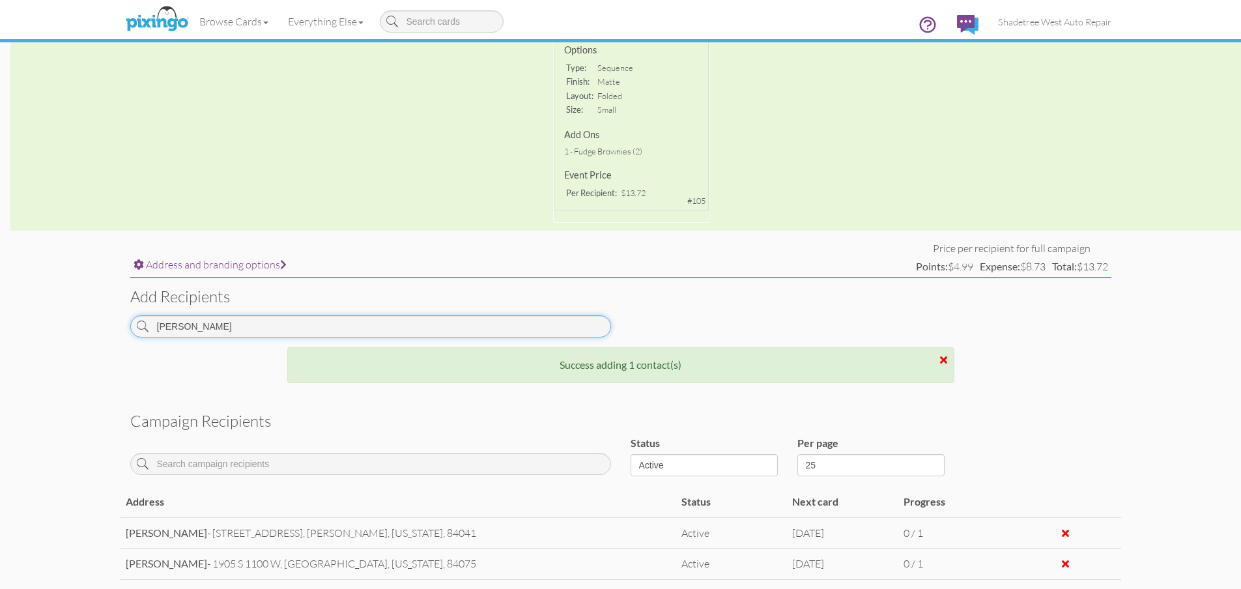
drag, startPoint x: 224, startPoint y: 329, endPoint x: 21, endPoint y: 325, distance: 203.3
click at [21, 325] on campaign-detail "Toggle navigation Visit Pixingo Mobile Browse Cards Business Accounting Automot…" at bounding box center [620, 357] width 1241 height 1305
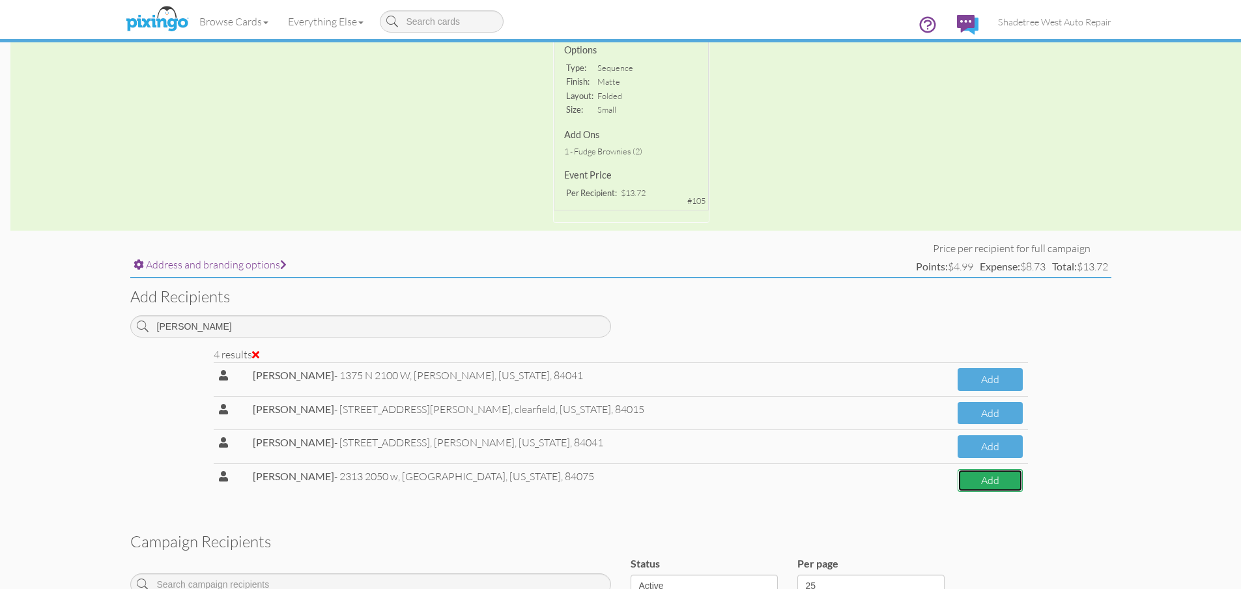
click at [958, 488] on button "Add" at bounding box center [990, 480] width 65 height 23
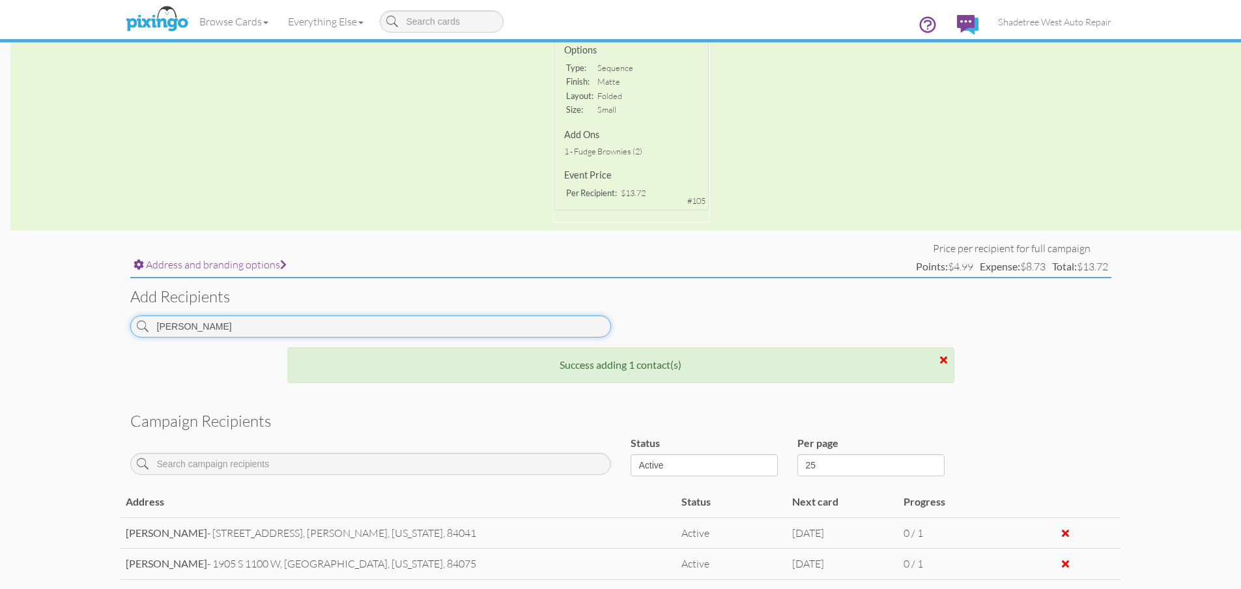
drag, startPoint x: 278, startPoint y: 326, endPoint x: 11, endPoint y: 330, distance: 267.2
click at [11, 330] on campaign-detail "Toggle navigation Visit Pixingo Mobile Browse Cards Business Accounting Automot…" at bounding box center [620, 367] width 1241 height 1325
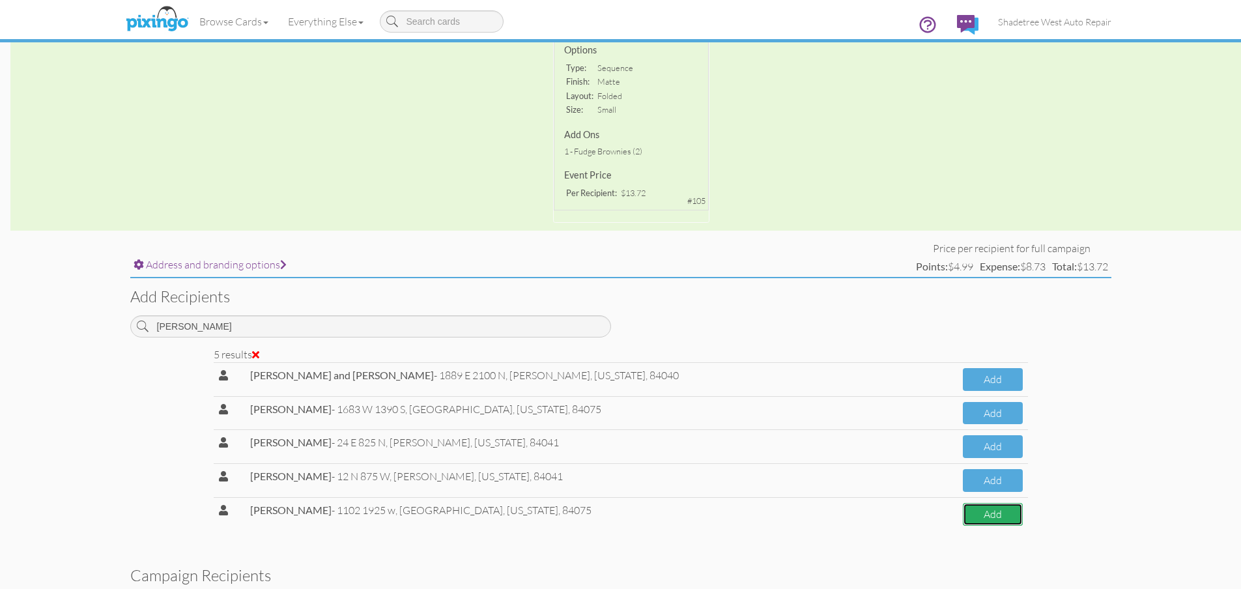
click at [984, 511] on button "Add" at bounding box center [992, 514] width 59 height 23
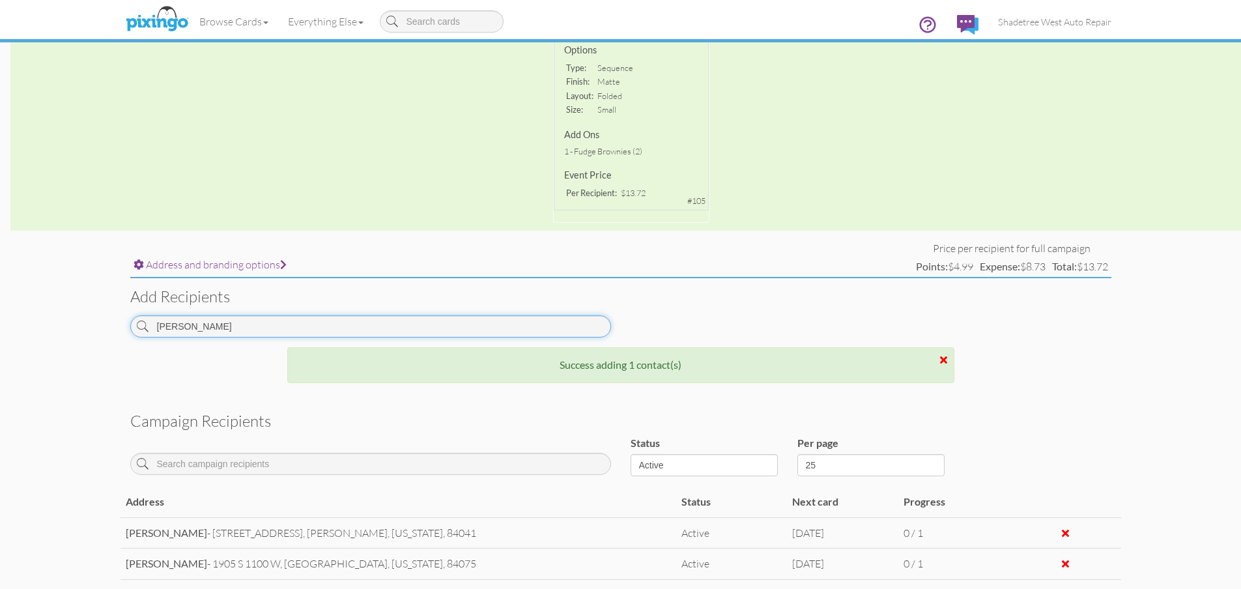
drag, startPoint x: 293, startPoint y: 324, endPoint x: 0, endPoint y: 324, distance: 292.6
click at [0, 324] on campaign-detail "Toggle navigation Visit Pixingo Mobile Browse Cards Business Accounting Automot…" at bounding box center [620, 367] width 1241 height 1325
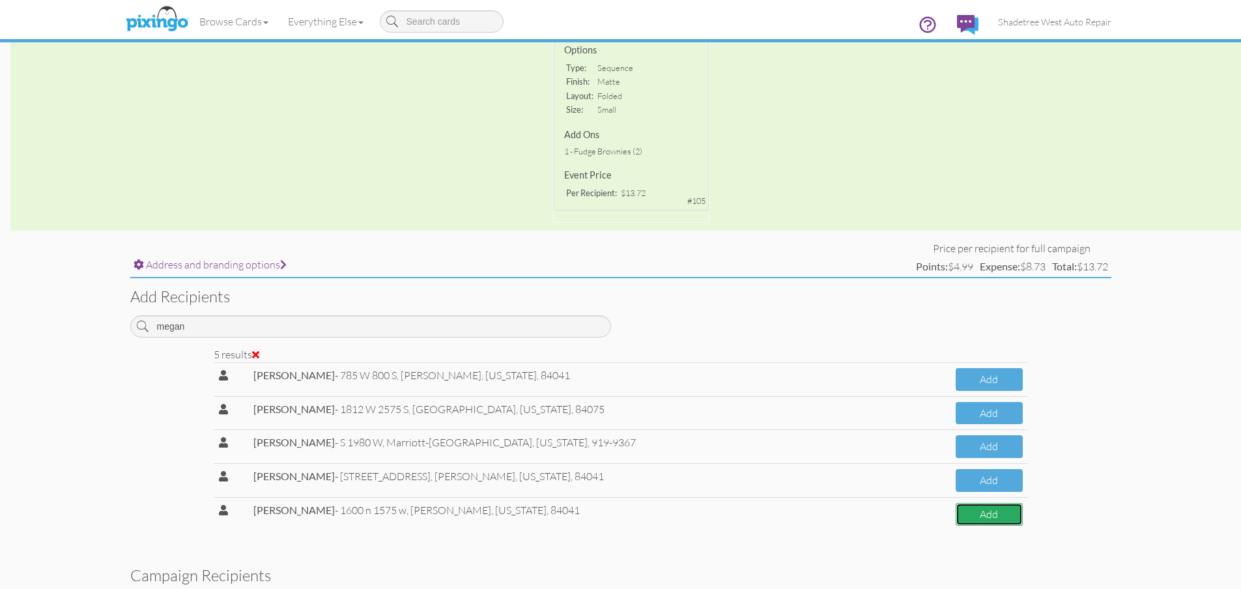
click at [987, 515] on button "Add" at bounding box center [989, 514] width 66 height 23
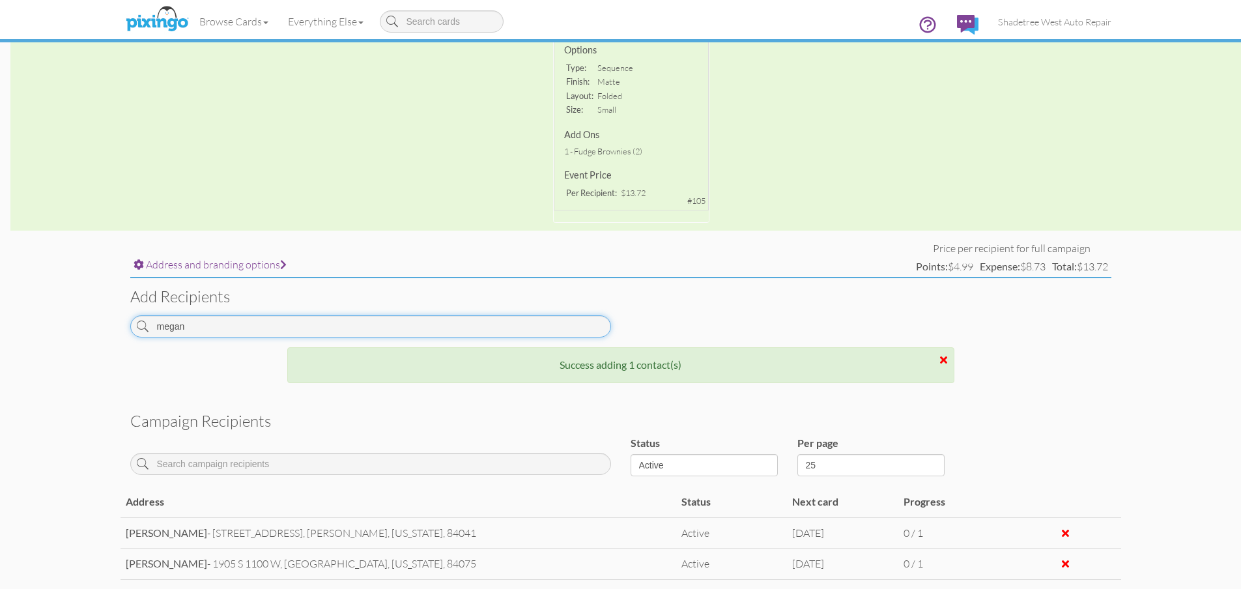
drag, startPoint x: 315, startPoint y: 330, endPoint x: 177, endPoint y: 346, distance: 139.7
click at [177, 346] on div "megan" at bounding box center [371, 331] width 500 height 32
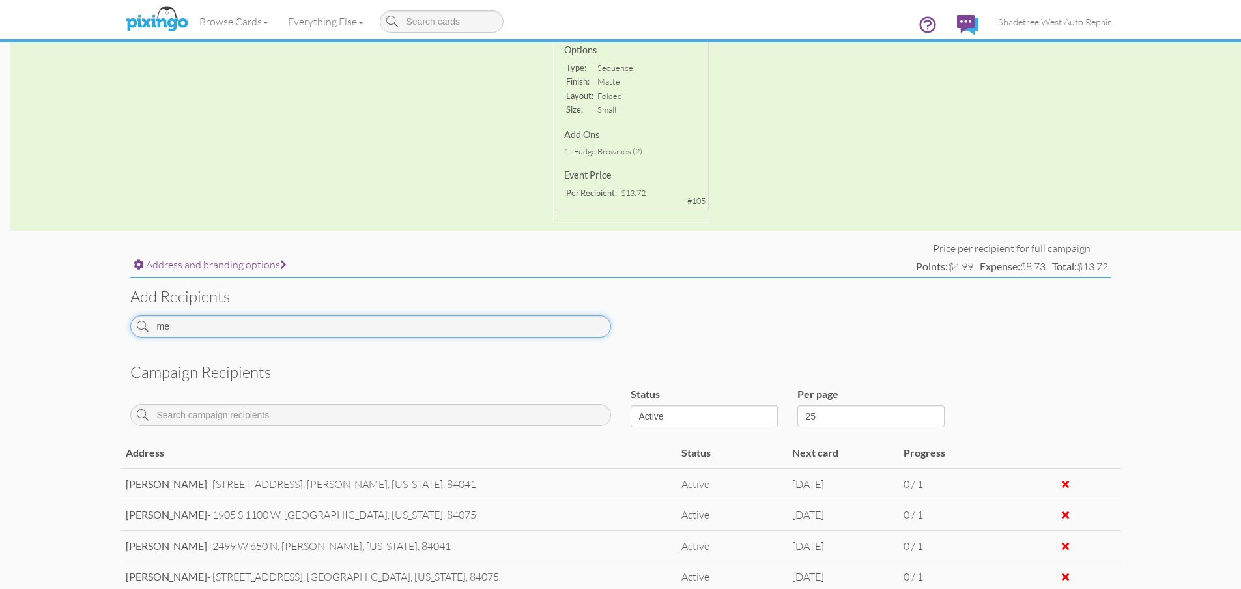
type input "m"
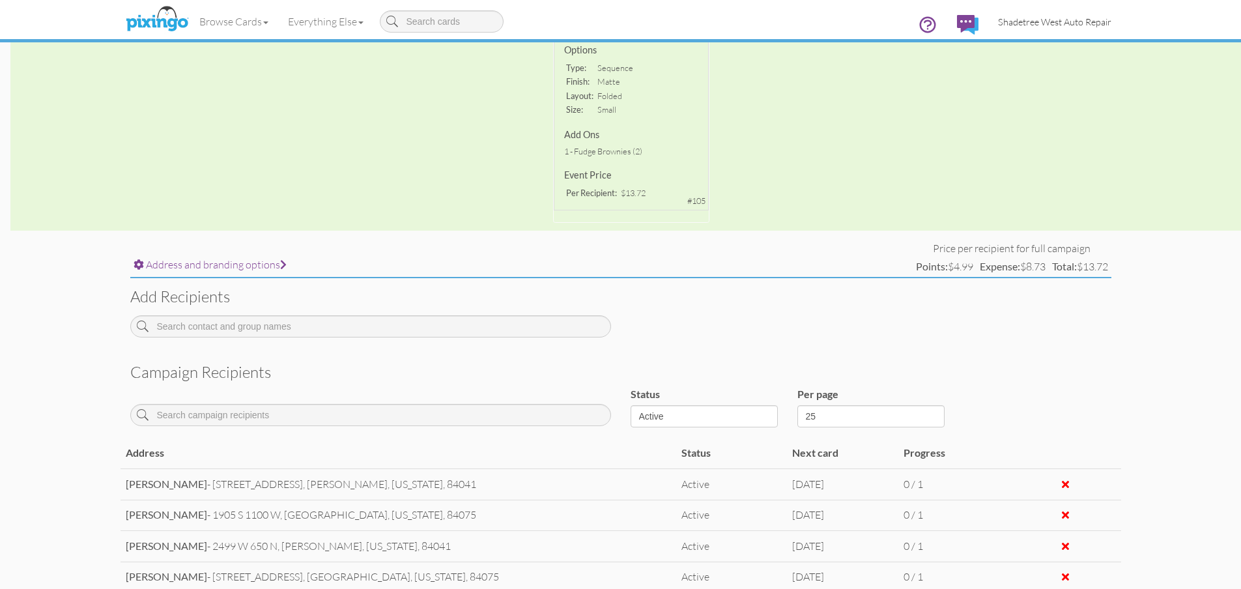
click at [1089, 30] on link "Shadetree West Auto Repair" at bounding box center [1054, 21] width 133 height 33
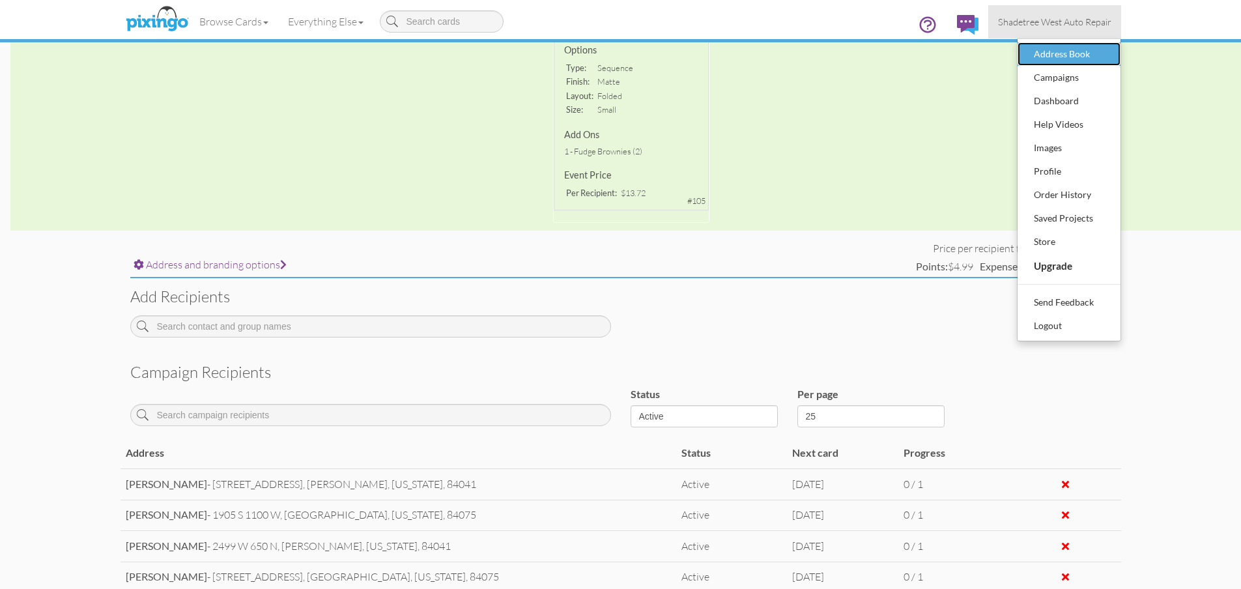
click at [1086, 50] on div "Address Book" at bounding box center [1069, 54] width 77 height 20
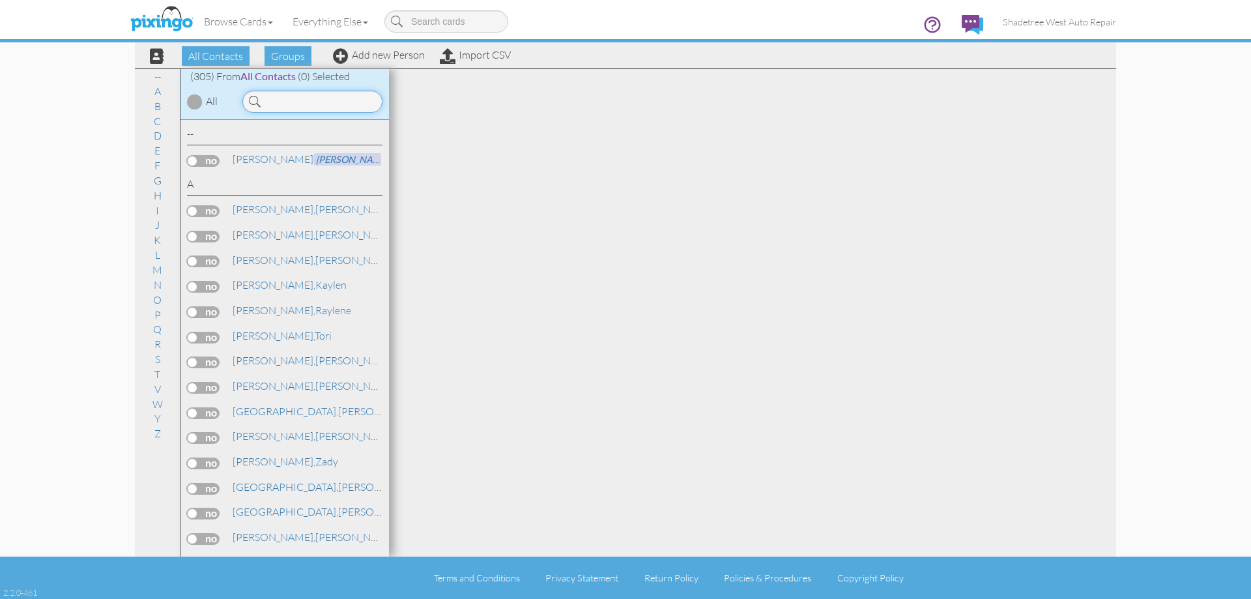
click at [345, 107] on input at bounding box center [312, 102] width 140 height 22
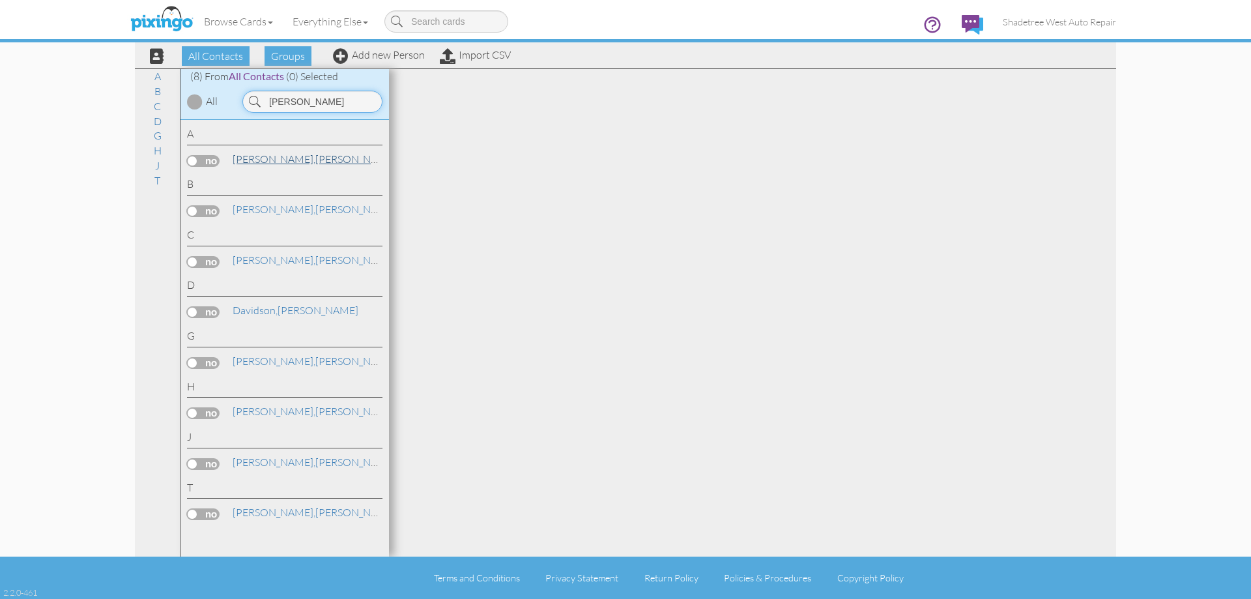
type input "[PERSON_NAME]"
click at [258, 162] on span "[PERSON_NAME]," at bounding box center [274, 158] width 83 height 13
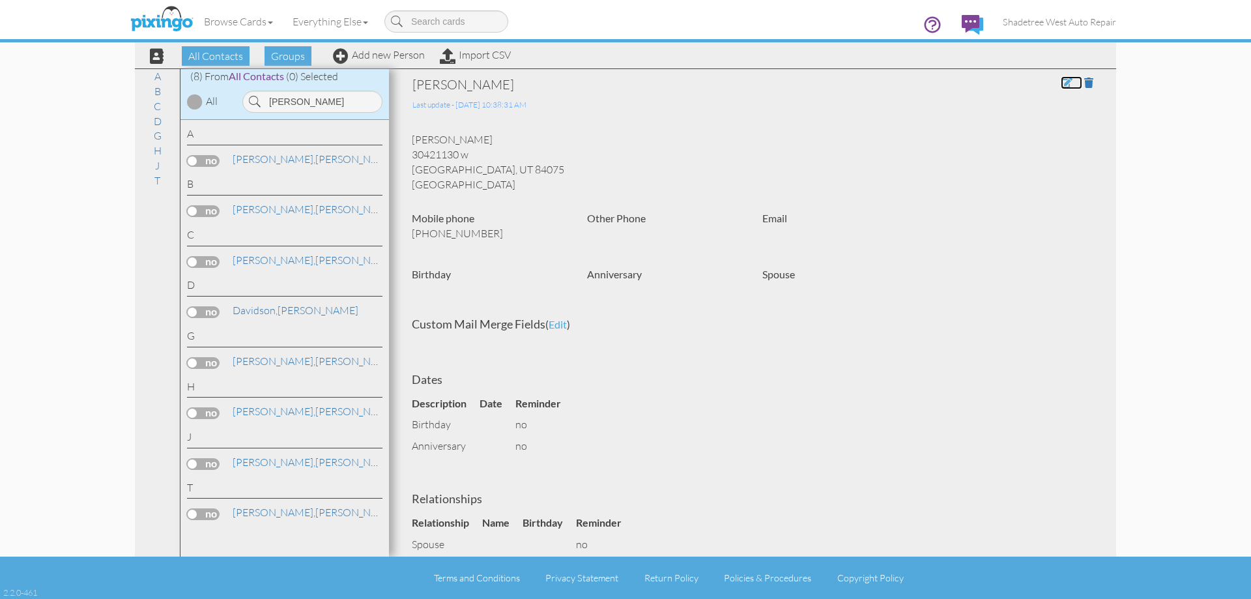
click at [1062, 80] on span at bounding box center [1067, 83] width 12 height 10
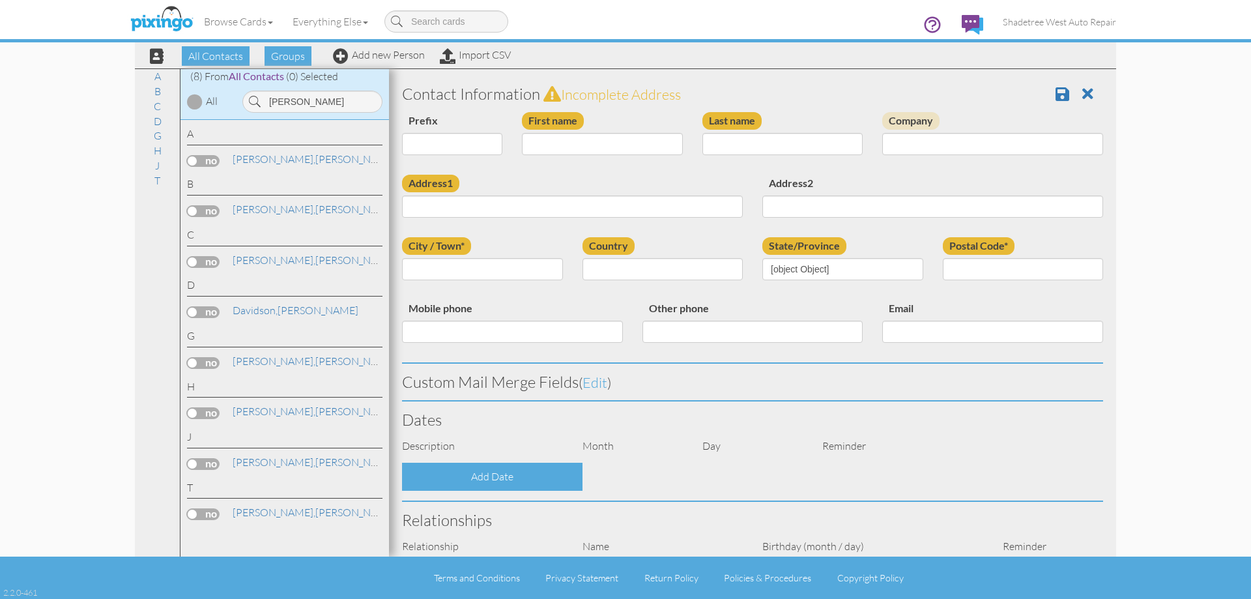
type input "[PERSON_NAME]"
type input "Archer"
type input "30421130 w"
type input "syracuse"
type input "84075"
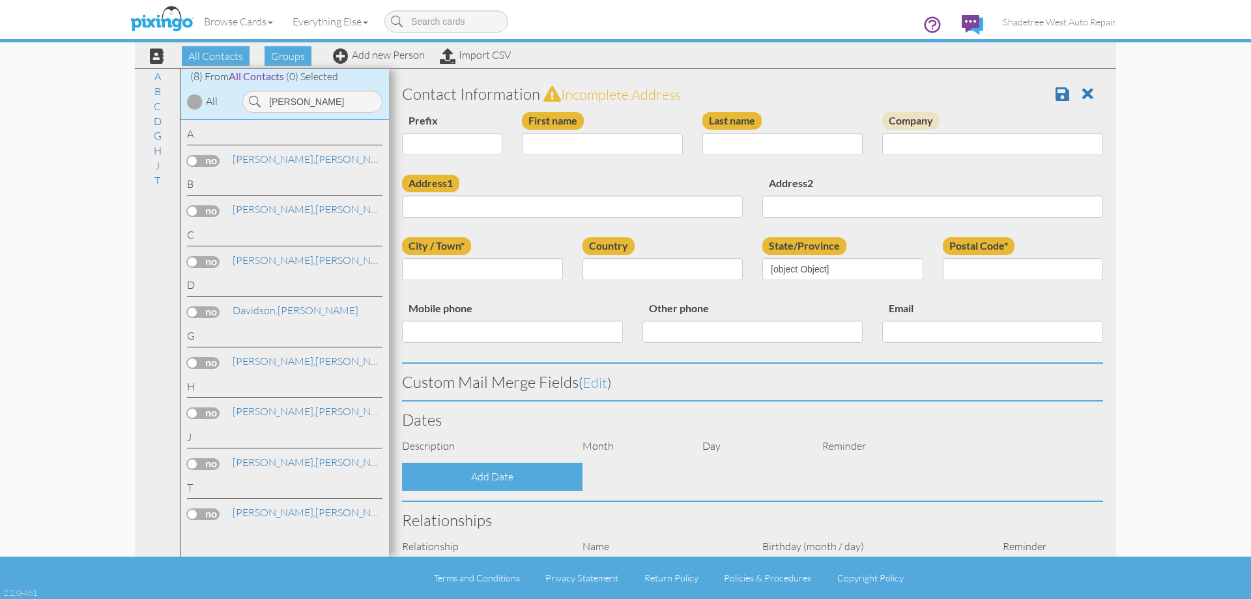
type input "3609105690"
select select "object:5064"
select select "object:5309"
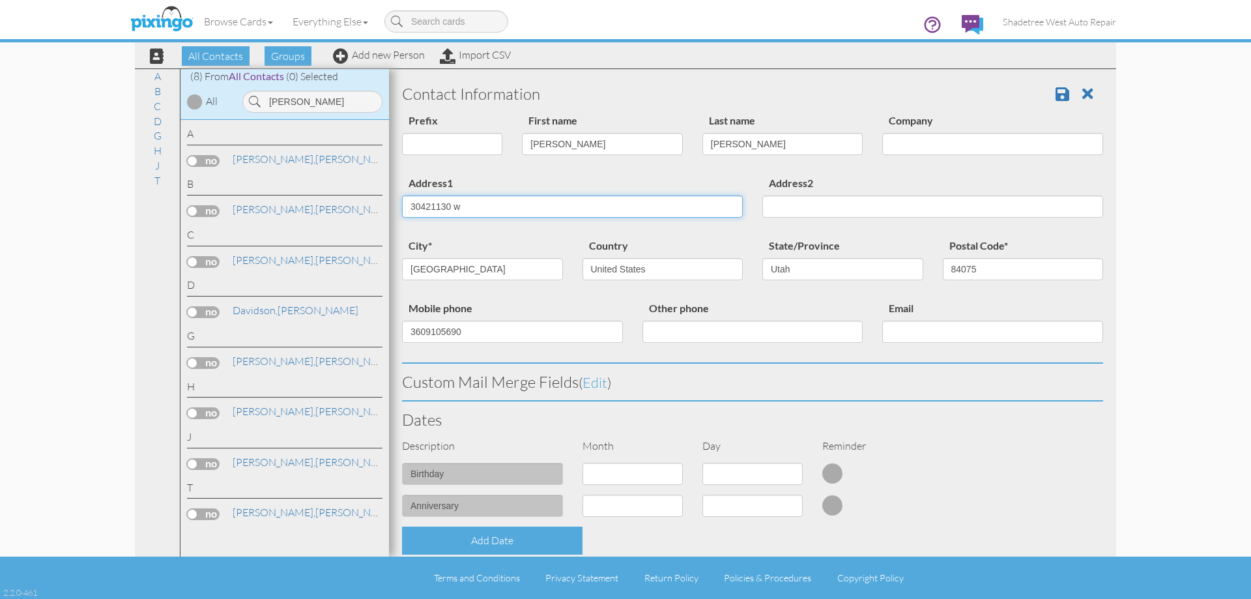
click at [431, 208] on input "30421130 w" at bounding box center [572, 206] width 341 height 22
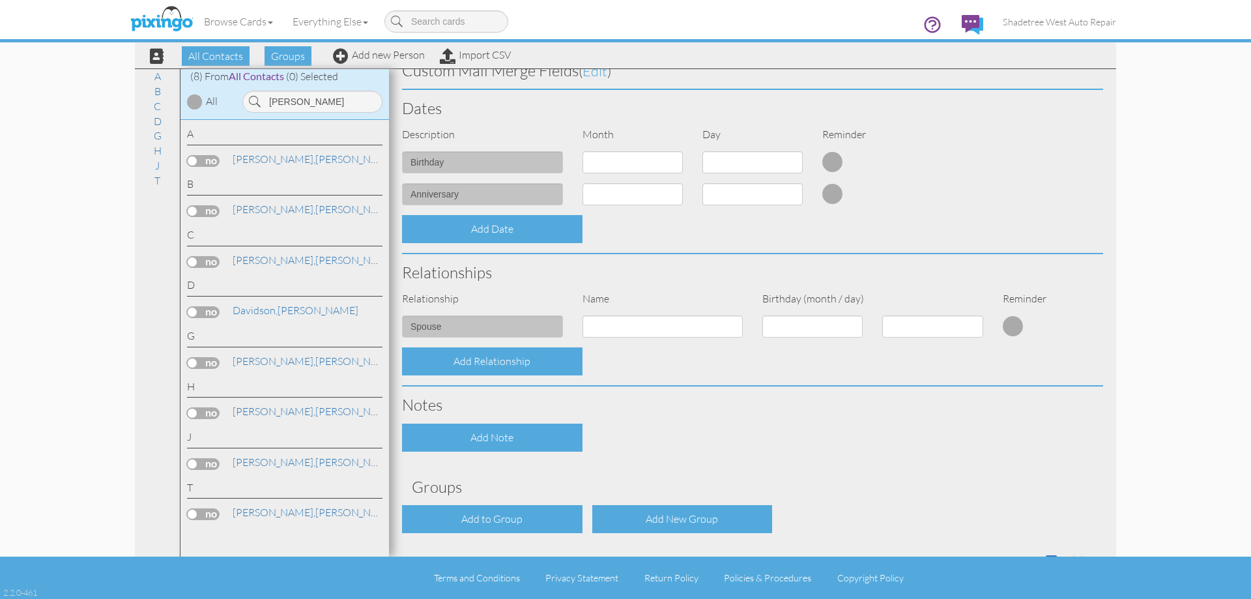
scroll to position [355, 0]
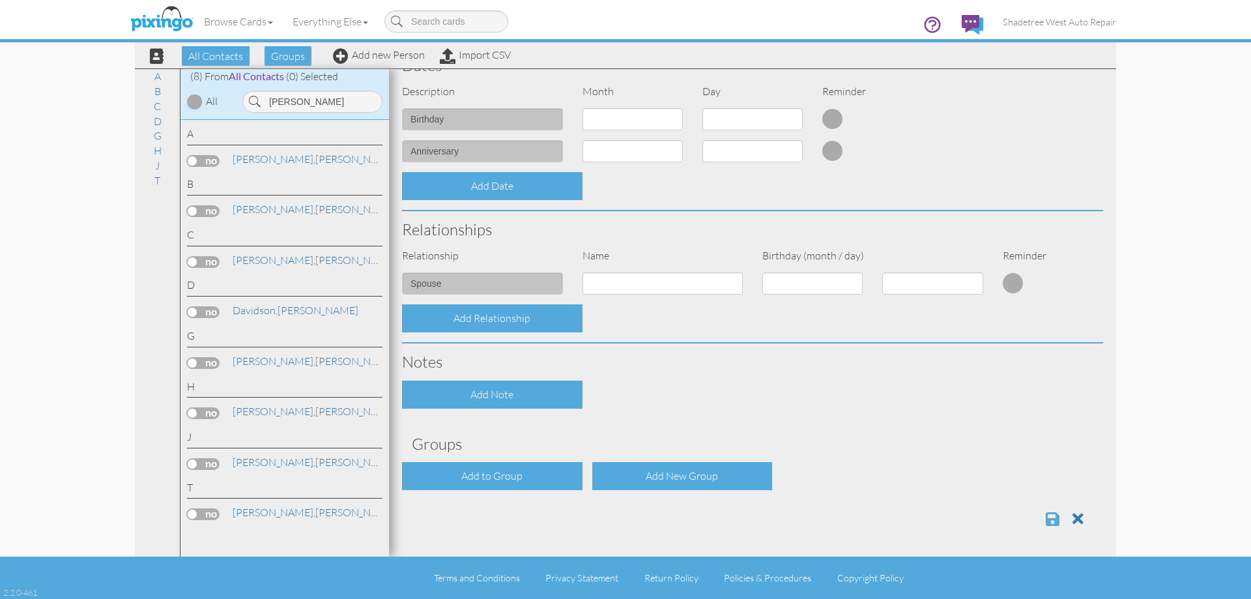
type input "3042 1130 w"
click at [1046, 519] on span at bounding box center [1053, 519] width 14 height 16
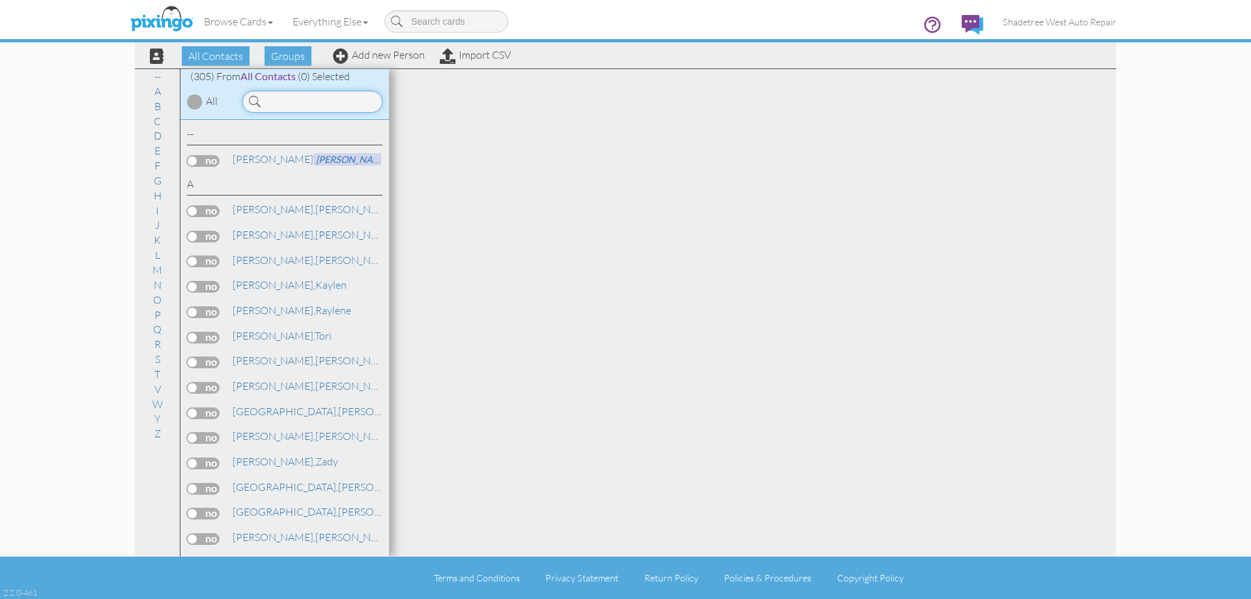
click at [339, 109] on input at bounding box center [312, 102] width 140 height 22
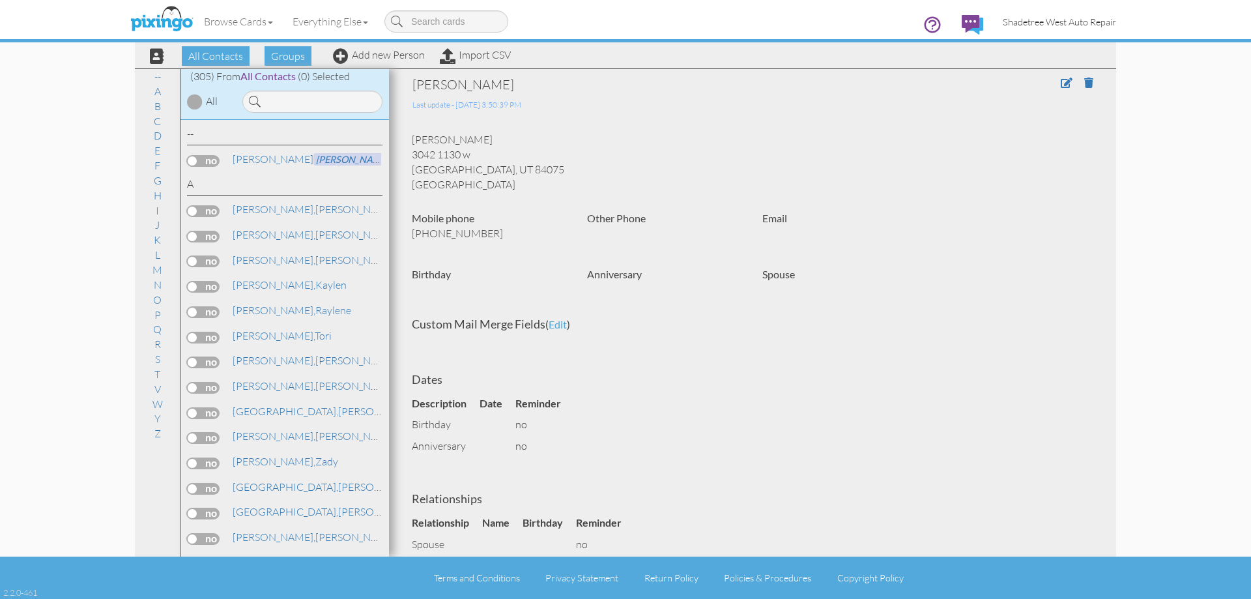
click at [1061, 24] on span "Shadetree West Auto Repair" at bounding box center [1059, 21] width 113 height 11
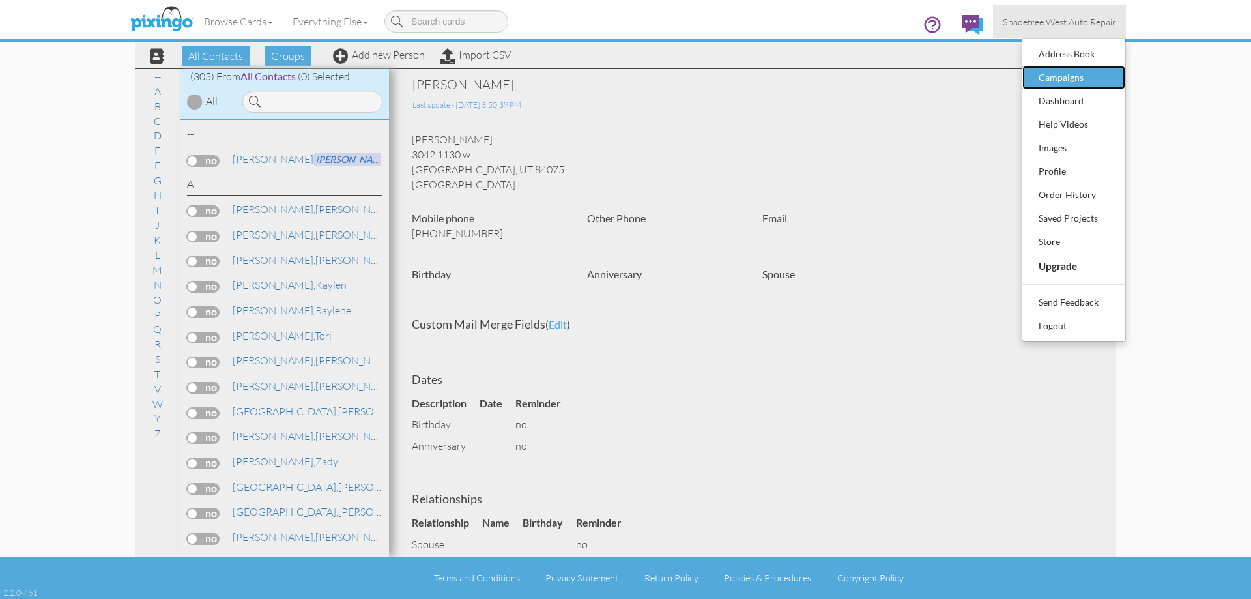
click at [1078, 72] on div "Campaigns" at bounding box center [1073, 78] width 77 height 20
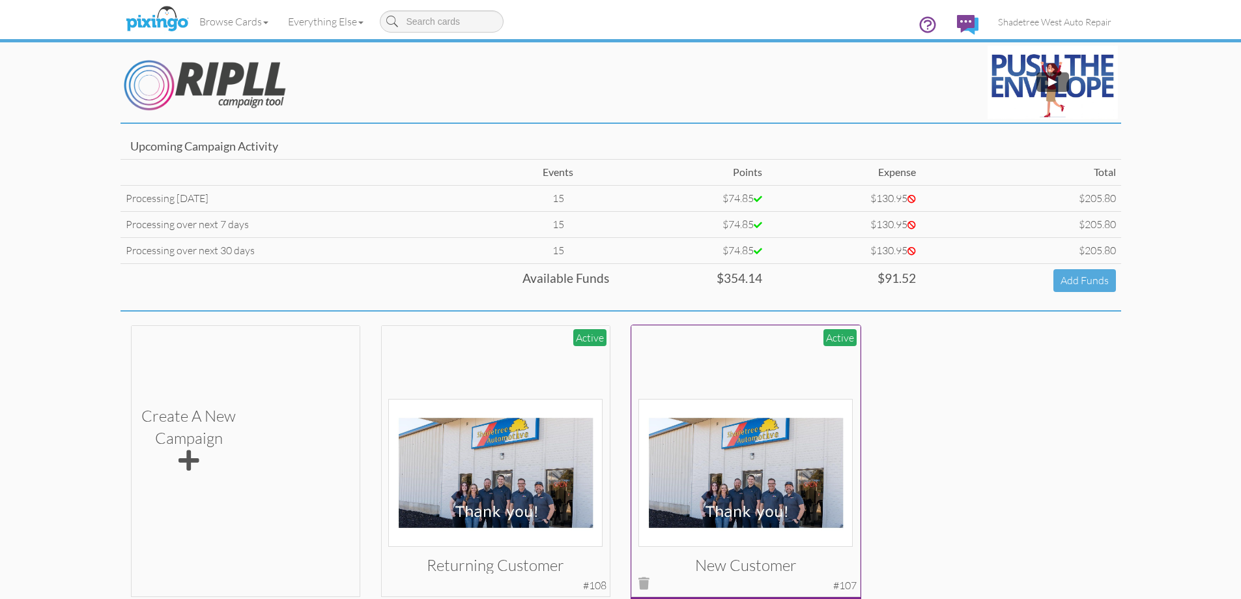
click at [696, 397] on div at bounding box center [746, 439] width 214 height 214
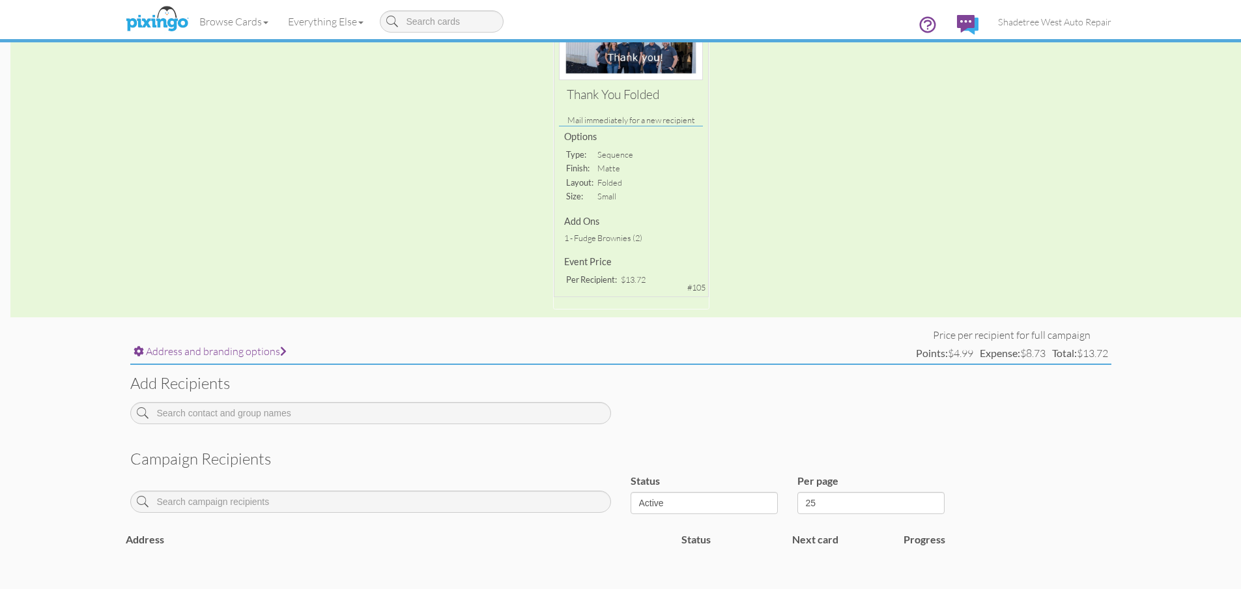
scroll to position [285, 0]
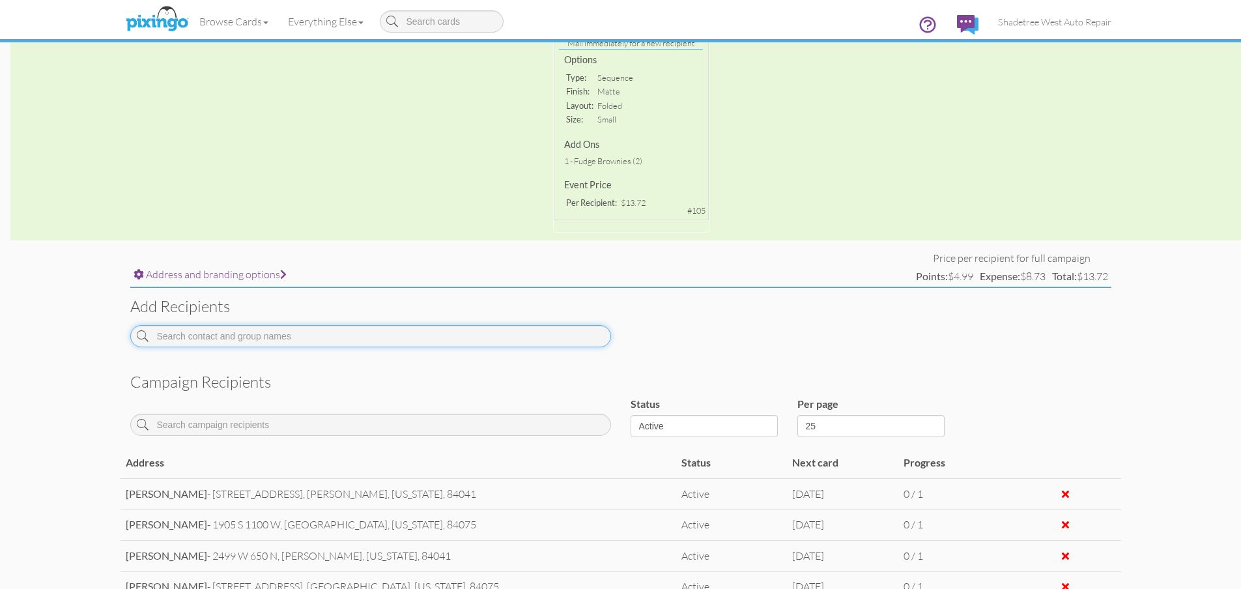
click at [375, 341] on input at bounding box center [370, 336] width 481 height 22
type input "[PERSON_NAME]"
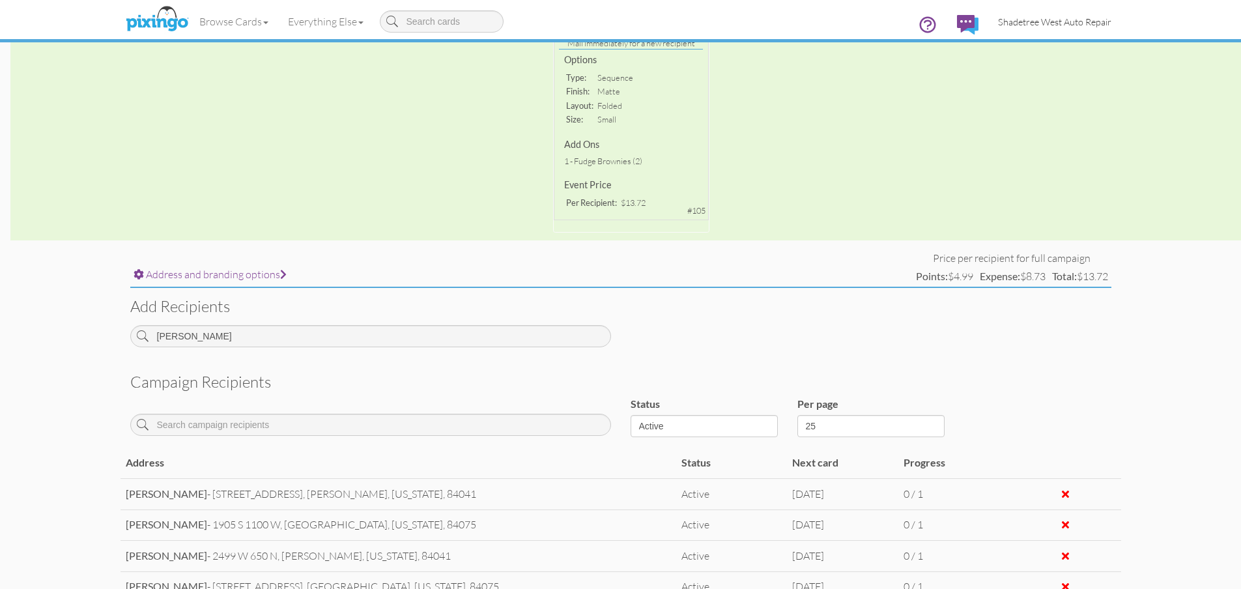
click at [1072, 10] on link "Shadetree West Auto Repair" at bounding box center [1054, 21] width 133 height 33
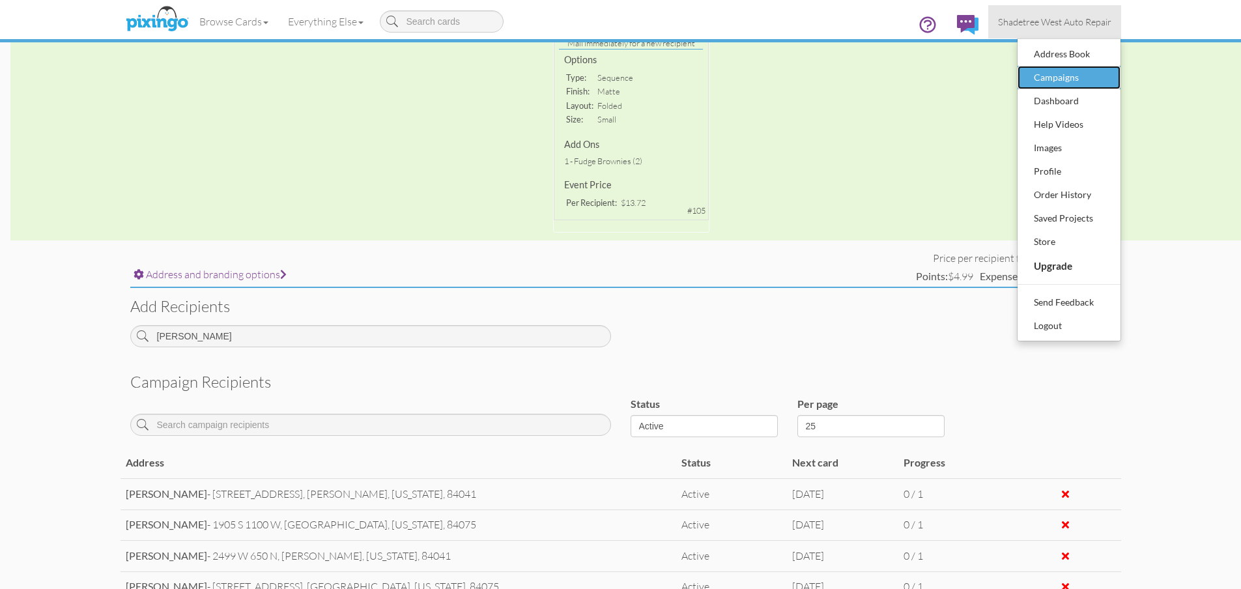
click at [1091, 72] on div "Campaigns" at bounding box center [1069, 78] width 77 height 20
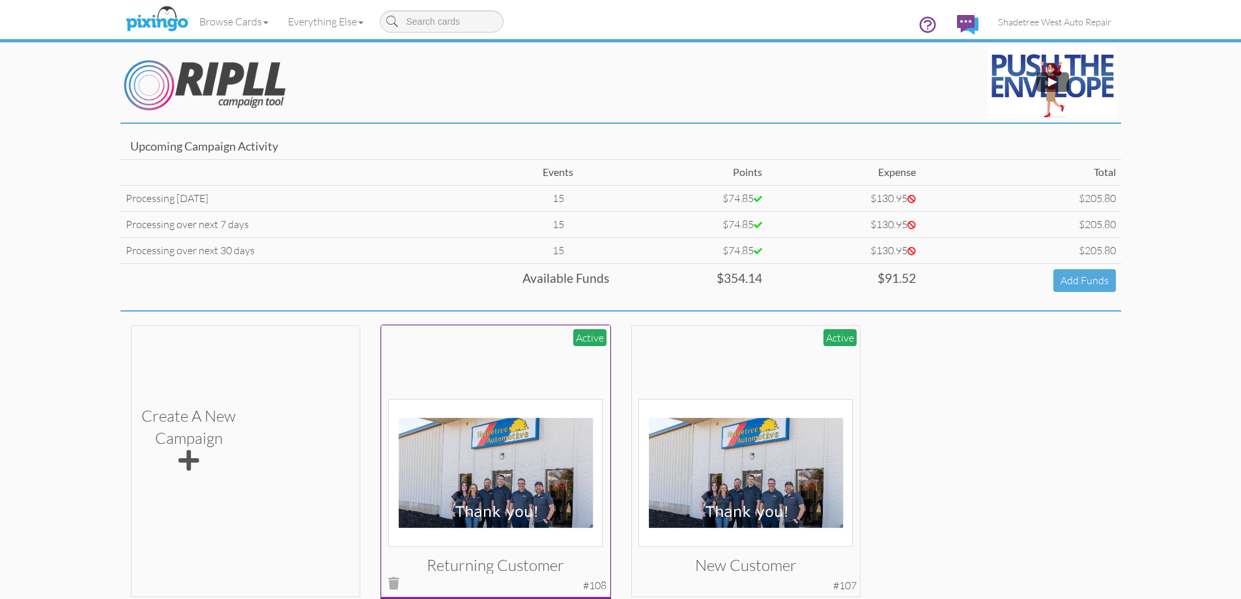
click at [495, 431] on img at bounding box center [495, 473] width 214 height 148
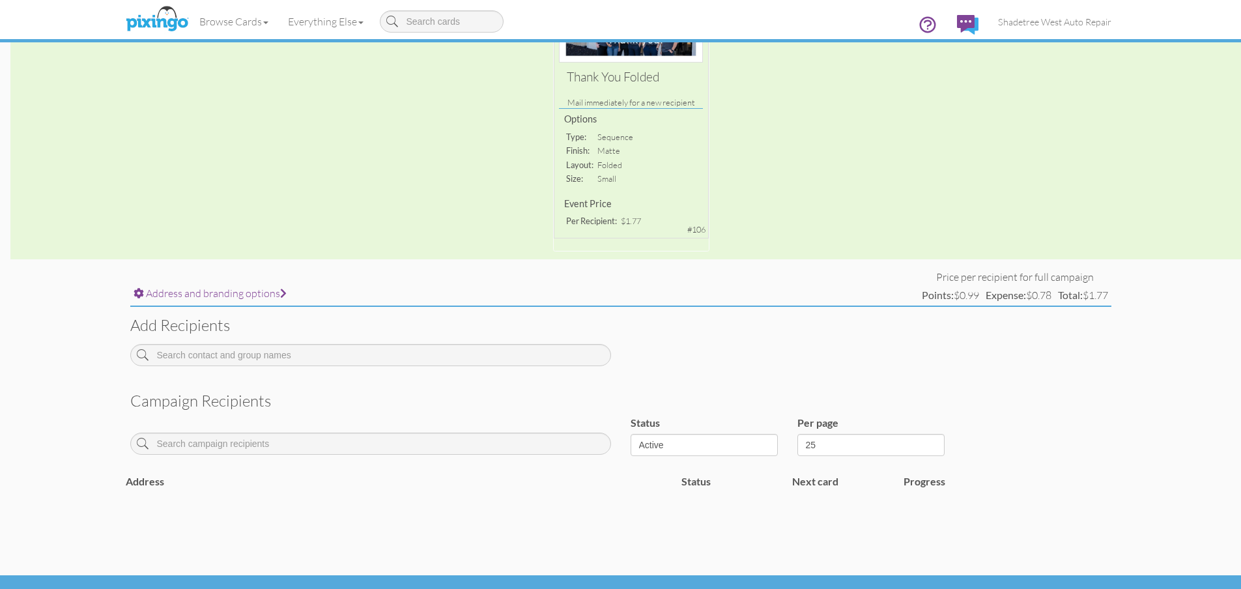
scroll to position [255, 0]
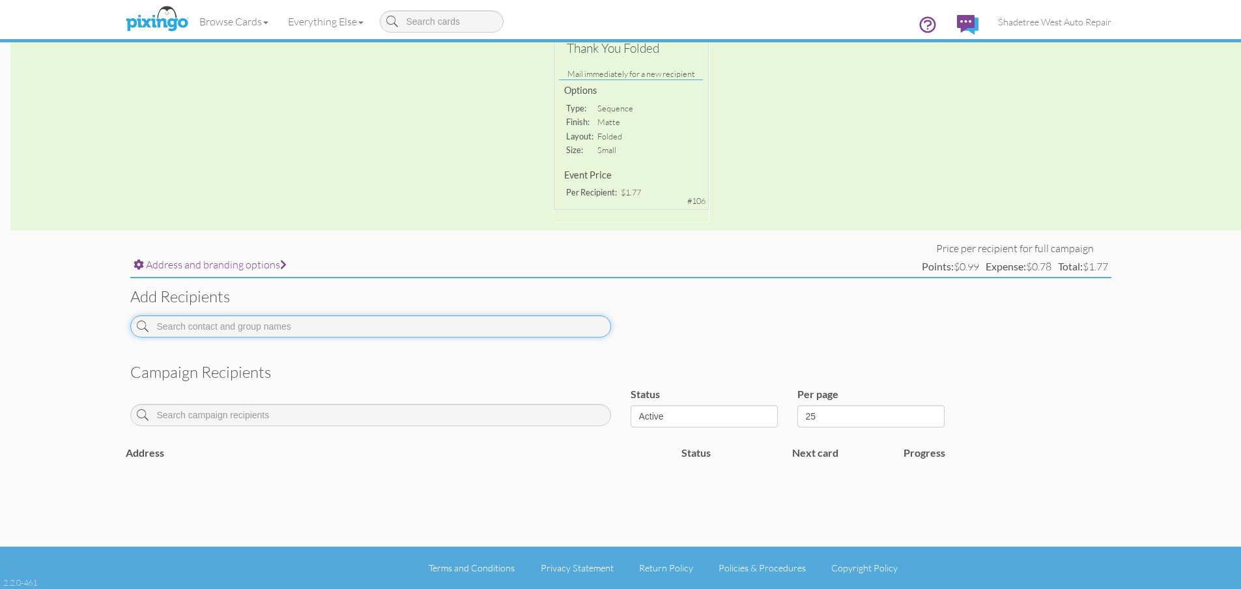
click at [396, 328] on input at bounding box center [370, 326] width 481 height 22
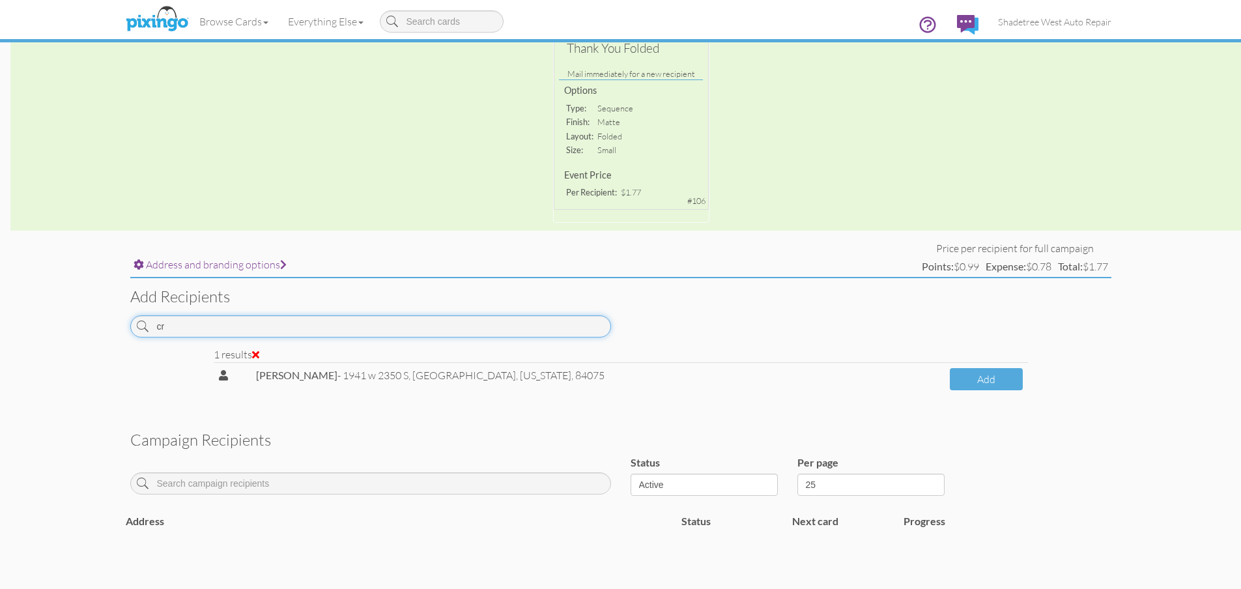
type input "c"
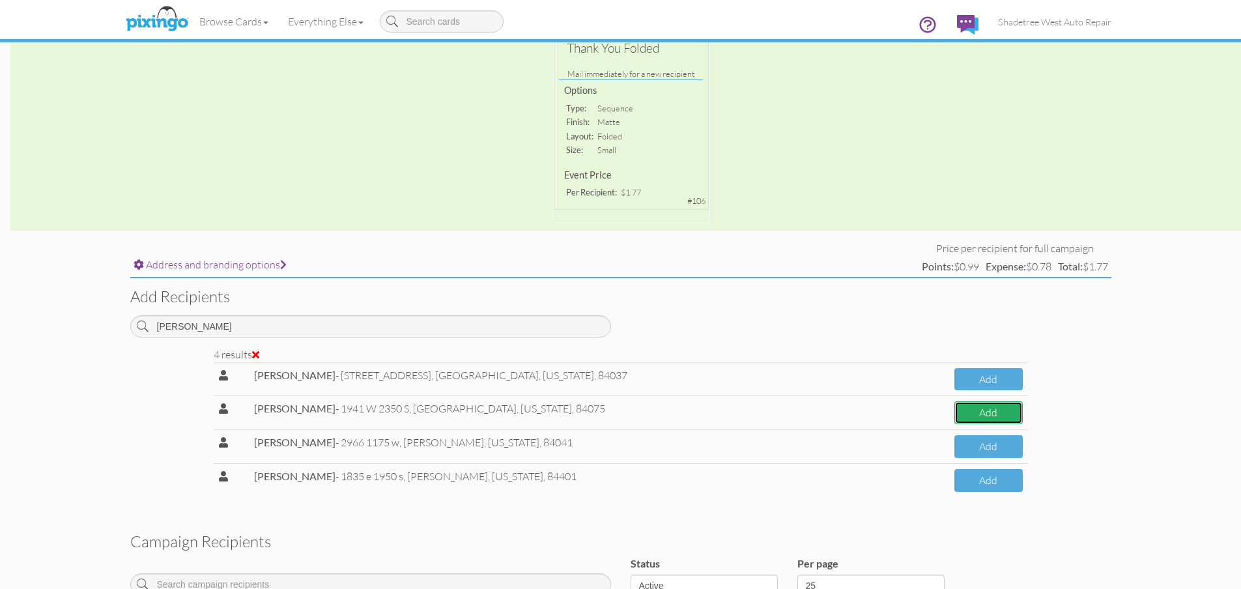
click at [982, 422] on button "Add" at bounding box center [989, 412] width 68 height 23
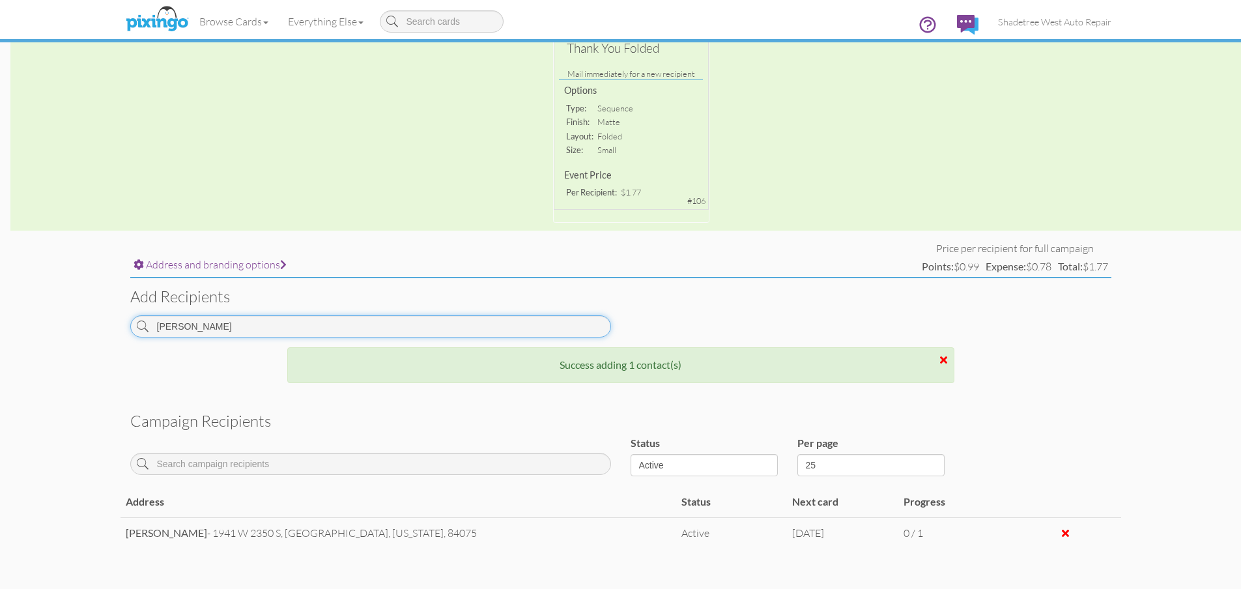
drag, startPoint x: 184, startPoint y: 329, endPoint x: 1, endPoint y: 339, distance: 182.7
click at [0, 339] on campaign-detail "Toggle navigation Visit Pixingo Mobile Browse Cards Business Accounting Automot…" at bounding box center [620, 206] width 1241 height 923
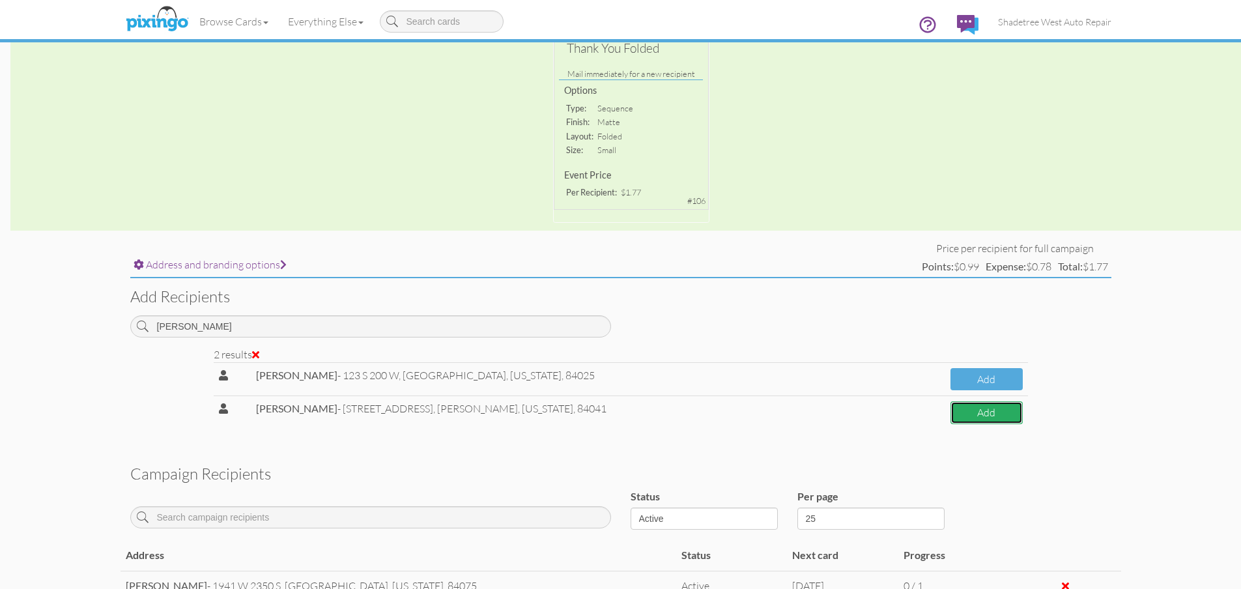
click at [951, 408] on button "Add" at bounding box center [987, 412] width 72 height 23
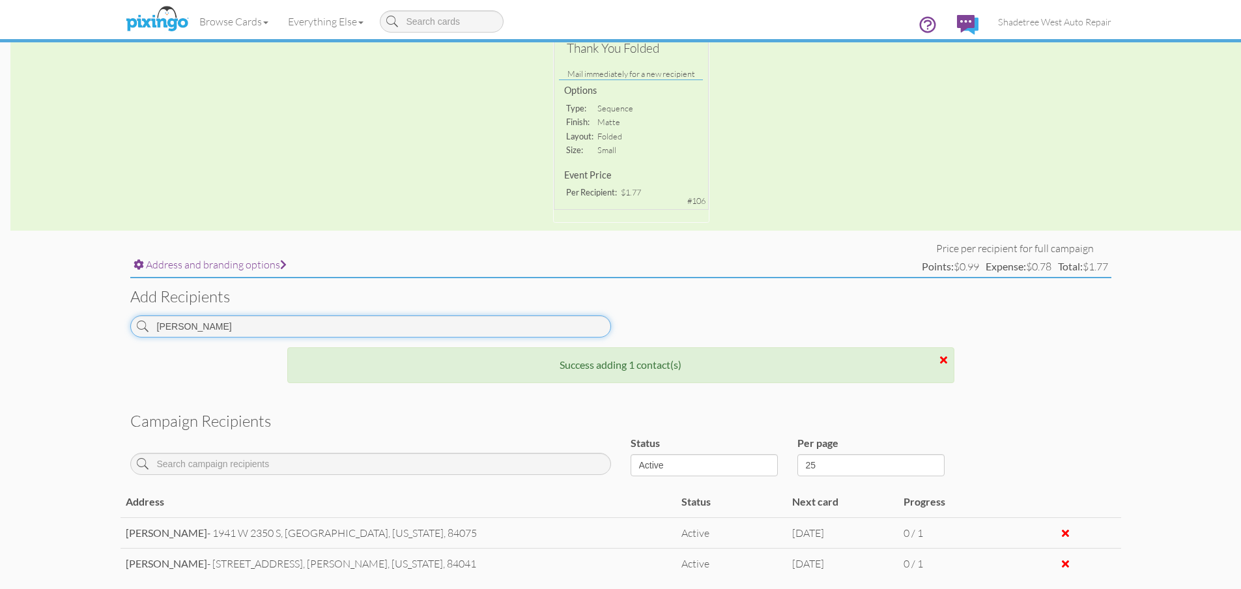
click at [334, 324] on input "[PERSON_NAME]" at bounding box center [370, 326] width 481 height 22
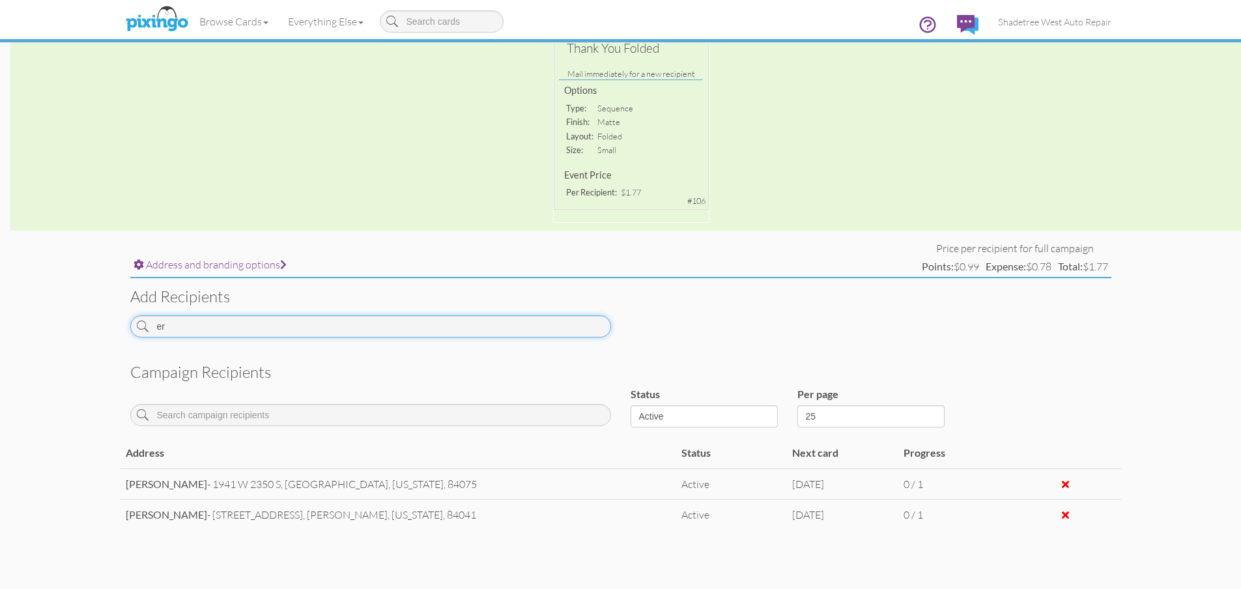
type input "e"
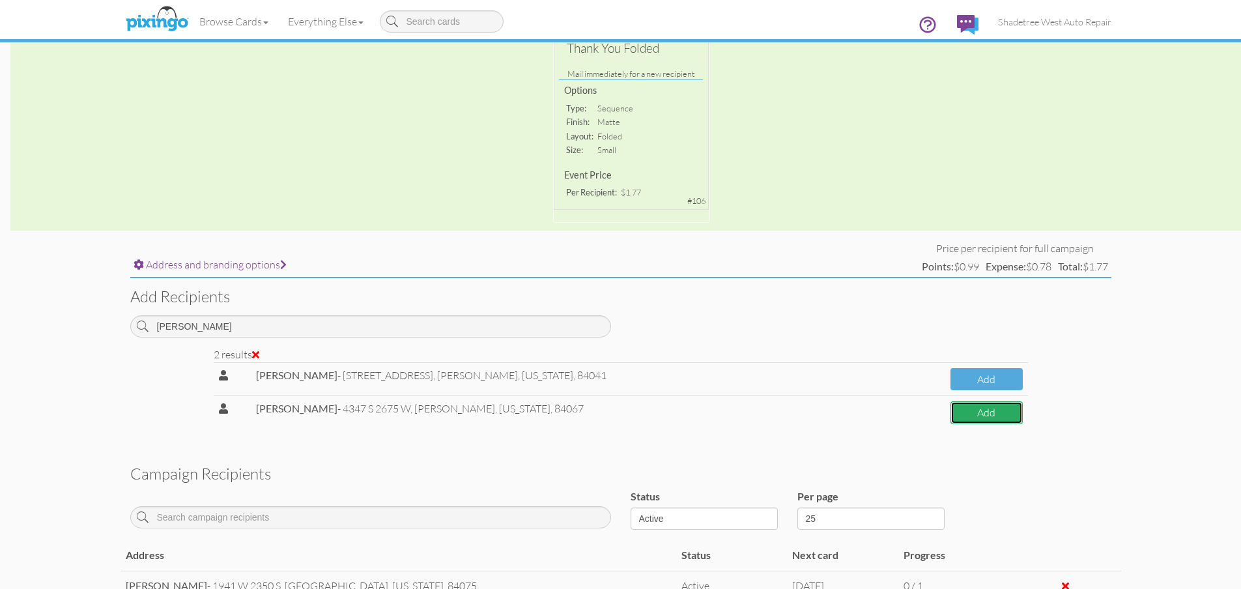
click at [972, 414] on button "Add" at bounding box center [987, 412] width 72 height 23
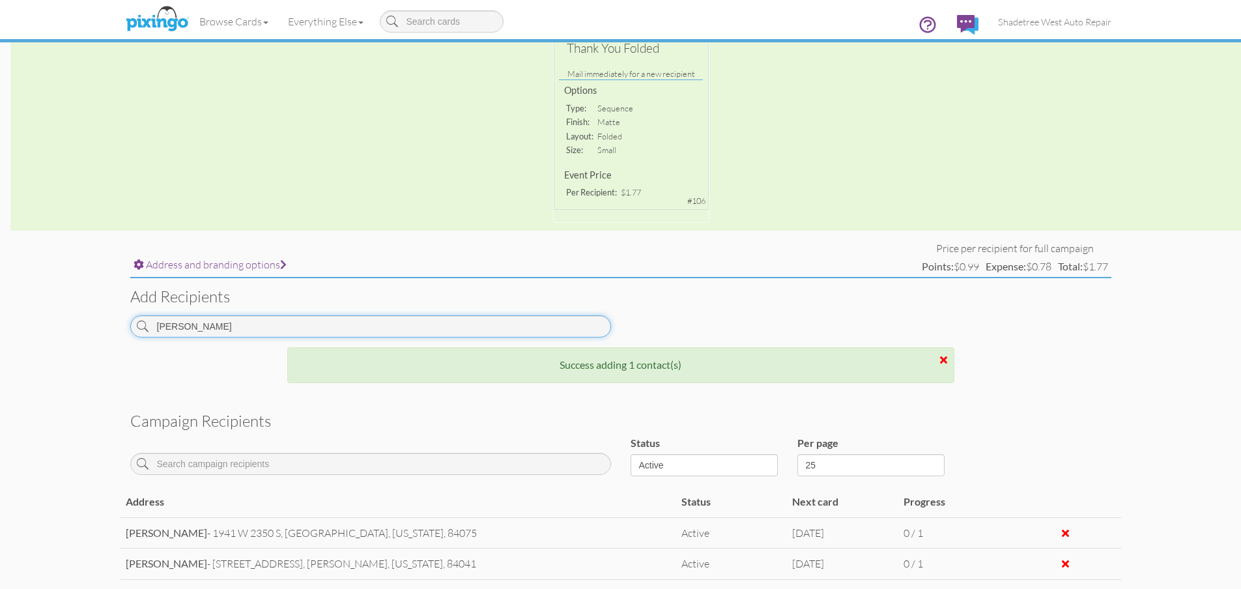
drag, startPoint x: 223, startPoint y: 320, endPoint x: 46, endPoint y: 343, distance: 179.4
click at [46, 343] on campaign-detail "Toggle navigation Visit Pixingo Mobile Browse Cards Business Accounting Automot…" at bounding box center [620, 237] width 1241 height 985
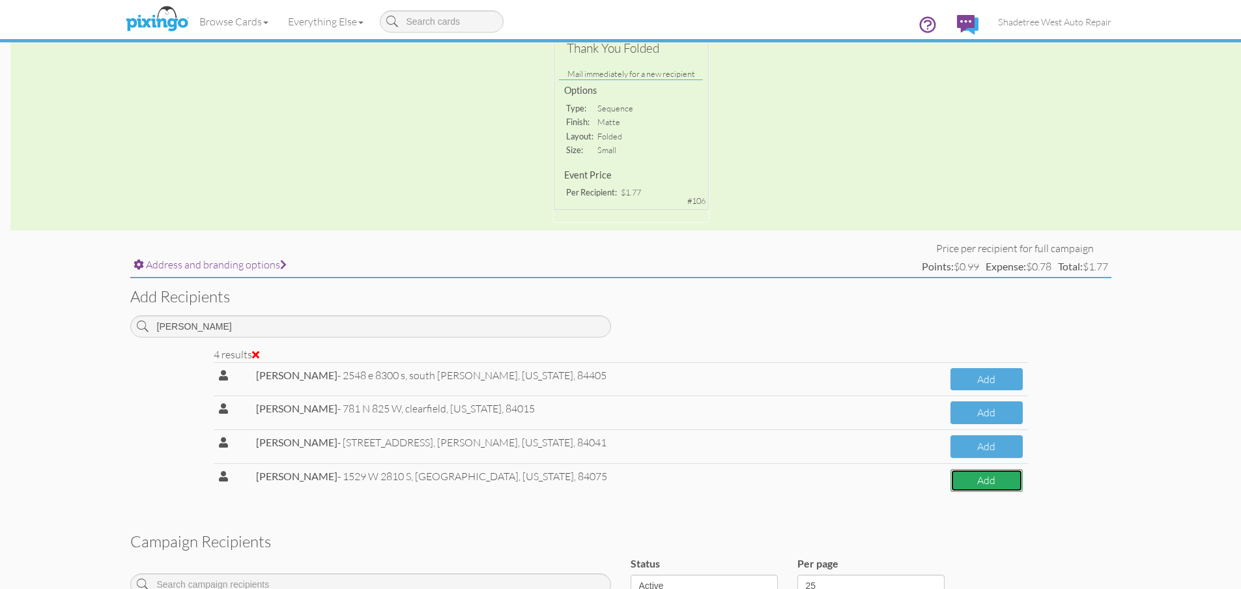
click at [951, 481] on button "Add" at bounding box center [987, 480] width 72 height 23
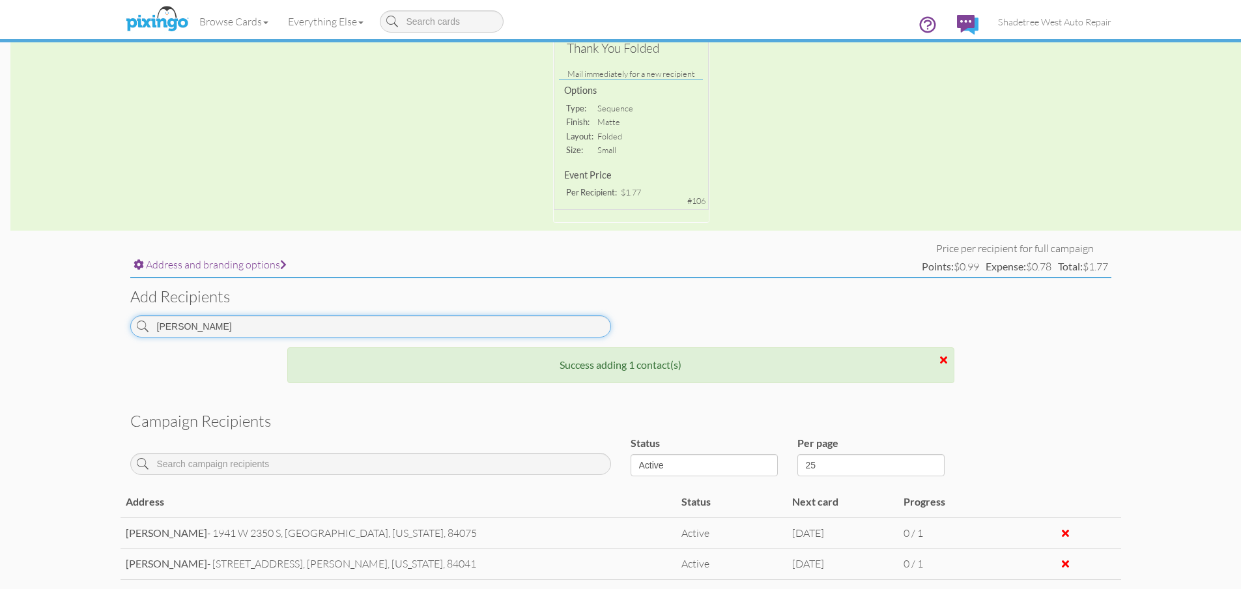
drag, startPoint x: 128, startPoint y: 336, endPoint x: 55, endPoint y: 347, distance: 73.8
click at [55, 347] on campaign-detail "Toggle navigation Visit Pixingo Mobile Browse Cards Business Accounting Automot…" at bounding box center [620, 253] width 1241 height 1016
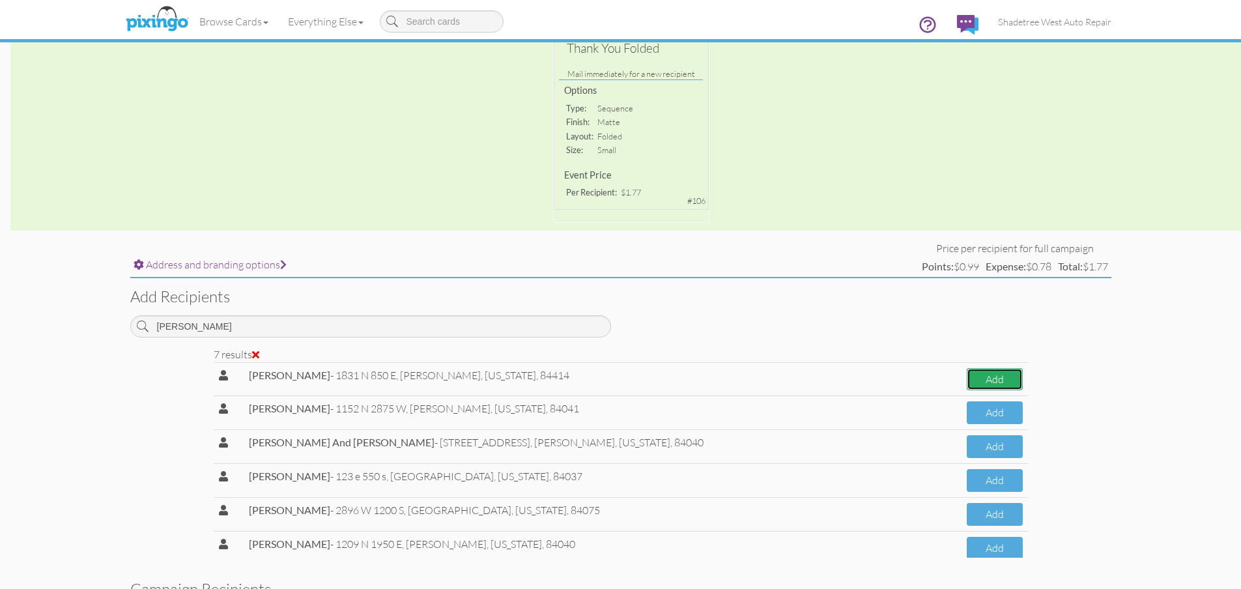
click at [967, 382] on button "Add" at bounding box center [995, 379] width 56 height 23
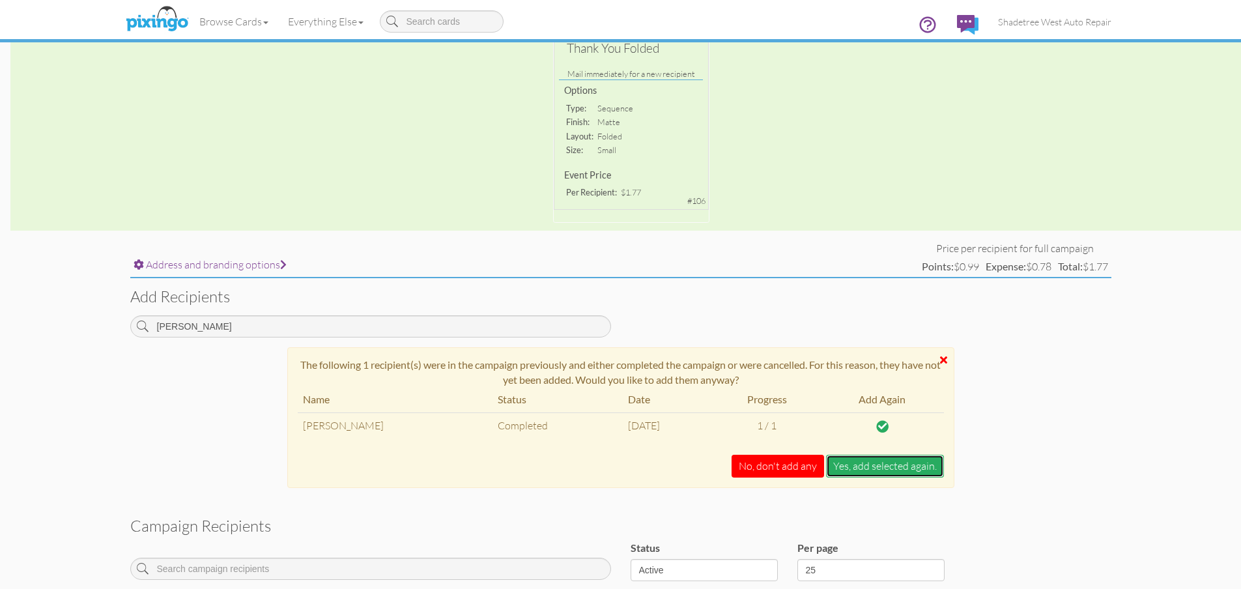
click at [928, 464] on button "Yes, add selected again." at bounding box center [885, 466] width 118 height 23
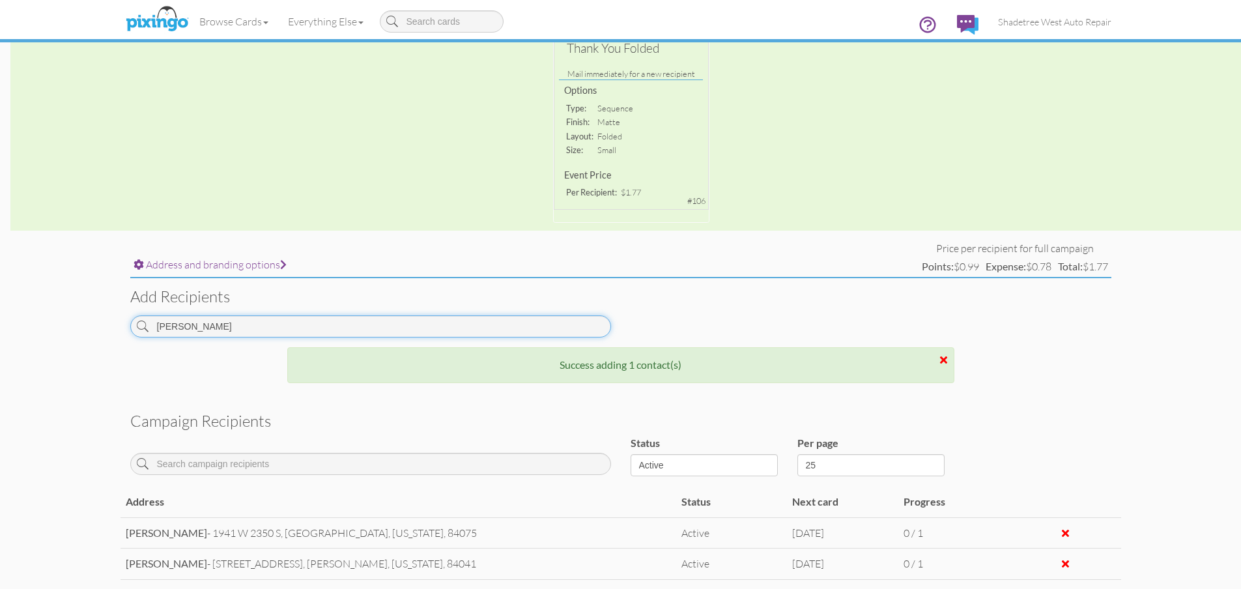
drag, startPoint x: 204, startPoint y: 328, endPoint x: 100, endPoint y: 338, distance: 104.1
click at [100, 338] on campaign-detail "Toggle navigation Visit Pixingo Mobile Browse Cards Business Accounting Automot…" at bounding box center [620, 268] width 1241 height 1047
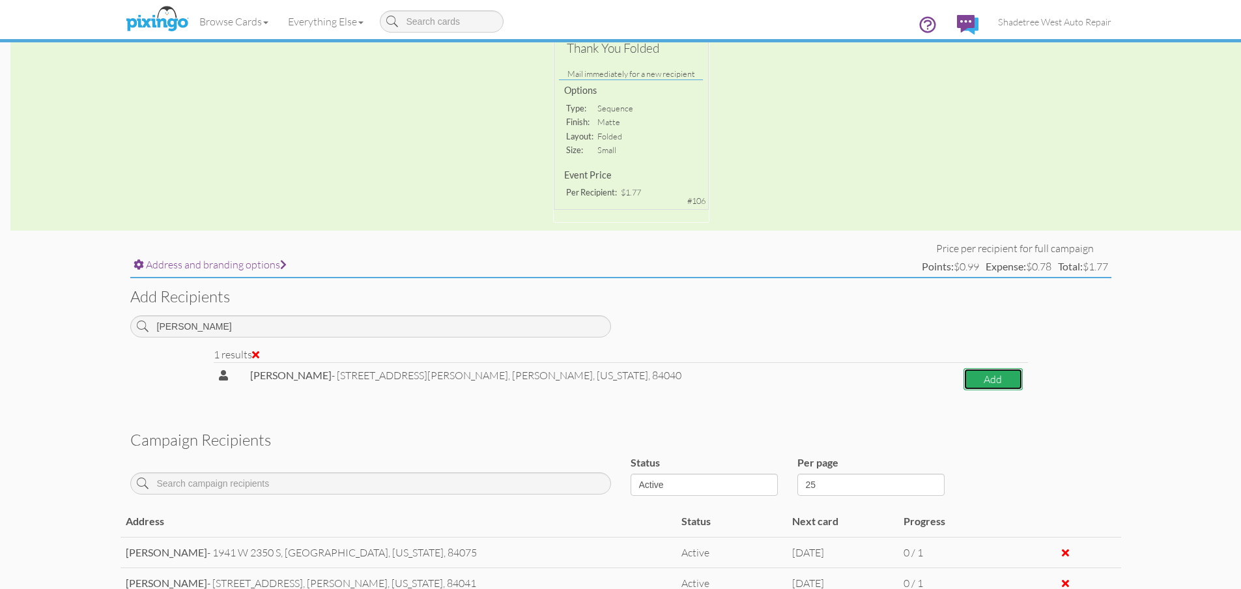
click at [964, 381] on button "Add" at bounding box center [993, 379] width 59 height 23
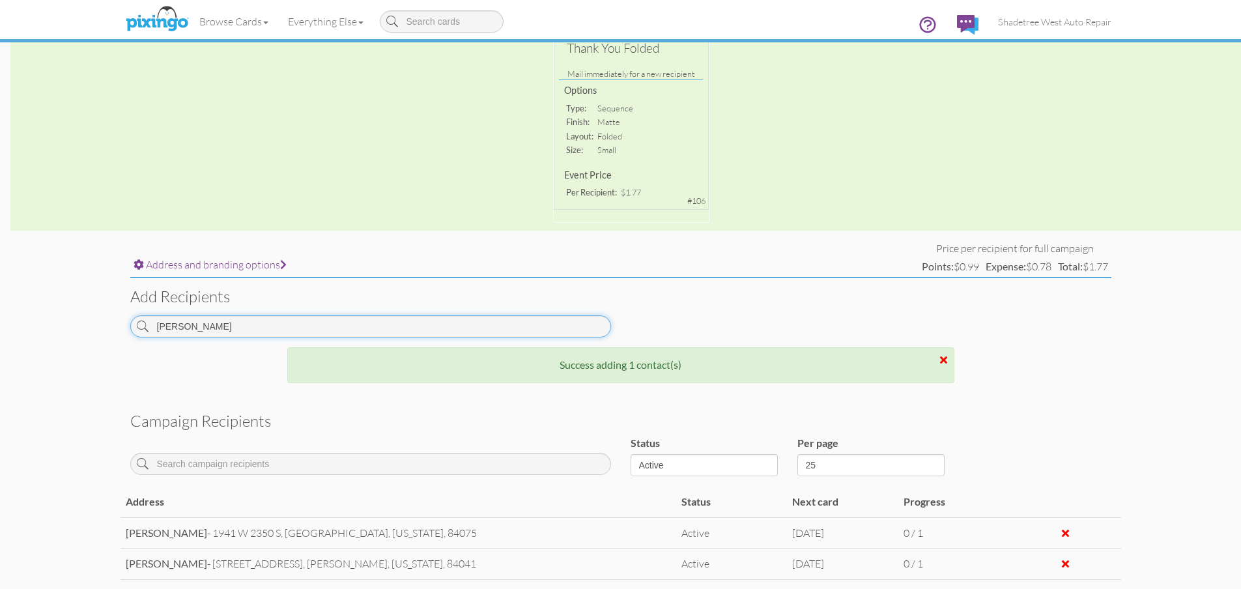
drag, startPoint x: 264, startPoint y: 332, endPoint x: 37, endPoint y: 334, distance: 226.8
click at [35, 330] on campaign-detail "Toggle navigation Visit Pixingo Mobile Browse Cards Business Accounting Automot…" at bounding box center [620, 284] width 1241 height 1079
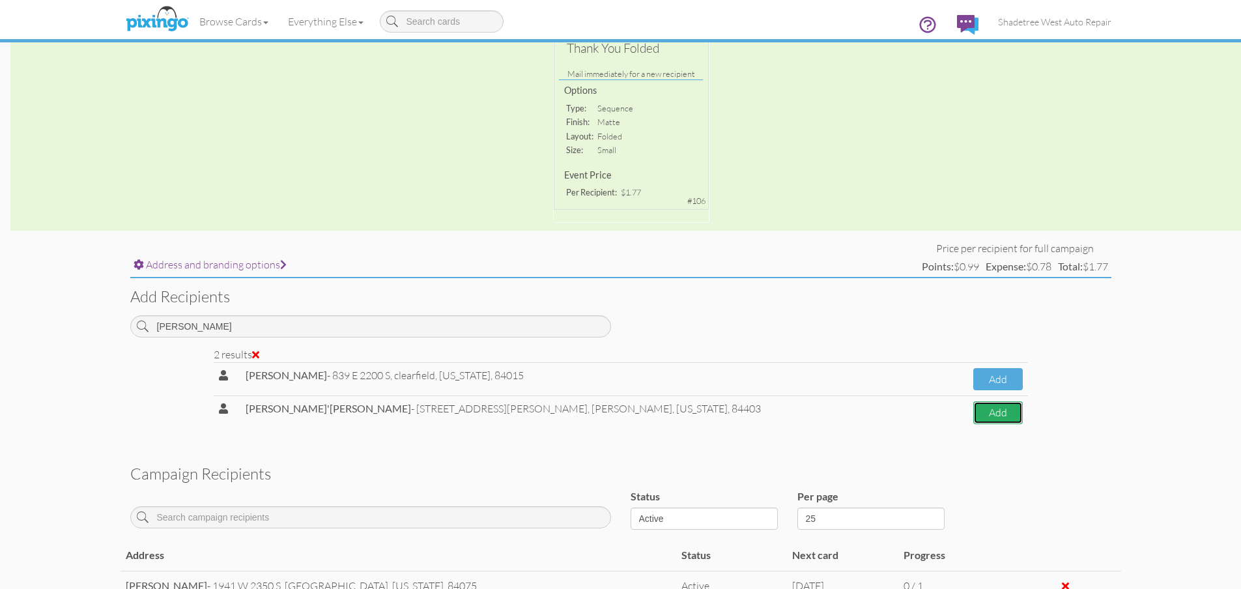
click at [973, 416] on button "Add" at bounding box center [997, 412] width 49 height 23
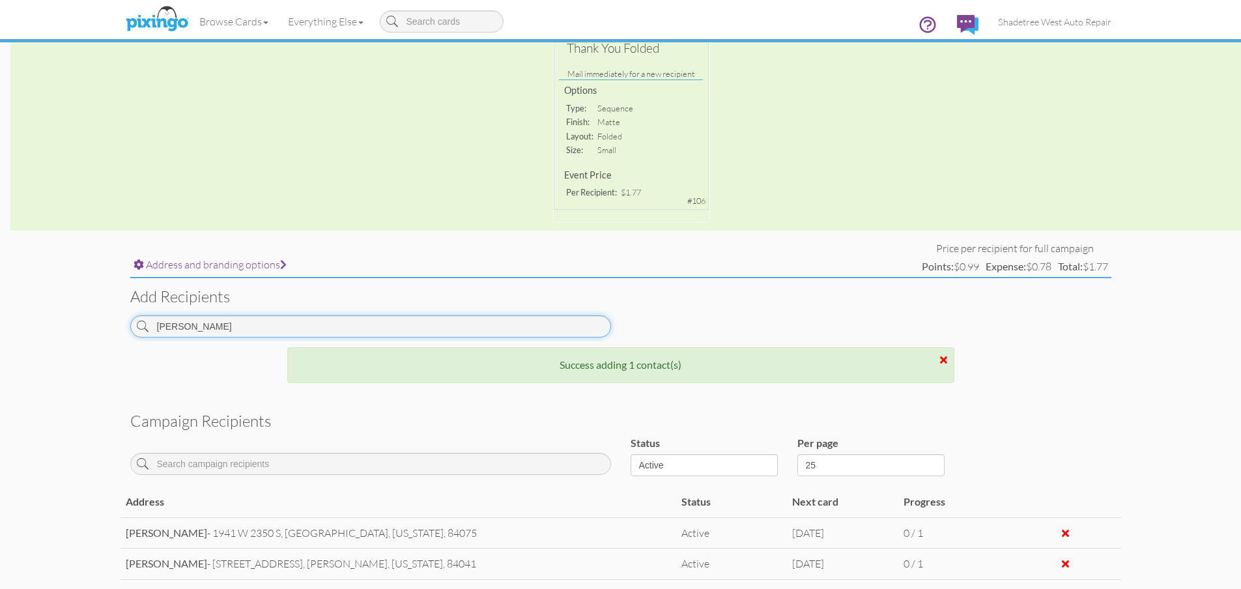
drag, startPoint x: 274, startPoint y: 332, endPoint x: 126, endPoint y: 317, distance: 149.2
click at [126, 317] on div "[PERSON_NAME]" at bounding box center [371, 331] width 500 height 32
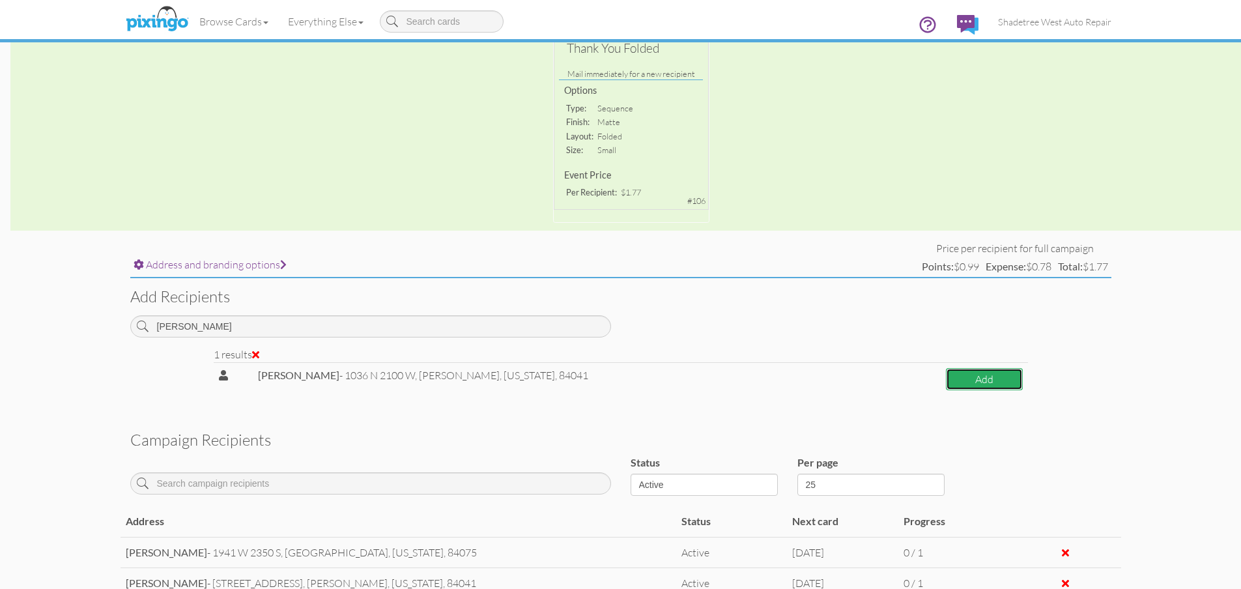
click at [957, 373] on button "Add" at bounding box center [984, 379] width 76 height 23
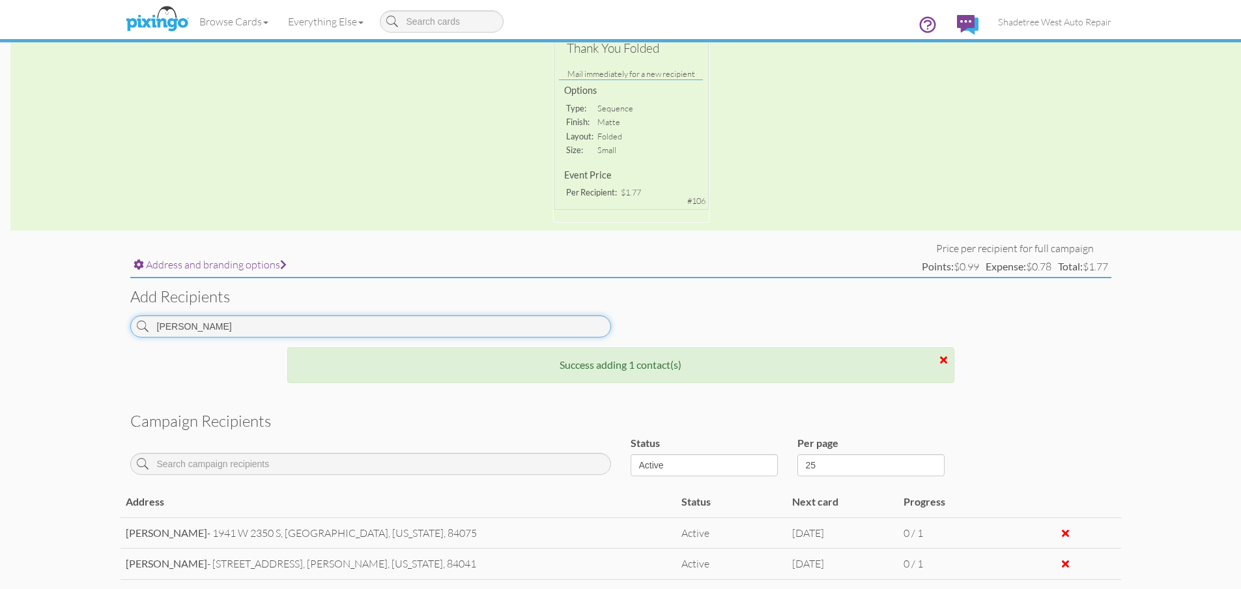
drag, startPoint x: 215, startPoint y: 332, endPoint x: 50, endPoint y: 356, distance: 167.2
click at [50, 356] on campaign-detail "Toggle navigation Visit Pixingo Mobile Browse Cards Business Accounting Automot…" at bounding box center [620, 315] width 1241 height 1141
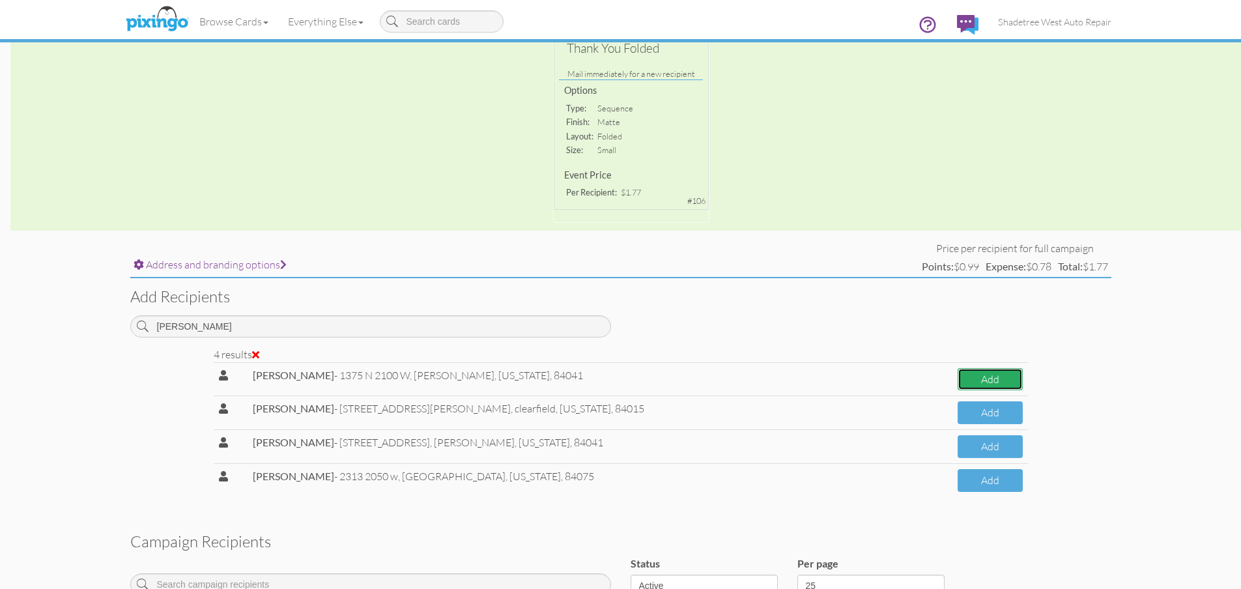
click at [958, 371] on button "Add" at bounding box center [990, 379] width 65 height 23
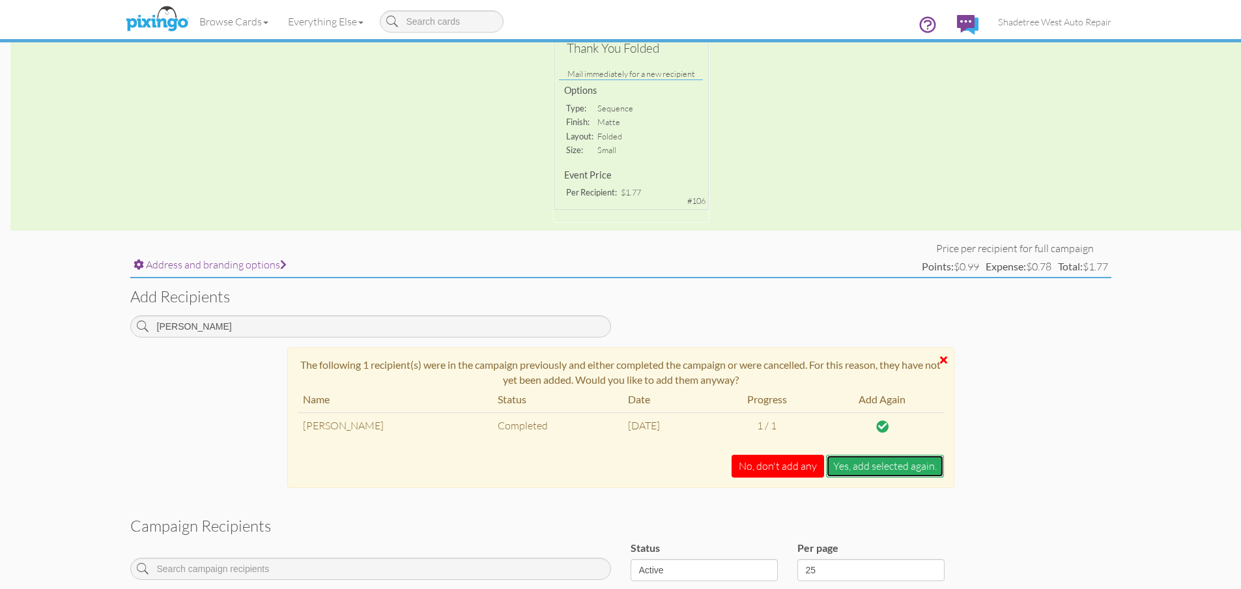
click at [880, 465] on button "Yes, add selected again." at bounding box center [885, 466] width 118 height 23
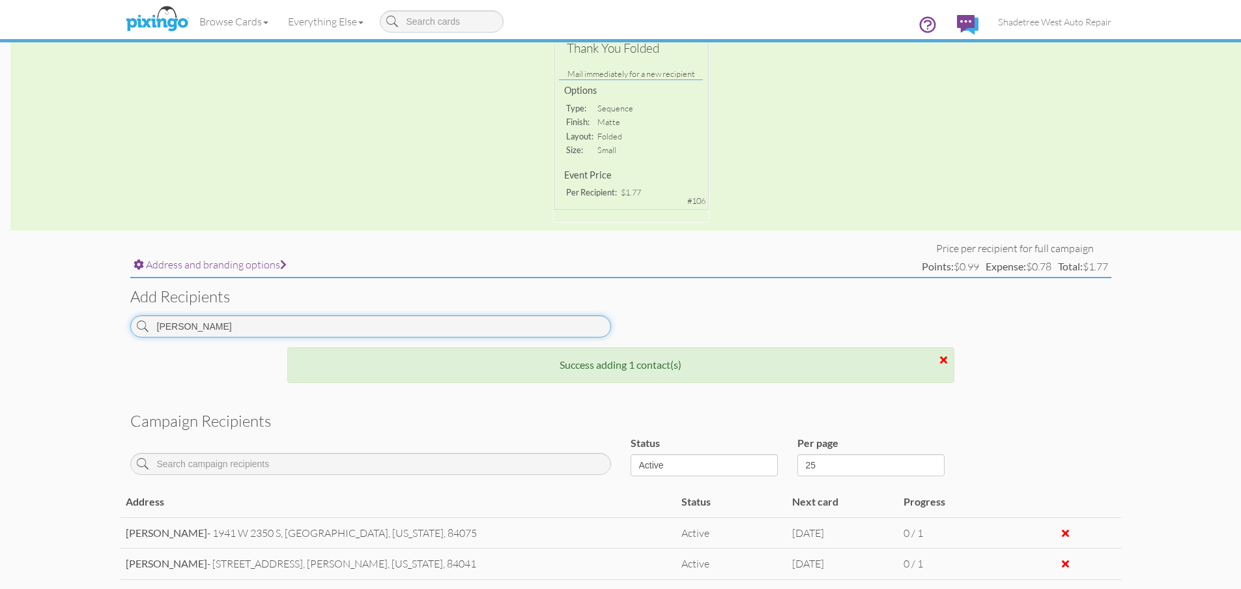
drag, startPoint x: 183, startPoint y: 325, endPoint x: 76, endPoint y: 338, distance: 107.6
click at [76, 338] on campaign-detail "Toggle navigation Visit Pixingo Mobile Browse Cards Business Accounting Automot…" at bounding box center [620, 331] width 1241 height 1172
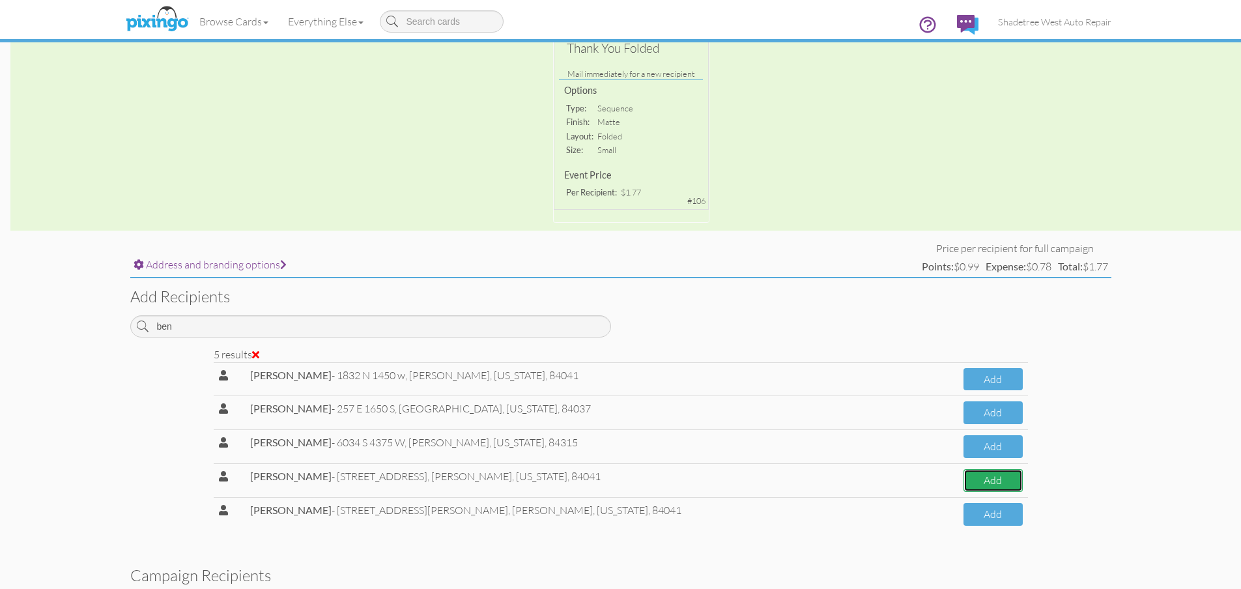
click at [964, 475] on button "Add" at bounding box center [993, 480] width 59 height 23
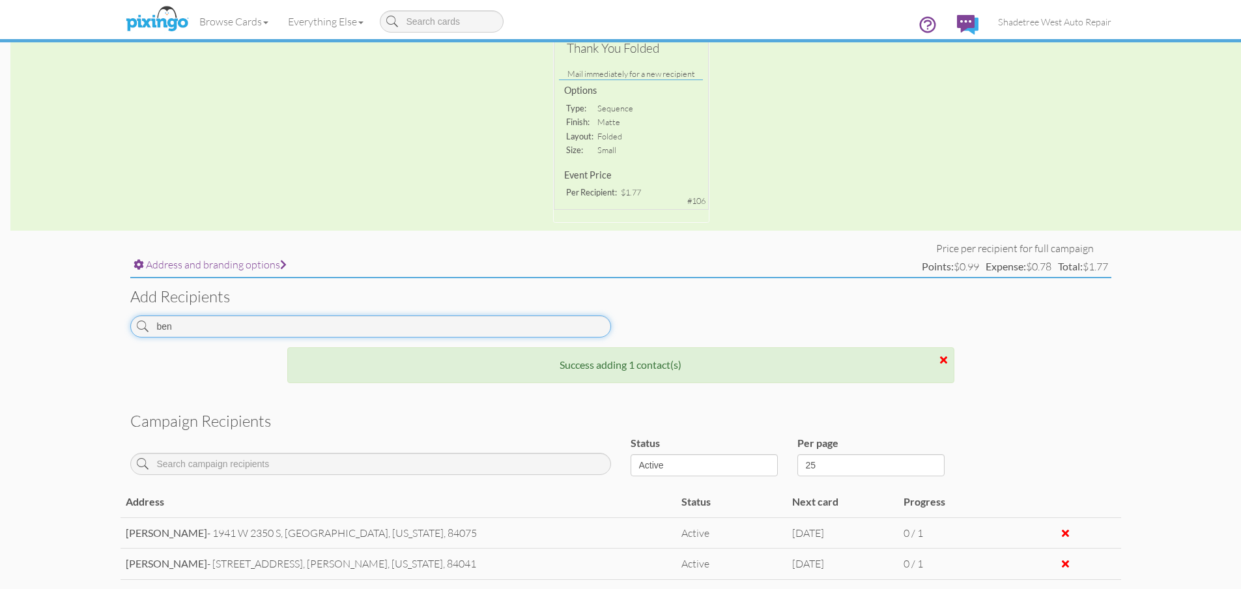
drag, startPoint x: 182, startPoint y: 328, endPoint x: 106, endPoint y: 345, distance: 78.0
click at [90, 338] on campaign-detail "Toggle navigation Visit Pixingo Mobile Browse Cards Business Accounting Automot…" at bounding box center [620, 346] width 1241 height 1203
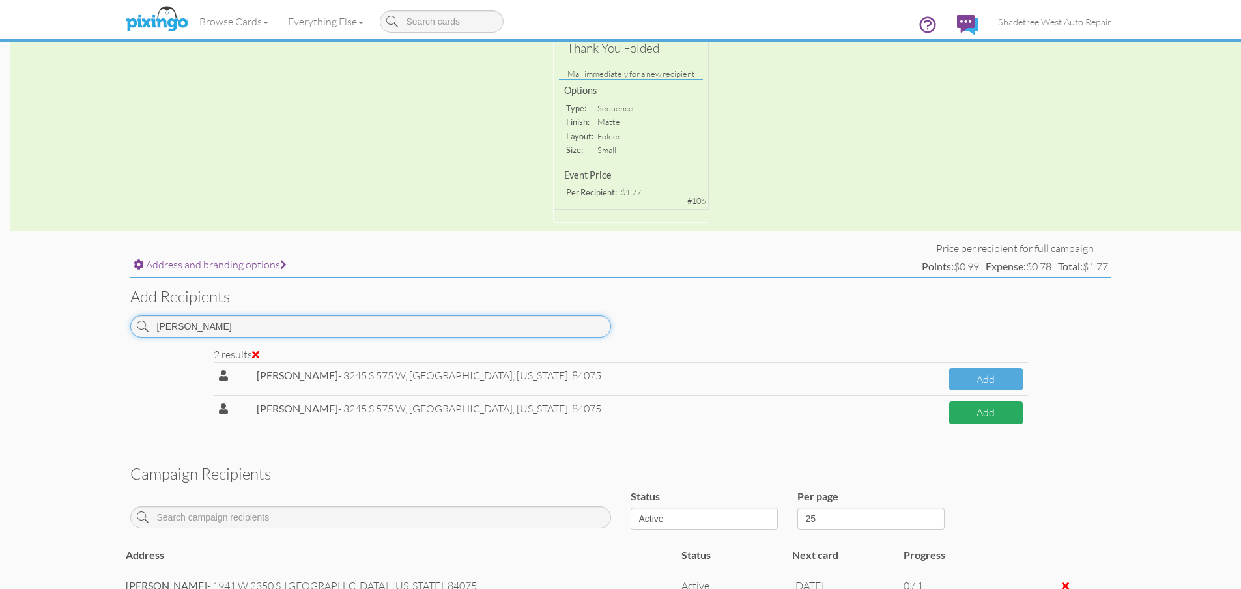
type input "[PERSON_NAME]"
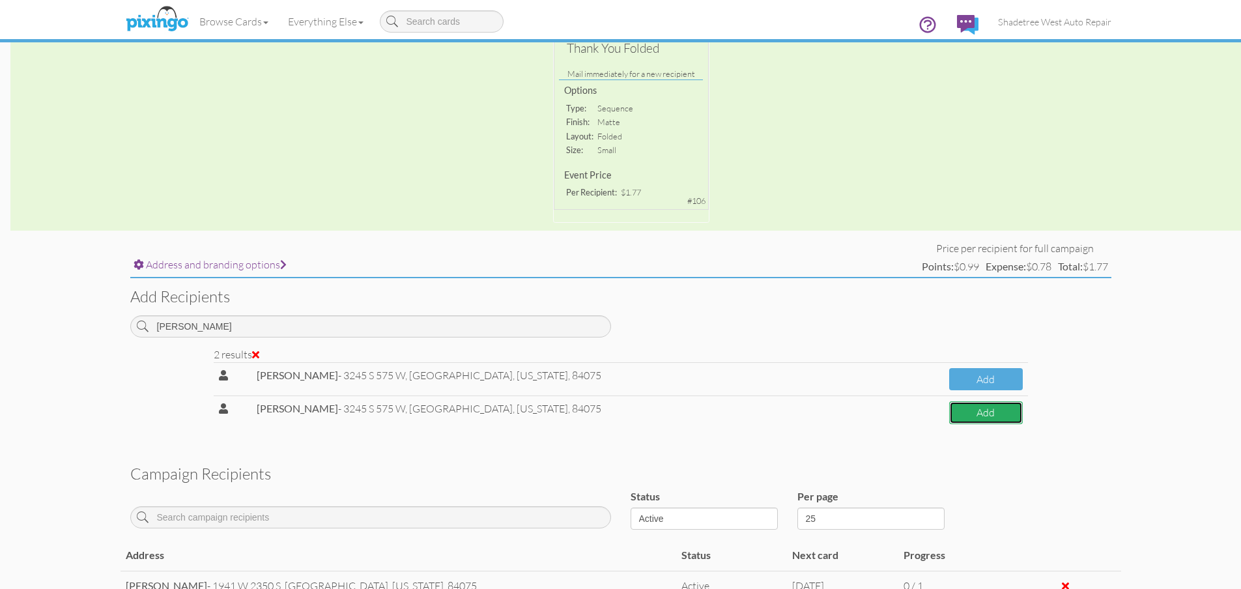
click at [955, 410] on button "Add" at bounding box center [986, 412] width 74 height 23
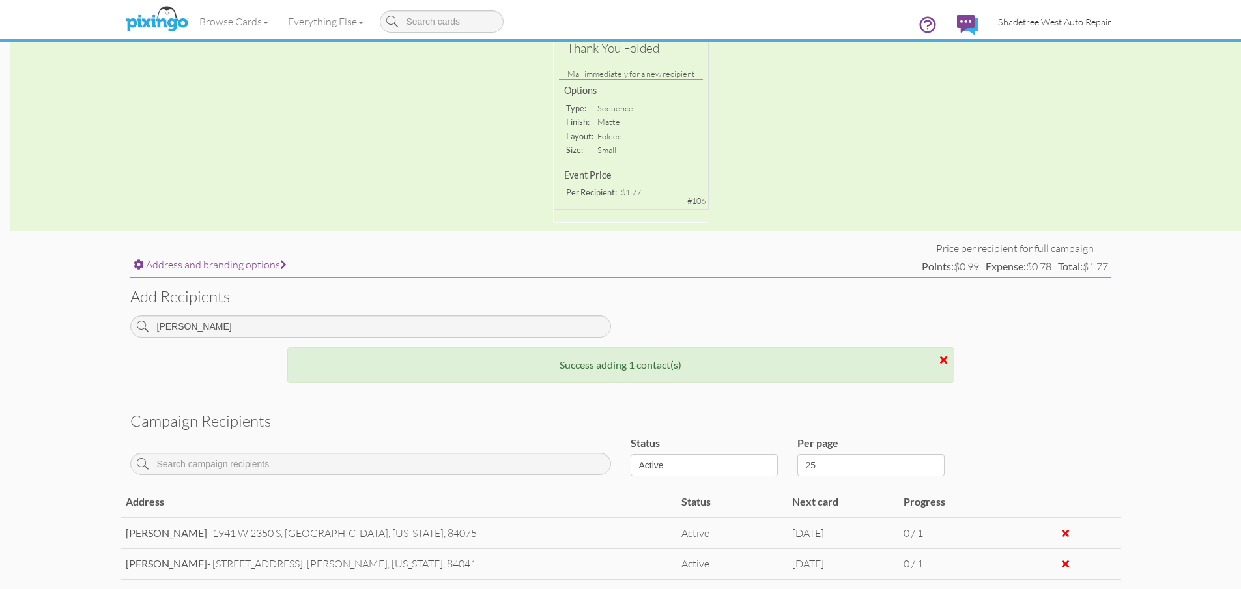
click at [1018, 20] on span "Shadetree West Auto Repair" at bounding box center [1054, 21] width 113 height 11
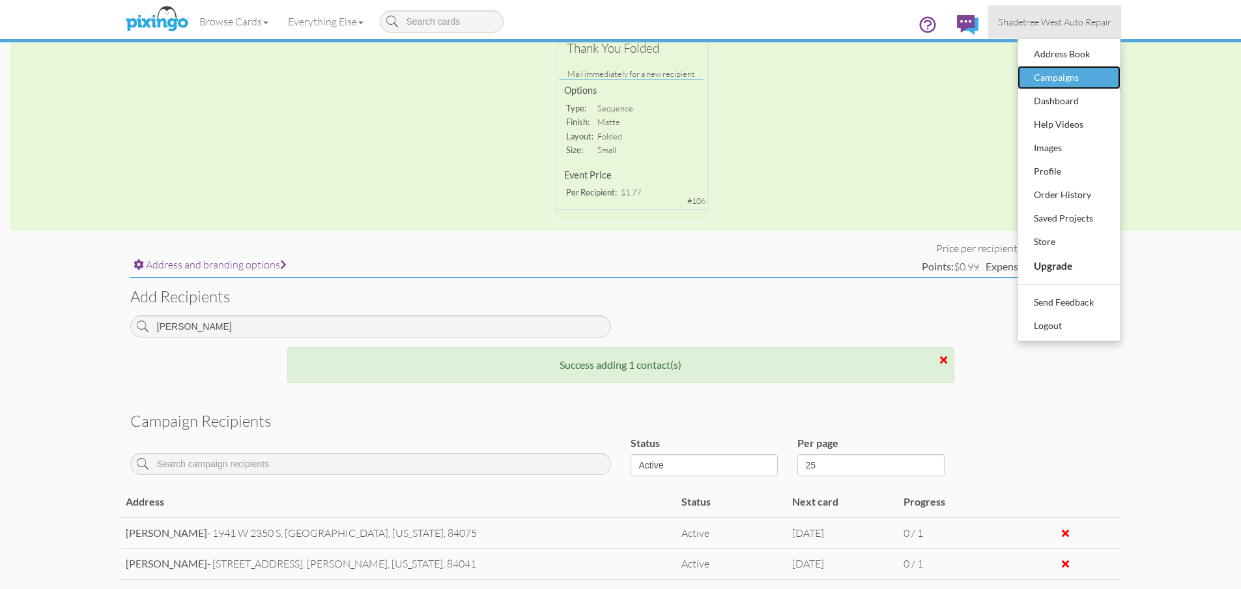
click at [1071, 75] on div "Campaigns" at bounding box center [1069, 78] width 77 height 20
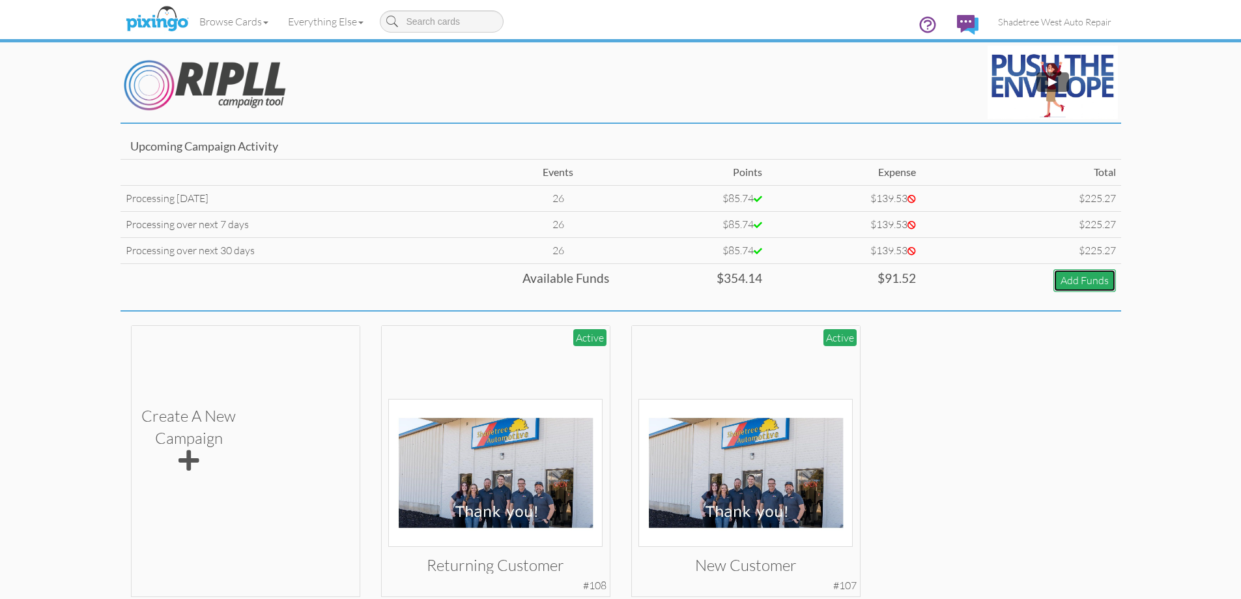
click at [1083, 281] on link "Add Funds" at bounding box center [1085, 280] width 63 height 23
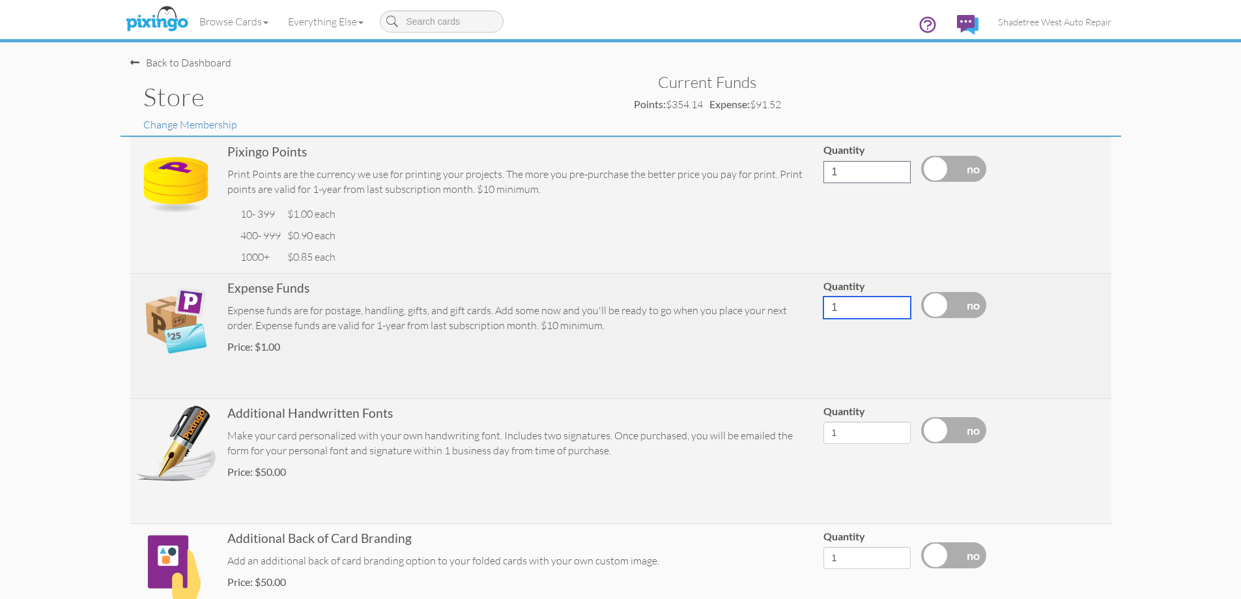
drag, startPoint x: 866, startPoint y: 308, endPoint x: 812, endPoint y: 319, distance: 55.2
click at [812, 319] on tr "Expense Funds Expense funds are for postage, handling, gifts, and gift cards. A…" at bounding box center [620, 335] width 981 height 125
type input "200"
click at [943, 306] on label at bounding box center [953, 305] width 65 height 26
click at [0, 0] on input "checkbox" at bounding box center [0, 0] width 0 height 0
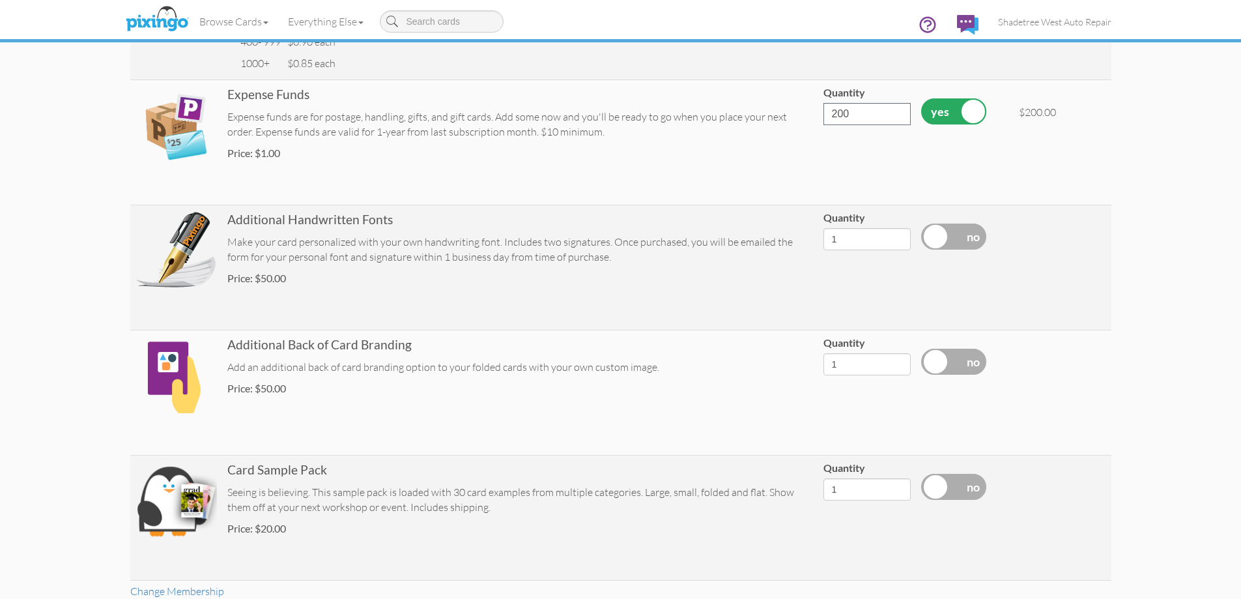
scroll to position [326, 0]
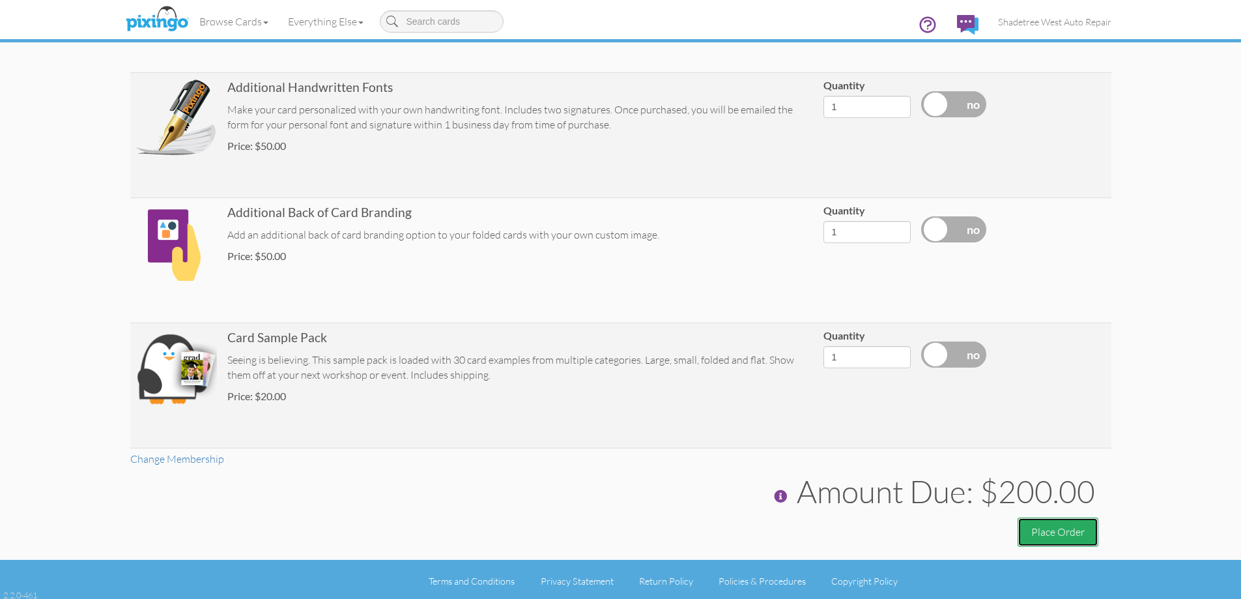
click at [1054, 530] on button "Place Order" at bounding box center [1058, 531] width 81 height 29
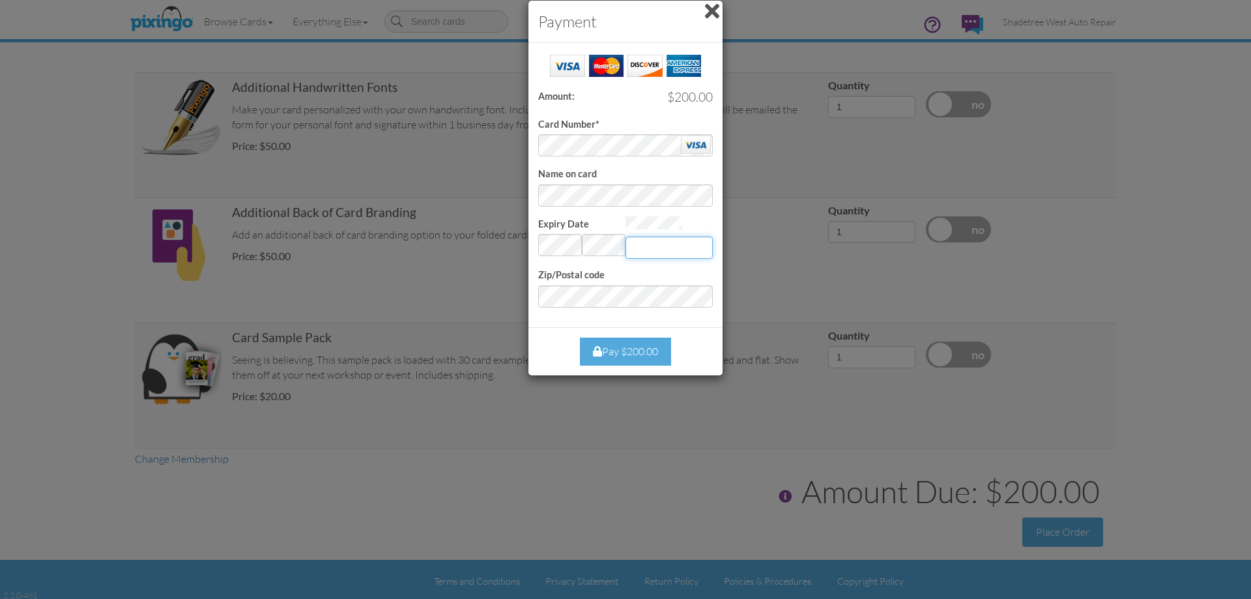
click at [642, 238] on input "Expiry Date" at bounding box center [669, 248] width 87 height 22
type input "493"
click at [636, 348] on div "Pay $200.00" at bounding box center [625, 352] width 91 height 28
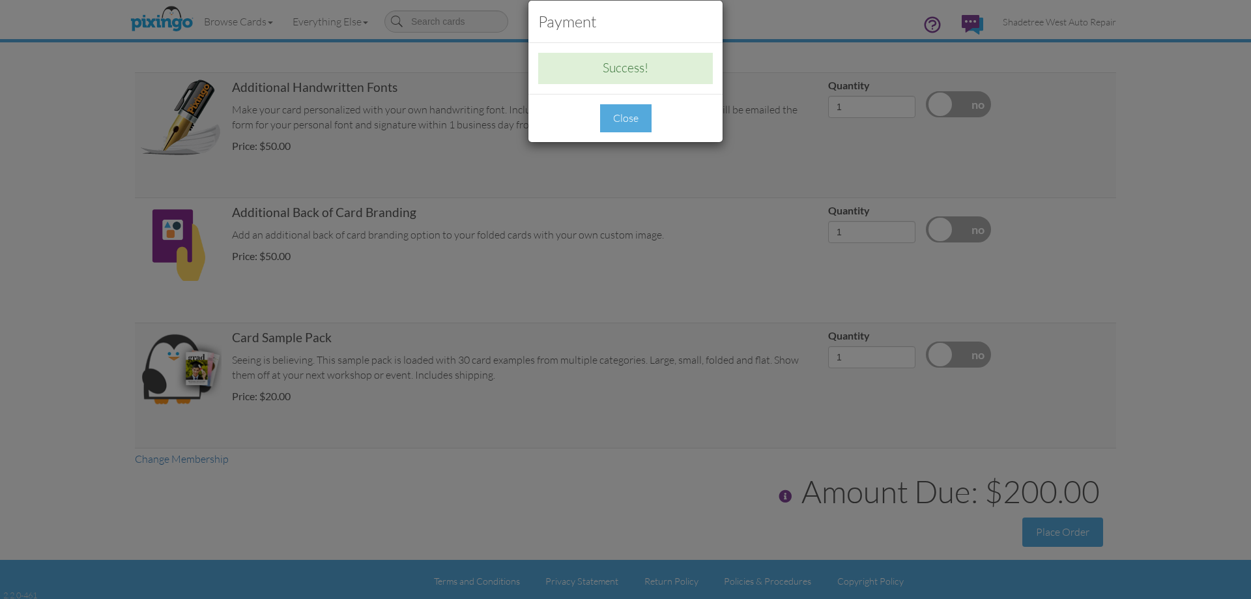
click at [626, 119] on div "Close" at bounding box center [625, 118] width 51 height 28
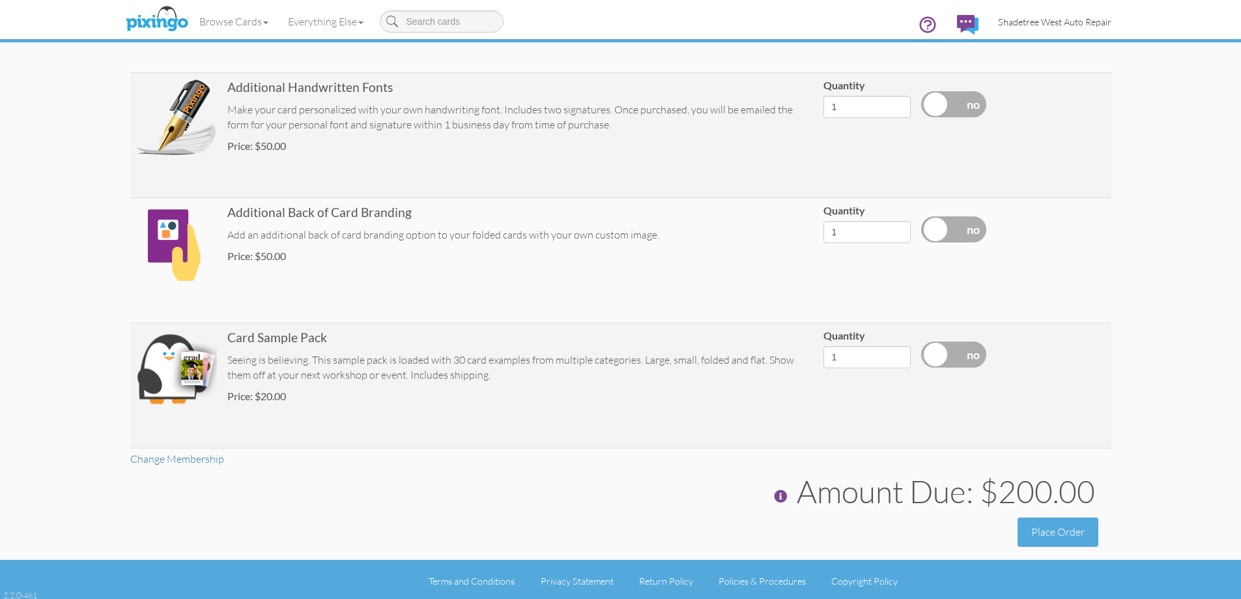
click at [1089, 36] on link "Shadetree West Auto Repair" at bounding box center [1054, 21] width 133 height 33
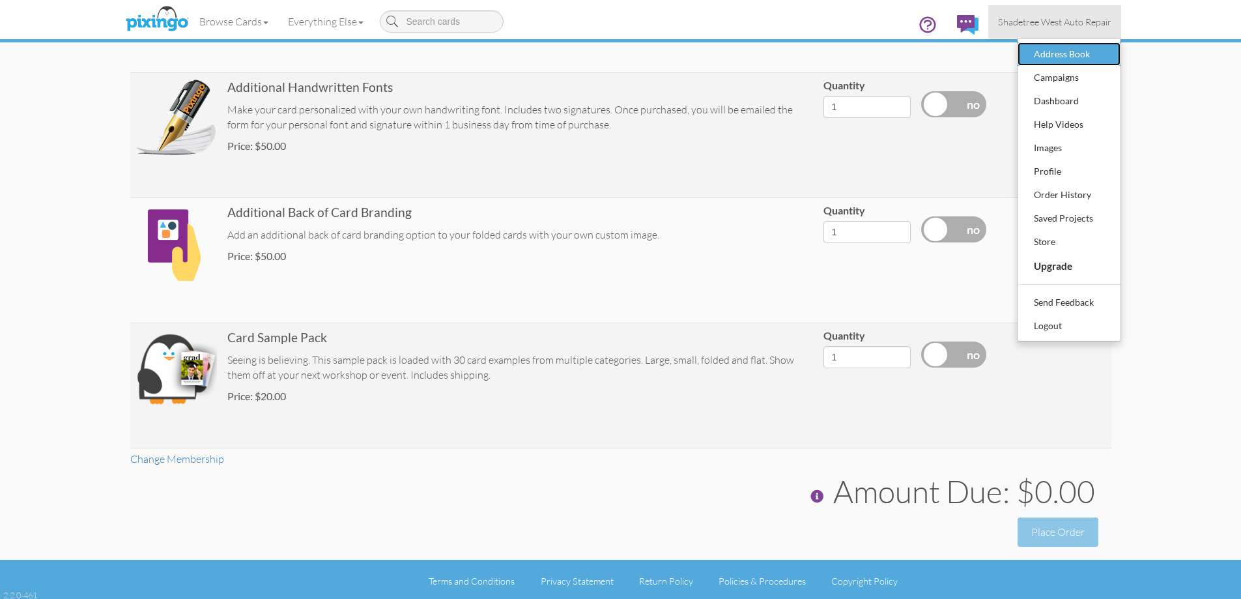
click at [1070, 55] on div "Address Book" at bounding box center [1069, 54] width 77 height 20
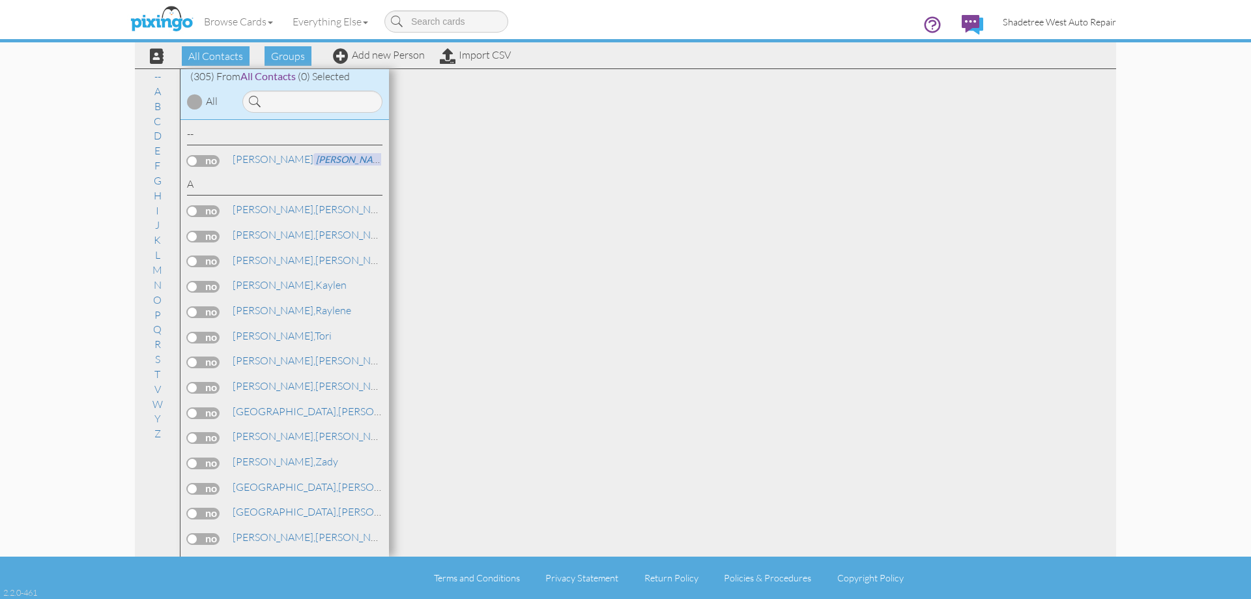
click at [1047, 26] on span "Shadetree West Auto Repair" at bounding box center [1059, 21] width 113 height 11
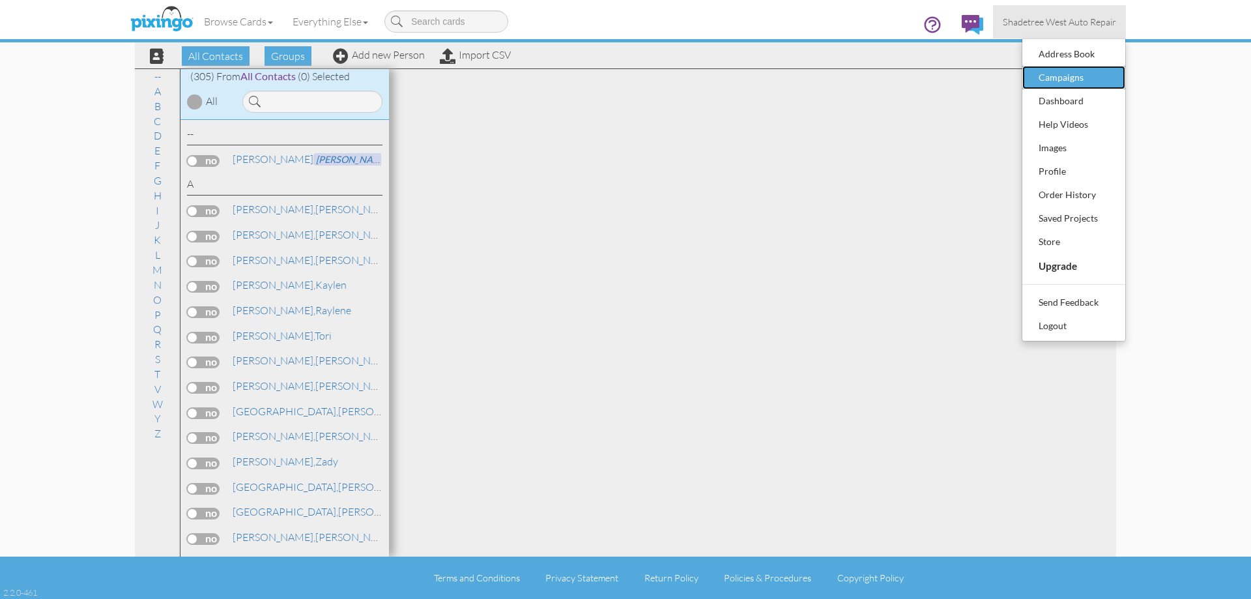
click at [1067, 80] on div "Campaigns" at bounding box center [1073, 78] width 77 height 20
